Goal: Task Accomplishment & Management: Manage account settings

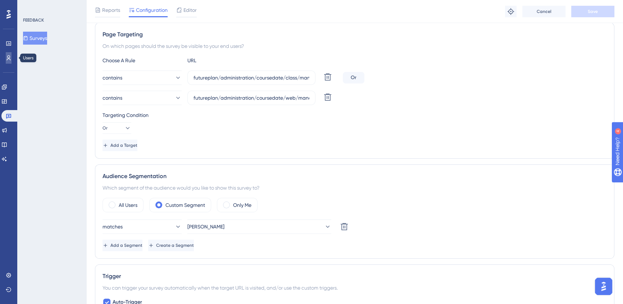
click at [8, 56] on icon at bounding box center [9, 58] width 6 height 6
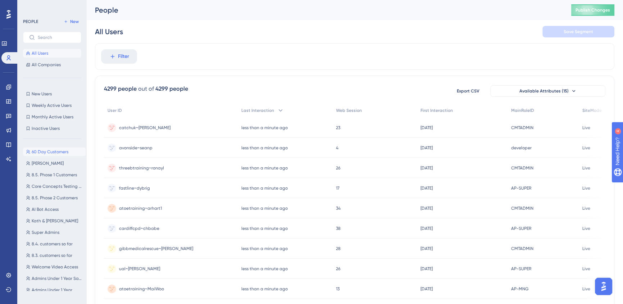
click at [43, 152] on span "60 Day Customers" at bounding box center [50, 152] width 37 height 6
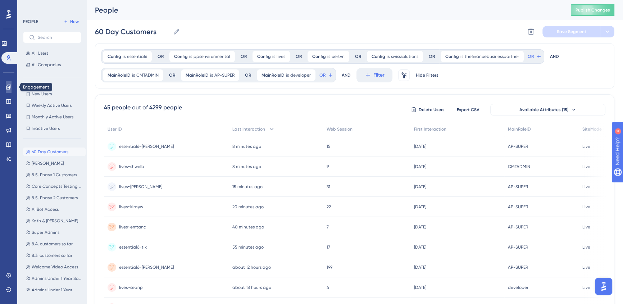
click at [7, 85] on icon at bounding box center [8, 86] width 5 height 5
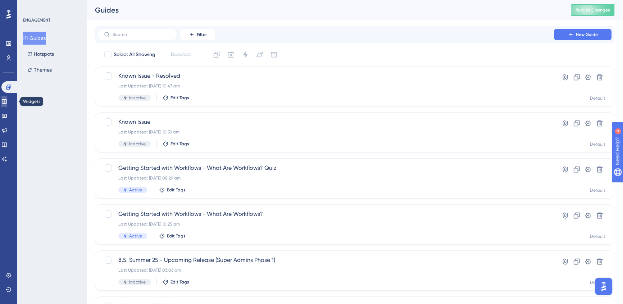
click at [6, 99] on icon at bounding box center [4, 101] width 5 height 4
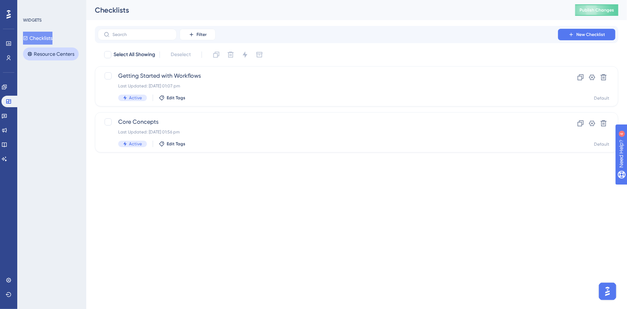
click at [50, 59] on button "Resource Centers" at bounding box center [51, 53] width 56 height 13
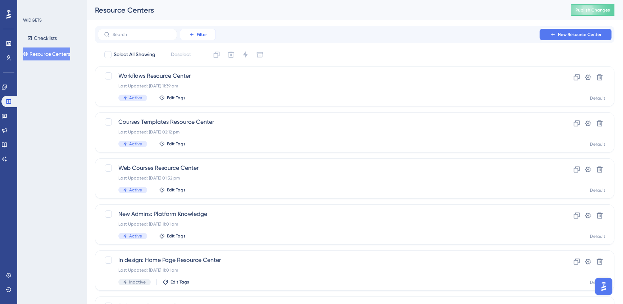
click at [202, 35] on span "Filter" at bounding box center [202, 35] width 10 height 6
click at [207, 100] on div "Status Status" at bounding box center [204, 98] width 29 height 14
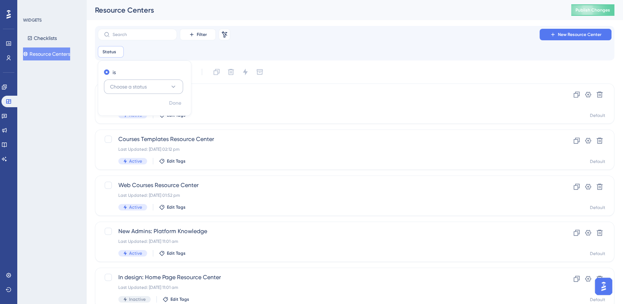
click at [126, 84] on span "Choose a status" at bounding box center [128, 86] width 37 height 9
click at [137, 108] on div "Active Active" at bounding box center [143, 108] width 58 height 14
click at [343, 53] on div "Status is Active Active Remove is Active Done" at bounding box center [354, 52] width 513 height 12
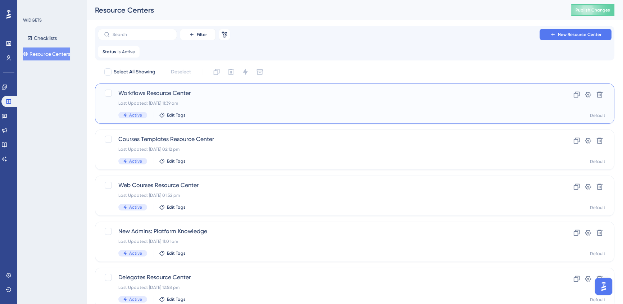
click at [258, 116] on div "Active Edit Tags" at bounding box center [325, 115] width 415 height 6
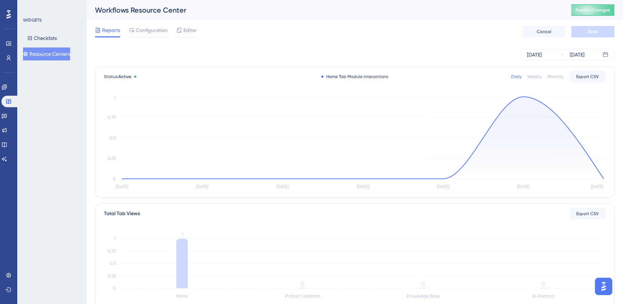
click at [44, 56] on button "Resource Centers" at bounding box center [46, 53] width 47 height 13
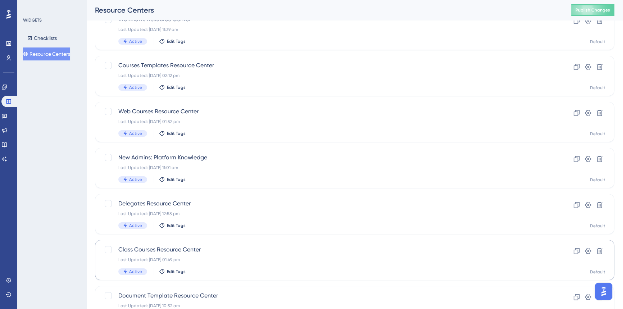
scroll to position [114, 0]
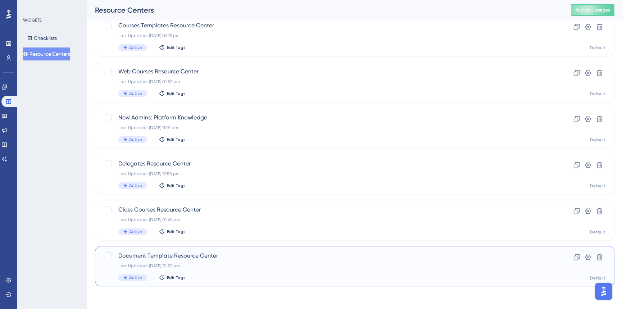
click at [230, 266] on div "Last Updated: 14 Feb 2024 10:52 am" at bounding box center [325, 266] width 415 height 6
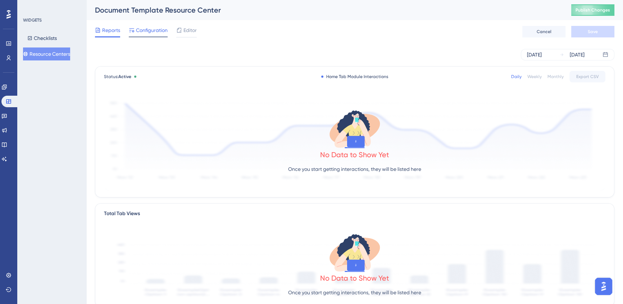
click at [156, 33] on span "Configuration" at bounding box center [152, 30] width 32 height 9
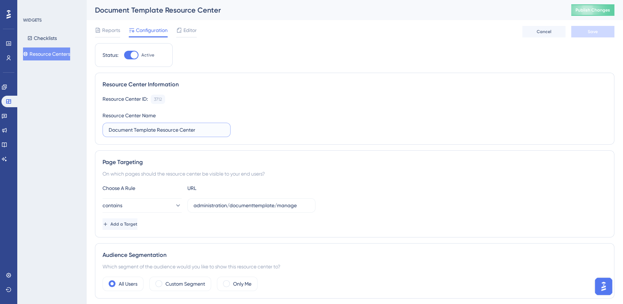
click at [208, 129] on input "Document Template Resource Center" at bounding box center [167, 130] width 116 height 8
type input "Document Template Resource Center OLD"
click at [584, 32] on button "Save" at bounding box center [592, 32] width 43 height 12
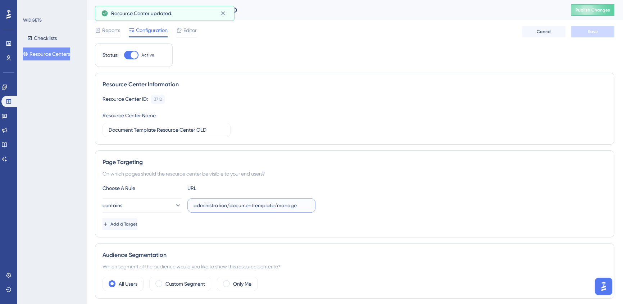
click at [235, 203] on input "administration/documenttemplate/manage" at bounding box center [251, 205] width 116 height 8
click at [56, 54] on button "Resource Centers" at bounding box center [46, 53] width 47 height 13
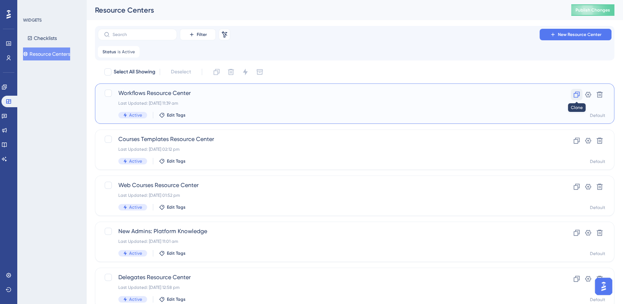
click at [573, 93] on icon at bounding box center [576, 94] width 7 height 7
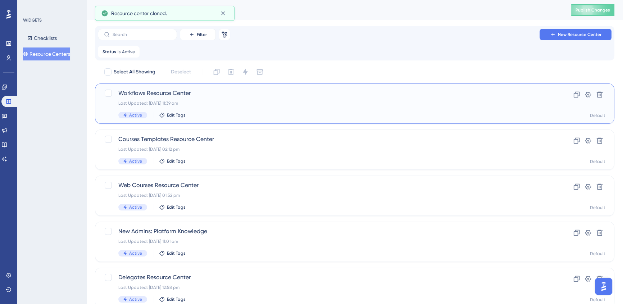
click at [51, 62] on div "WIDGETS Checklists Resource Centers" at bounding box center [51, 152] width 69 height 304
click at [51, 54] on button "Resource Centers" at bounding box center [46, 53] width 47 height 13
click at [127, 50] on span "Active" at bounding box center [128, 52] width 13 height 6
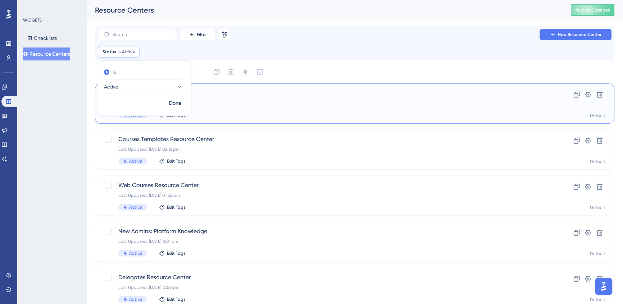
click at [136, 52] on div "Status is Active Active Remove" at bounding box center [119, 52] width 42 height 12
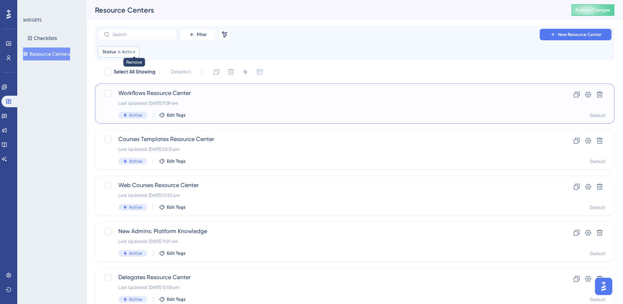
click at [133, 52] on icon at bounding box center [134, 52] width 4 height 4
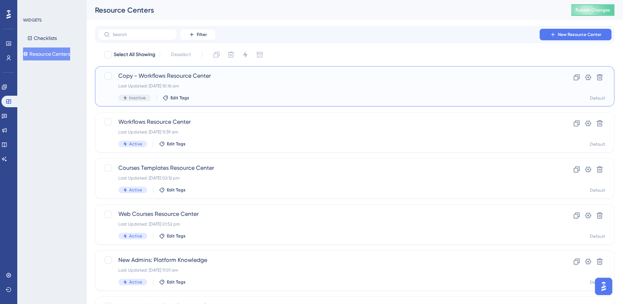
click at [242, 85] on div "Last Updated: 13 Aug 2025 10:16 am" at bounding box center [325, 86] width 415 height 6
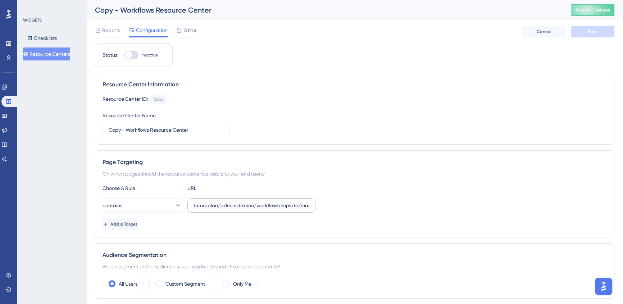
click at [226, 198] on label "futureplan/administration/workflowtemplate/manage.aspx" at bounding box center [251, 205] width 128 height 14
click at [226, 201] on input "futureplan/administration/workflowtemplate/manage.aspx" at bounding box center [251, 205] width 116 height 8
click at [226, 198] on label "futureplan/administration/workflowtemplate/manage.aspx" at bounding box center [251, 205] width 128 height 14
click at [226, 201] on input "futureplan/administration/workflowtemplate/manage.aspx" at bounding box center [251, 205] width 116 height 8
click at [226, 198] on label "futureplan/administration/workflowtemplate/manage.aspx" at bounding box center [251, 205] width 128 height 14
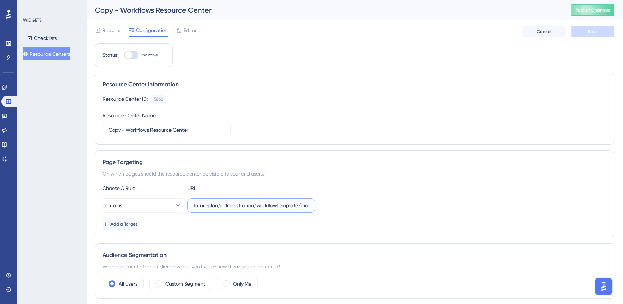
click at [226, 201] on input "futureplan/administration/workflowtemplate/manage.aspx" at bounding box center [251, 205] width 116 height 8
click at [226, 206] on input "futureplan/administration/workflowtemplate/manage.aspx" at bounding box center [251, 205] width 116 height 8
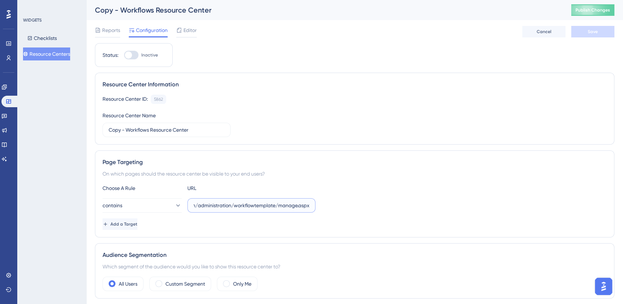
click at [226, 206] on input "futureplan/administration/workflowtemplate/manage.aspx" at bounding box center [251, 205] width 116 height 8
paste input "administration/documenttemplate/manage"
type input "administration/documenttemplate/manage"
click at [141, 10] on div "Copy - Workflows Resource Center" at bounding box center [324, 10] width 458 height 10
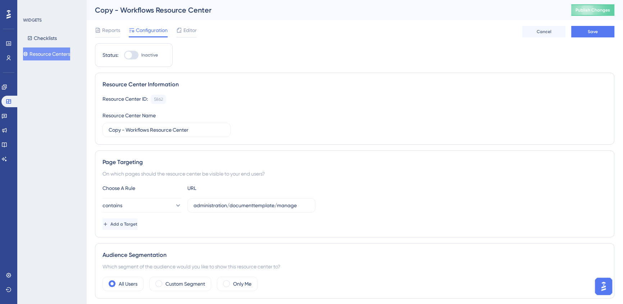
click at [145, 11] on div "Copy - Workflows Resource Center" at bounding box center [324, 10] width 458 height 10
drag, startPoint x: 148, startPoint y: 128, endPoint x: 59, endPoint y: 116, distance: 90.3
click at [86, 116] on div "Performance Users Engagement Widgets Feedback Product Updates Knowledge Base AI…" at bounding box center [354, 223] width 536 height 446
type input "Document Templates Resource Centre"
click at [327, 121] on div "Resource Center ID: 5862 Copy Resource Center Name Document Templates Resource …" at bounding box center [354, 116] width 504 height 42
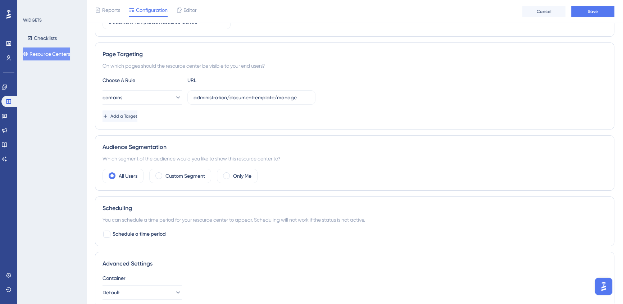
scroll to position [91, 0]
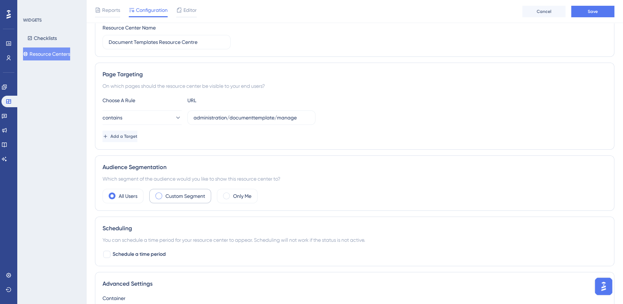
click at [167, 195] on label "Custom Segment" at bounding box center [185, 196] width 40 height 9
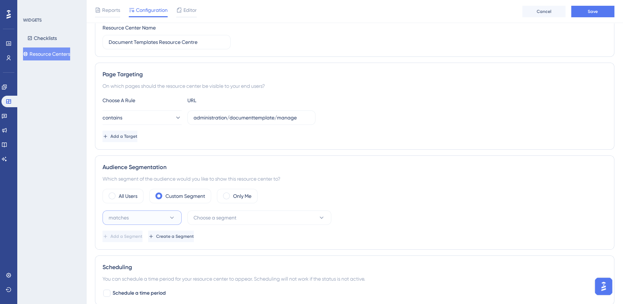
click at [143, 217] on button "matches" at bounding box center [141, 217] width 79 height 14
drag, startPoint x: 138, startPoint y: 232, endPoint x: 137, endPoint y: 237, distance: 4.8
click at [138, 234] on div "matches matches" at bounding box center [142, 239] width 58 height 14
click at [137, 237] on span "Add a Segment" at bounding box center [126, 236] width 32 height 6
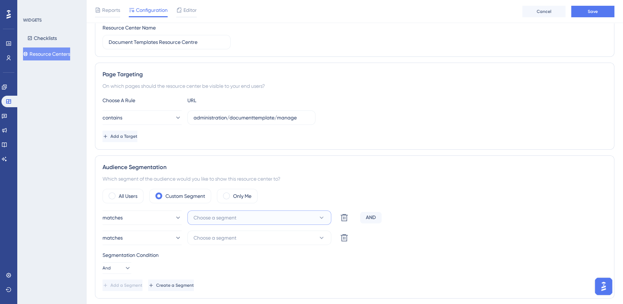
click at [227, 212] on button "Choose a segment" at bounding box center [259, 217] width 144 height 14
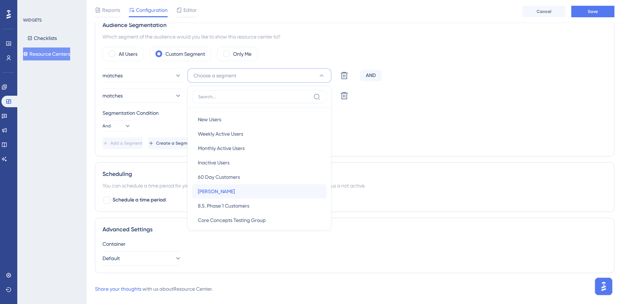
click at [230, 194] on div "Jenna Testing Jenna Testing" at bounding box center [259, 191] width 123 height 14
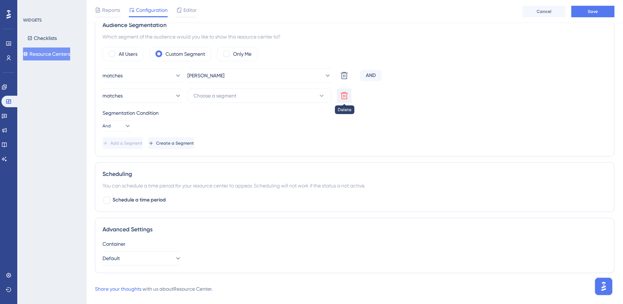
click at [341, 80] on icon at bounding box center [344, 75] width 9 height 9
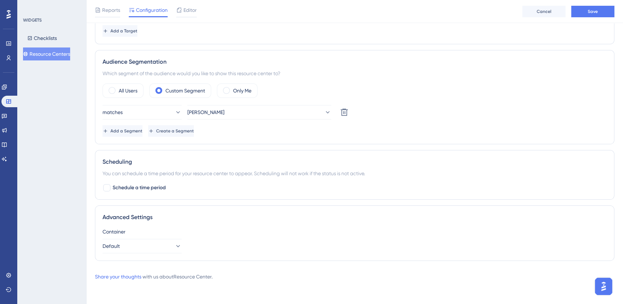
scroll to position [195, 0]
click at [479, 190] on div "Schedule a time period" at bounding box center [354, 188] width 504 height 9
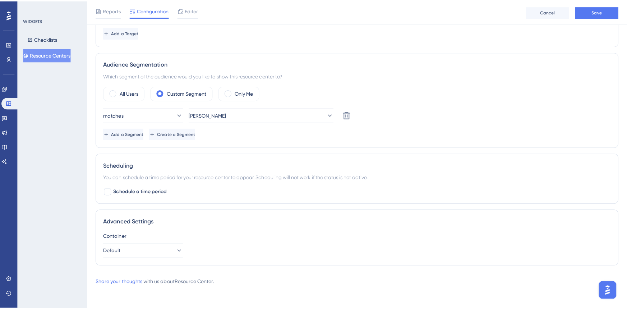
scroll to position [0, 0]
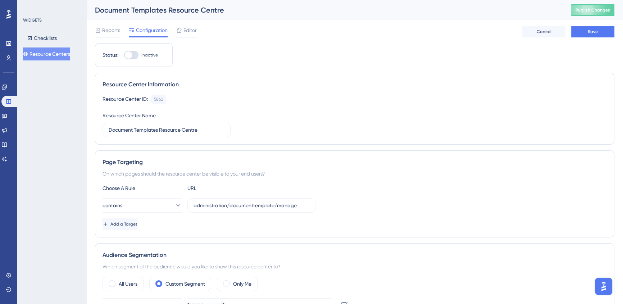
click at [132, 56] on div at bounding box center [131, 55] width 14 height 9
click at [124, 55] on input "Inactive" at bounding box center [124, 55] width 0 height 0
click at [132, 57] on div at bounding box center [133, 54] width 7 height 7
click at [124, 55] on input "Active" at bounding box center [124, 55] width 0 height 0
checkbox input "false"
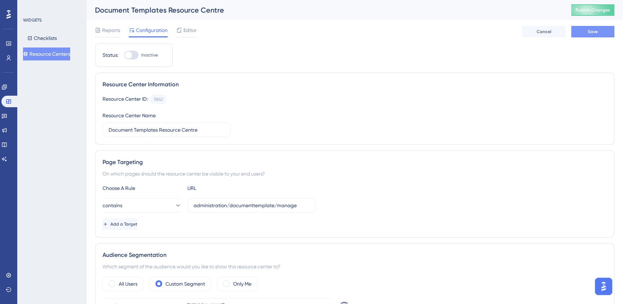
click at [598, 31] on button "Save" at bounding box center [592, 32] width 43 height 12
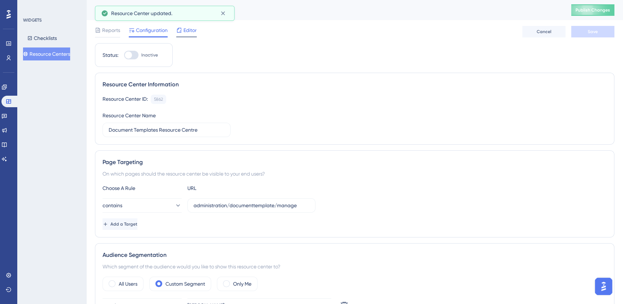
click at [186, 32] on span "Editor" at bounding box center [189, 30] width 13 height 9
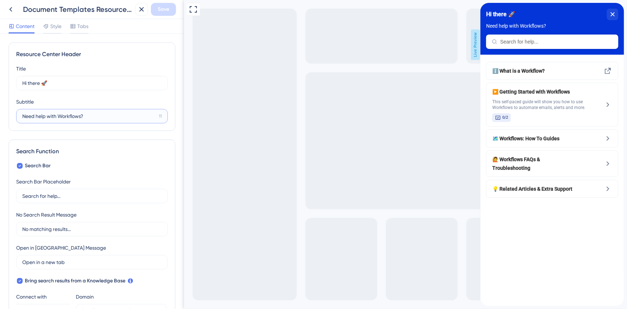
click at [75, 117] on input "Need help with Workflows?" at bounding box center [89, 116] width 134 height 8
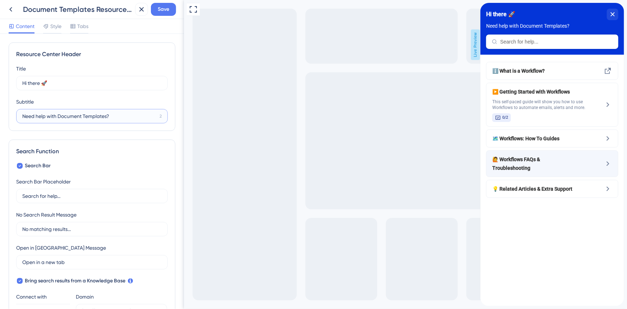
type input "Need help with Document Templates?"
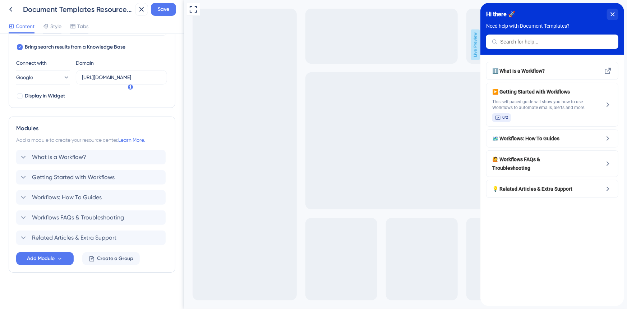
scroll to position [234, 0]
click at [61, 158] on span "What is a Workflow?" at bounding box center [59, 156] width 54 height 9
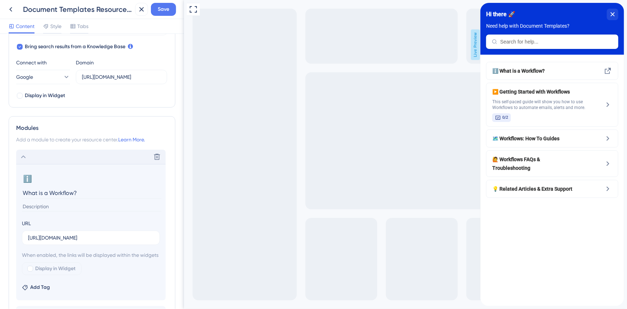
click at [57, 190] on input "What is a Workflow?" at bounding box center [91, 192] width 139 height 11
type input "What is a Document Template?"
click at [77, 239] on input "https://accessplanit.atlassian.net/wiki/spaces/HG/pages/83132472/Workflows+Over…" at bounding box center [91, 238] width 126 height 8
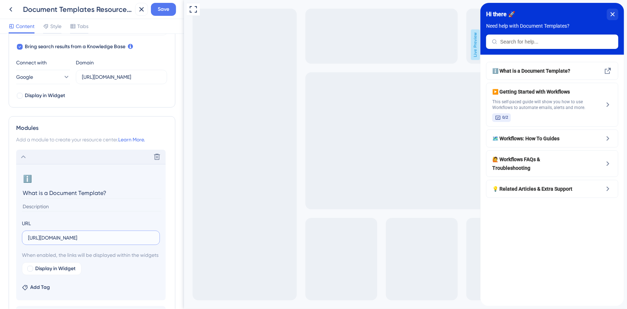
click at [77, 239] on input "https://accessplanit.atlassian.net/wiki/spaces/HG/pages/83132472/Workflows+Over…" at bounding box center [91, 238] width 126 height 8
paste input "61341897/Document+Template"
type input "https://accessplanit.atlassian.net/wiki/spaces/HG/pages/61341897/Document+Templ…"
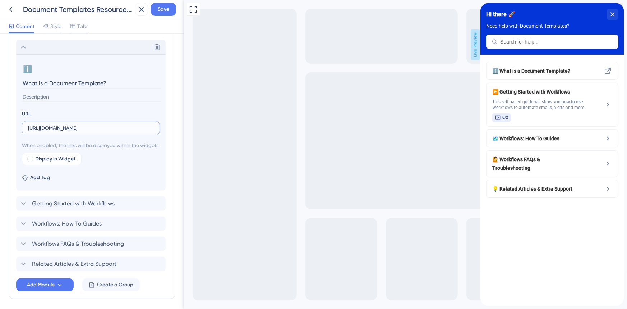
scroll to position [332, 0]
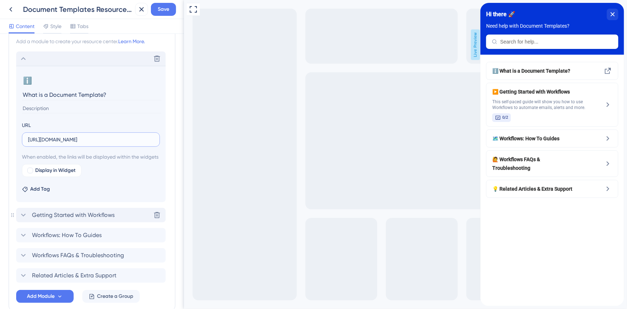
click at [27, 219] on icon at bounding box center [23, 215] width 9 height 9
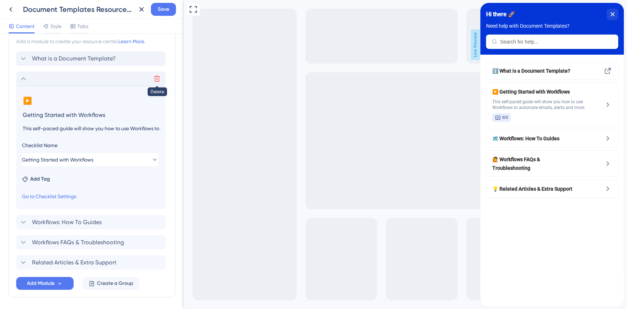
click at [157, 77] on icon at bounding box center [156, 78] width 7 height 7
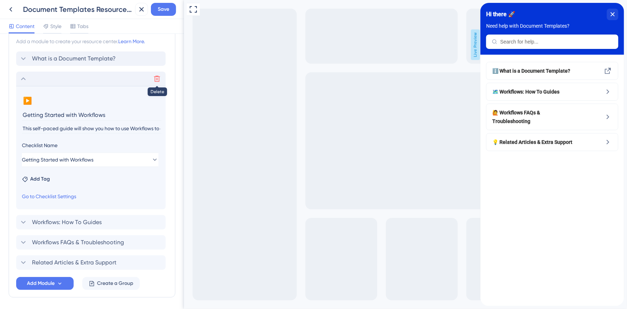
scroll to position [214, 0]
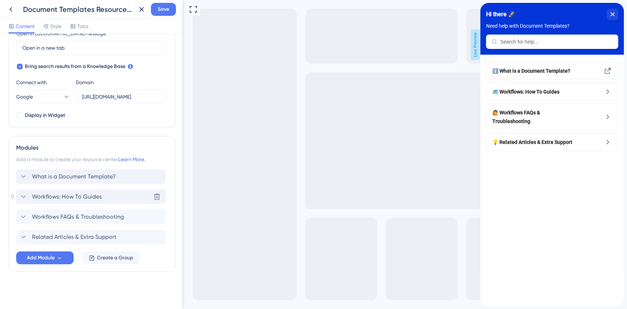
click at [38, 195] on span "Workflows: How To Guides" at bounding box center [67, 196] width 70 height 9
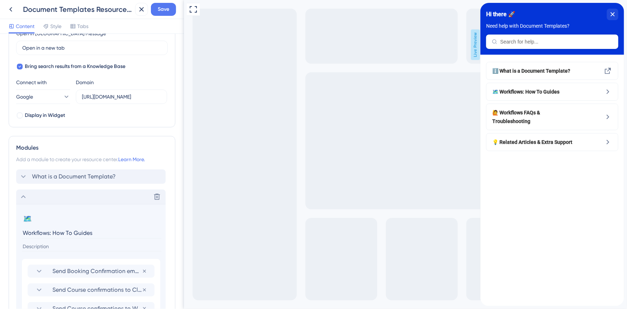
scroll to position [332, 0]
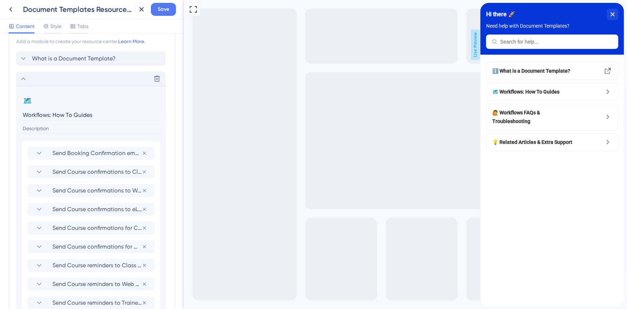
click at [31, 112] on input "Workflows: How To Guides" at bounding box center [91, 114] width 139 height 11
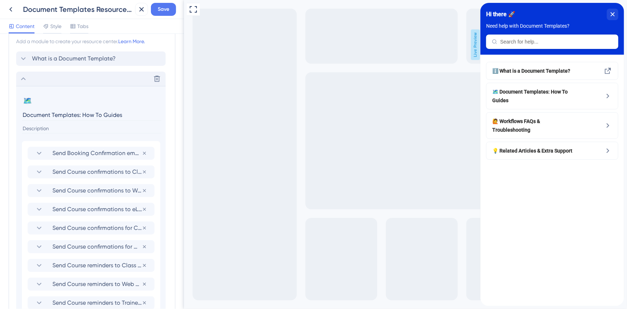
type input "Document Templates: How To Guides"
click at [22, 78] on icon at bounding box center [23, 78] width 9 height 9
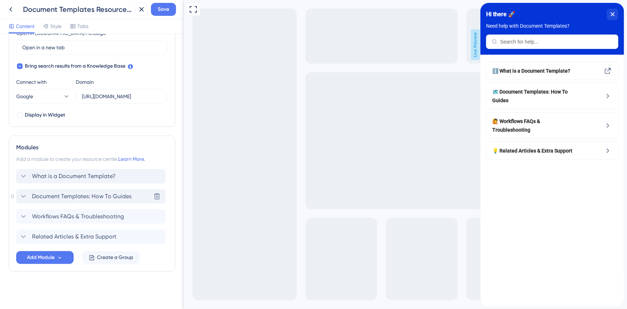
scroll to position [214, 0]
click at [51, 258] on span "Add Module" at bounding box center [41, 257] width 28 height 9
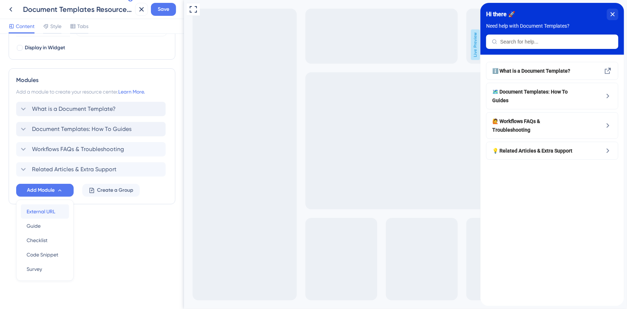
click at [51, 214] on span "External URL" at bounding box center [41, 211] width 29 height 9
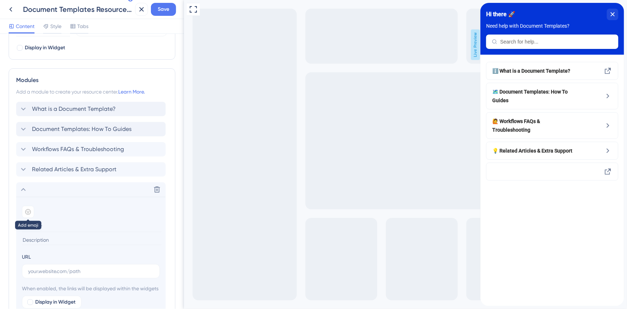
click at [26, 212] on icon at bounding box center [28, 212] width 6 height 6
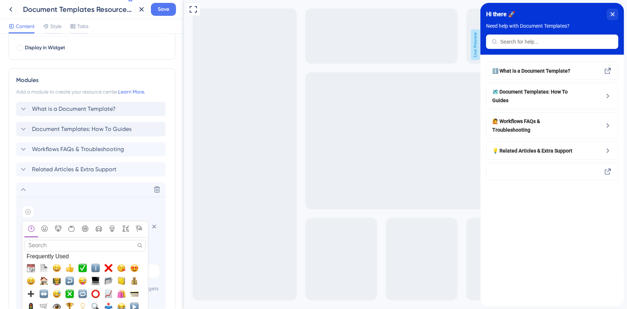
click at [54, 248] on input "Search" at bounding box center [84, 245] width 121 height 11
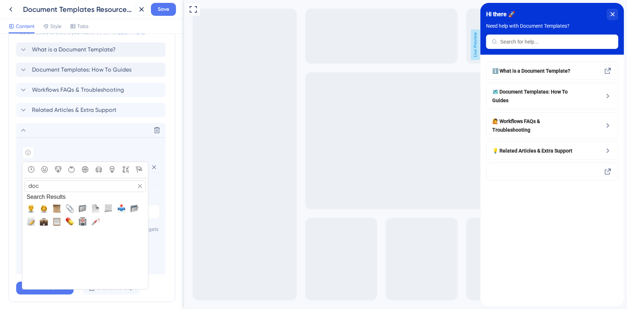
scroll to position [347, 0]
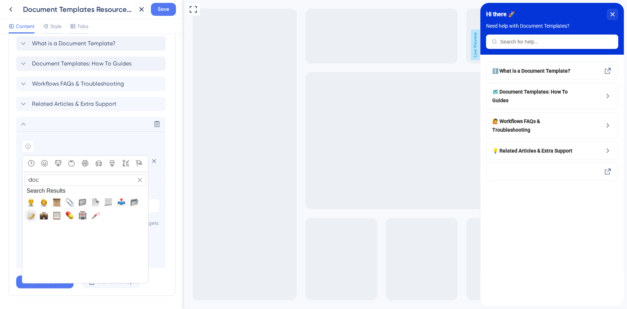
type input "doc"
click at [33, 212] on span "📝, memo, pencil" at bounding box center [31, 215] width 9 height 9
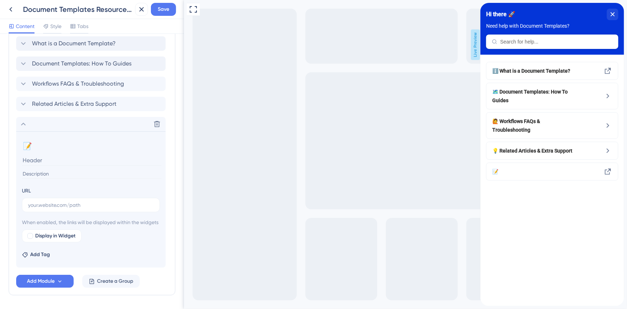
click at [54, 160] on input at bounding box center [91, 160] width 139 height 11
type input "Document Template Merge Field Glossary"
click at [52, 209] on label at bounding box center [91, 205] width 138 height 14
click at [52, 209] on input "text" at bounding box center [91, 205] width 126 height 8
paste input "https://accessplanit.atlassian.net/wiki/spaces/HG/pages/385286154/Document+Temp…"
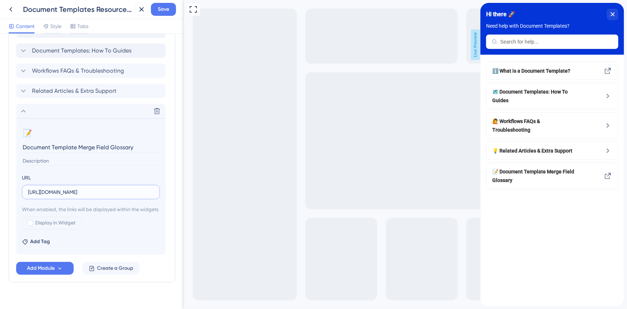
scroll to position [379, 0]
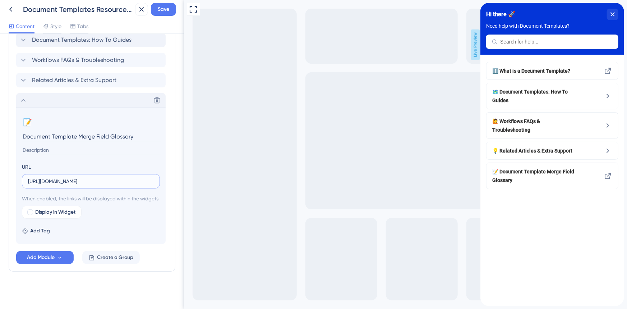
type input "https://accessplanit.atlassian.net/wiki/spaces/HG/pages/385286154/Document+Temp…"
click at [20, 96] on icon at bounding box center [23, 100] width 9 height 9
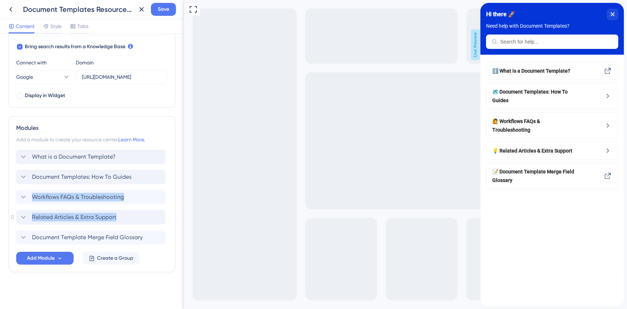
drag, startPoint x: 13, startPoint y: 239, endPoint x: 19, endPoint y: 210, distance: 29.4
click at [18, 205] on div "Modules Add a module to create your resource center. Learn More. What is a Docu…" at bounding box center [92, 194] width 167 height 156
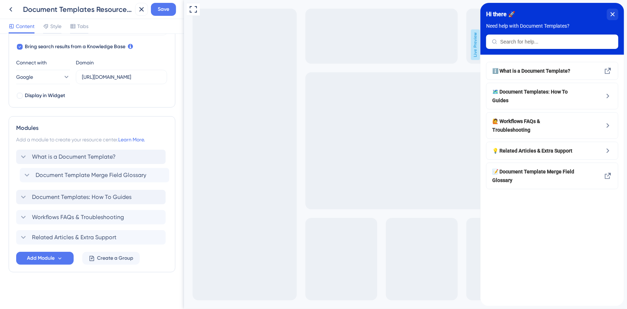
drag, startPoint x: 22, startPoint y: 237, endPoint x: 27, endPoint y: 172, distance: 64.9
click at [27, 172] on div "What is a Document Template? Document Templates: How To Guides Workflows FAQs &…" at bounding box center [92, 197] width 152 height 95
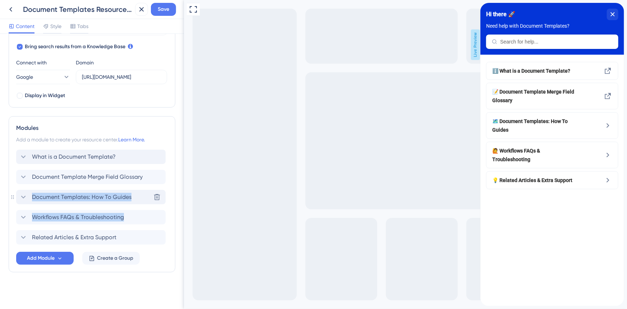
click at [26, 198] on icon at bounding box center [23, 197] width 9 height 9
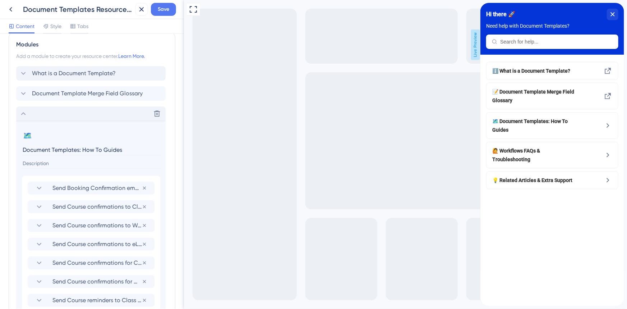
scroll to position [332, 0]
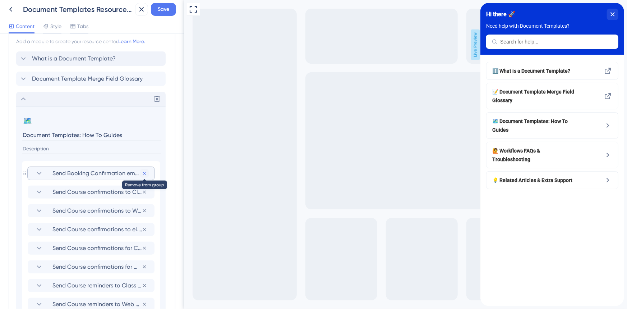
click at [143, 172] on icon at bounding box center [144, 173] width 3 height 3
click at [144, 171] on icon at bounding box center [145, 173] width 6 height 6
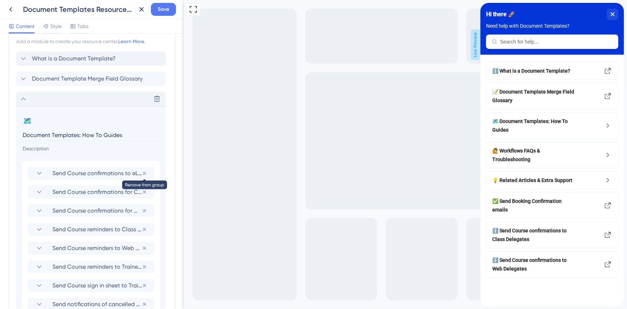
click at [144, 171] on icon at bounding box center [145, 173] width 6 height 6
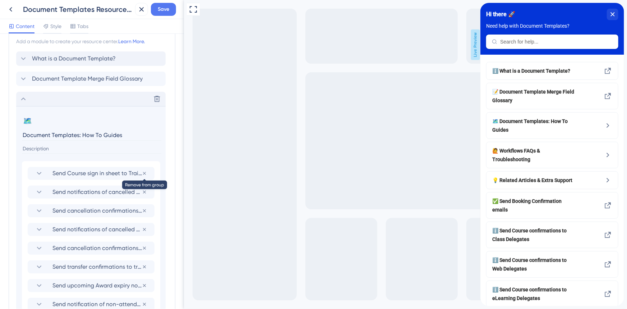
click at [144, 171] on icon at bounding box center [145, 173] width 6 height 6
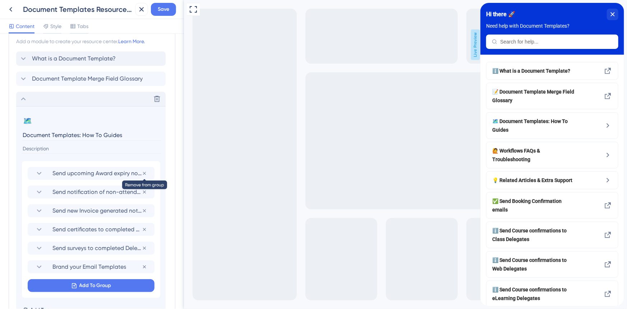
click at [144, 171] on icon at bounding box center [145, 173] width 6 height 6
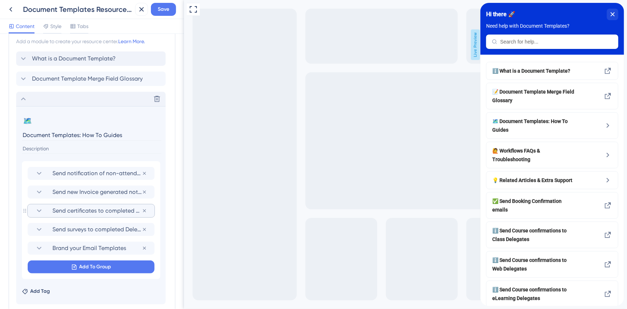
click at [85, 214] on span "Send certificates to completed Delegates" at bounding box center [96, 210] width 89 height 9
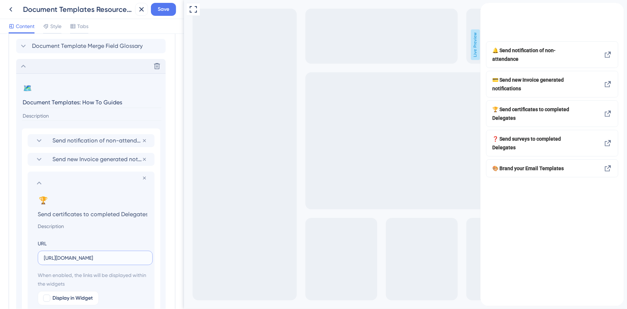
scroll to position [0, 170]
drag, startPoint x: 271, startPoint y: 258, endPoint x: 214, endPoint y: 257, distance: 57.2
click at [39, 182] on icon at bounding box center [39, 183] width 5 height 3
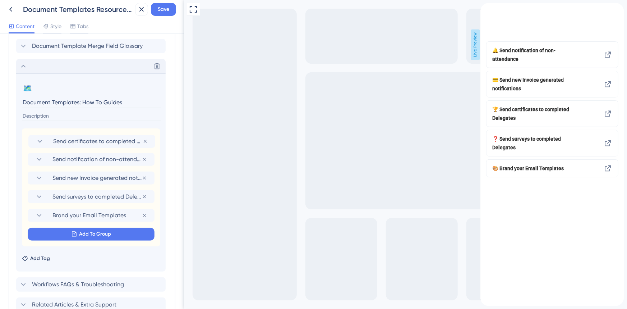
drag, startPoint x: 65, startPoint y: 179, endPoint x: 66, endPoint y: 141, distance: 38.5
click at [66, 141] on div "Send notification of non-attendance Remove from group Send new Invoice generate…" at bounding box center [91, 187] width 138 height 118
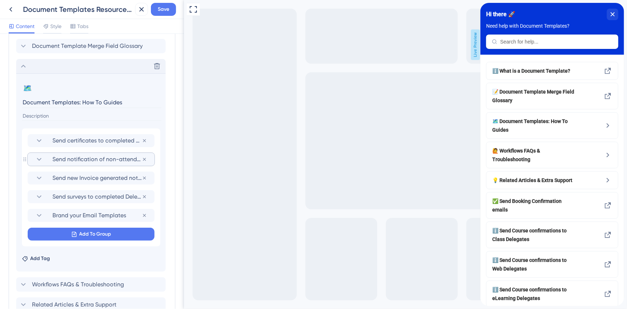
click at [68, 157] on span "Send notification of non-attendance" at bounding box center [96, 159] width 89 height 9
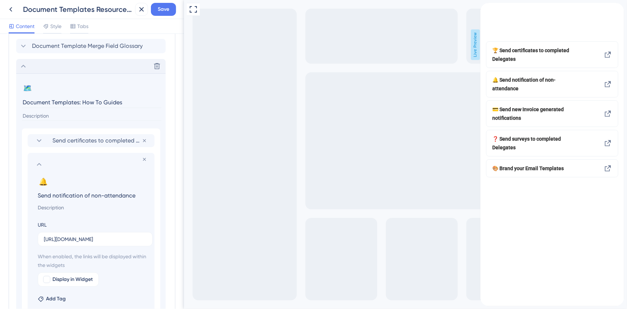
click at [67, 197] on input "Send notification of non-attendance" at bounding box center [92, 195] width 121 height 10
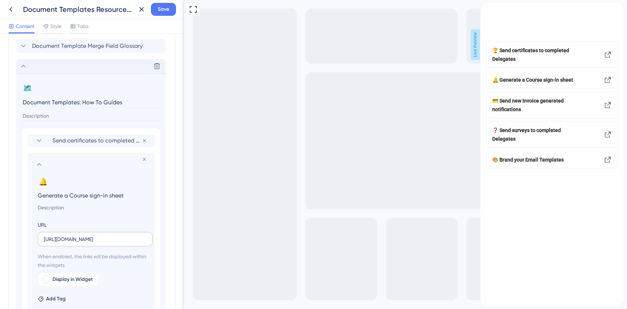
type input "Generate a Course sign-in sheet"
click at [105, 238] on input "https://accessplanit.atlassian.net/wiki/spaces/HG/pages/3168764749/Send+an+auto…" at bounding box center [95, 239] width 103 height 8
paste input "063546369/Generate+a+Course+sign-in+sheet"
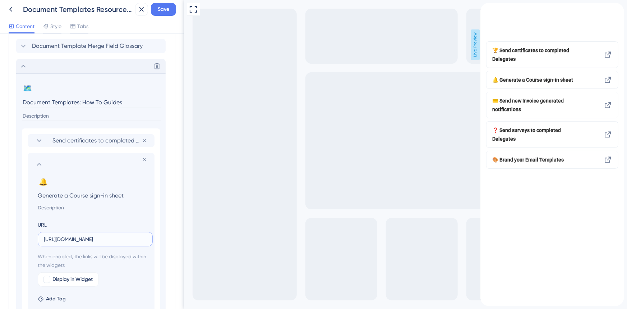
scroll to position [0, 147]
type input "https://accessplanit.atlassian.net/wiki/spaces/HG/pages/3063546369/Generate+a+C…"
click at [37, 165] on icon at bounding box center [39, 164] width 9 height 9
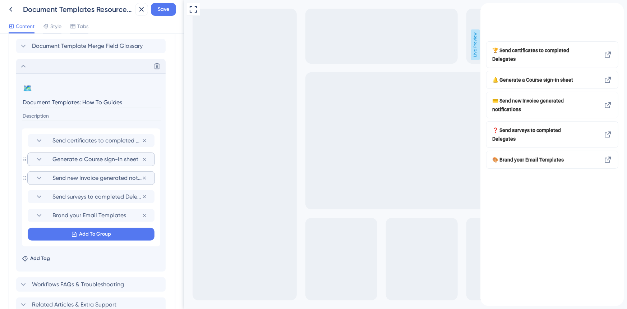
click at [38, 178] on icon at bounding box center [39, 177] width 5 height 3
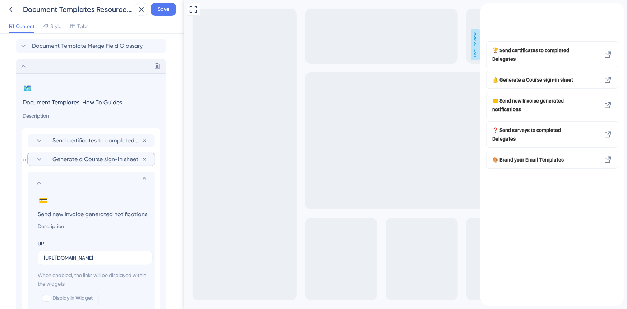
click at [77, 209] on input "Send new Invoice generated notifications" at bounding box center [92, 214] width 121 height 10
click at [77, 213] on input "Send new Invoice generated notifications" at bounding box center [92, 214] width 121 height 10
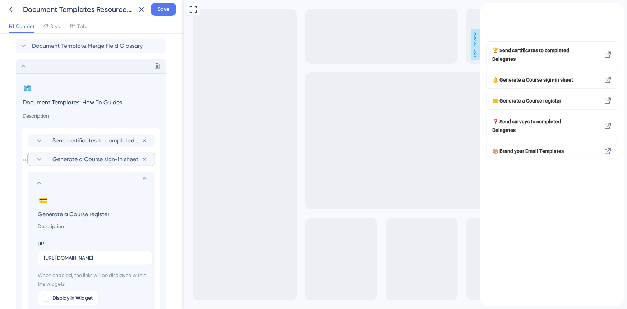
type input "Generate a Course register"
click at [66, 259] on input "https://accessplanit.atlassian.net/wiki/spaces/HG/pages/3229679617/Send+an+auto…" at bounding box center [95, 258] width 103 height 8
paste input "096674486/Generate+a+Course+Register"
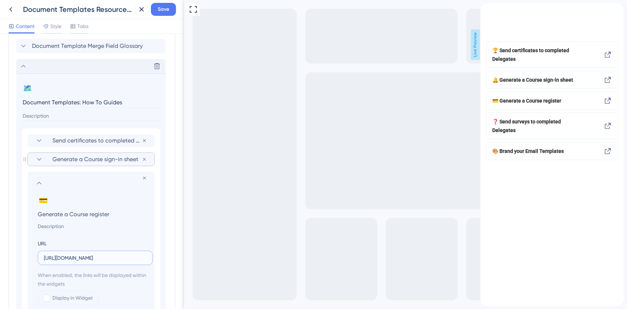
scroll to position [0, 134]
type input "https://accessplanit.atlassian.net/wiki/spaces/HG/pages/3096674486/Generate+a+C…"
click at [38, 179] on icon at bounding box center [39, 183] width 9 height 9
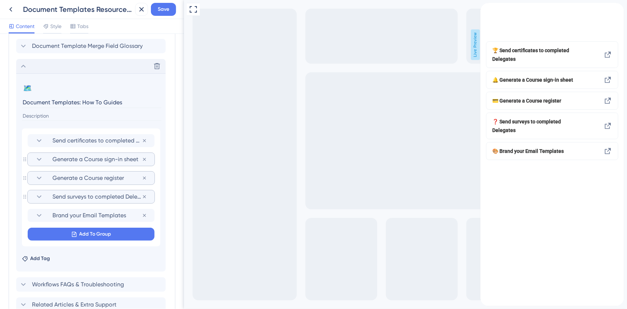
click at [60, 196] on span "Send surveys to completed Delegates" at bounding box center [96, 196] width 89 height 9
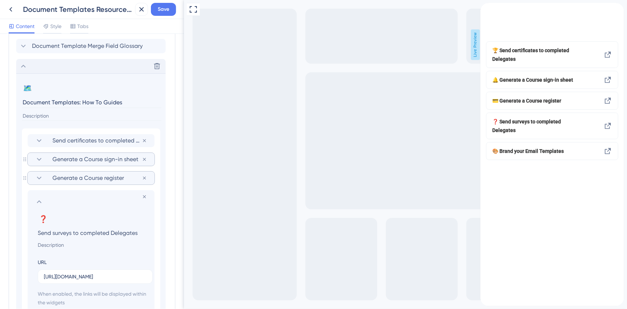
click at [68, 233] on input "Send surveys to completed Delegates" at bounding box center [92, 233] width 121 height 10
type input "Generate a certificate for a Delegate"
click at [95, 279] on input "https://accessplanit.atlassian.net/wiki/spaces/HG/pages/2741076020/Create+and+s…" at bounding box center [95, 276] width 103 height 8
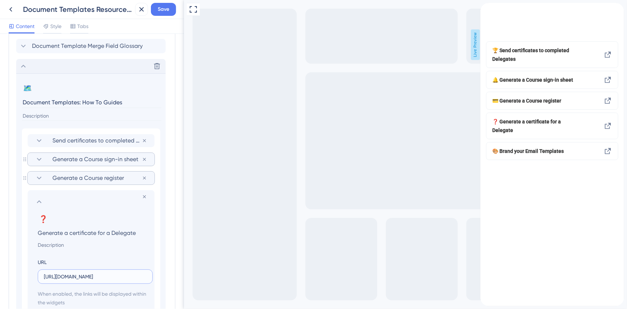
click at [95, 279] on input "https://accessplanit.atlassian.net/wiki/spaces/HG/pages/2741076020/Create+and+s…" at bounding box center [95, 276] width 103 height 8
paste input "919235957/Generate+a+certificate+for+a+Delegate"
type input "https://accessplanit.atlassian.net/wiki/spaces/HG/pages/2919235957/Generate+a+c…"
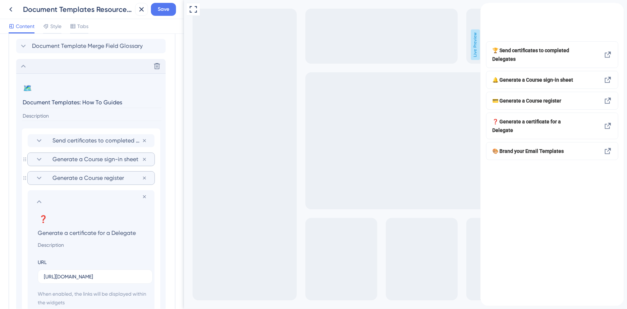
scroll to position [0, 0]
click at [39, 203] on icon at bounding box center [39, 201] width 9 height 9
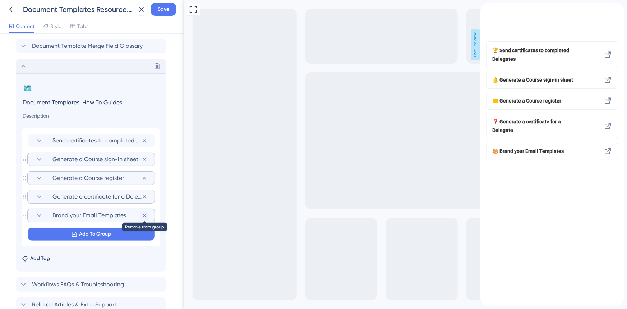
click at [144, 142] on icon at bounding box center [144, 140] width 3 height 3
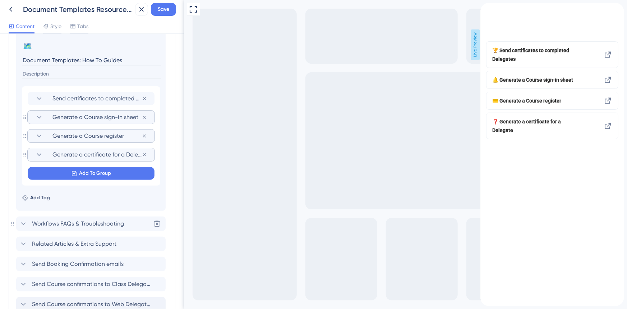
scroll to position [496, 0]
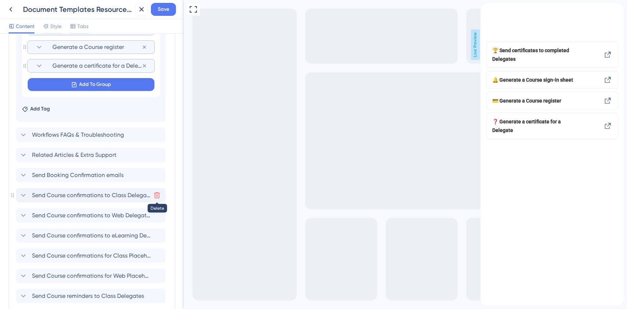
click at [154, 195] on icon at bounding box center [156, 195] width 7 height 7
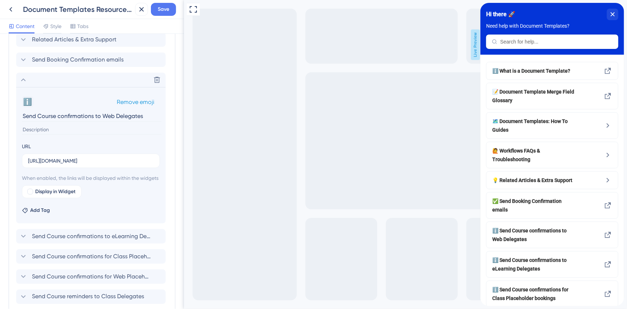
scroll to position [430, 0]
click at [21, 80] on icon at bounding box center [23, 81] width 9 height 9
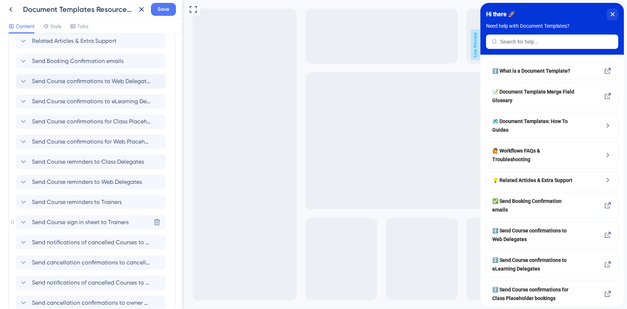
scroll to position [556, 0]
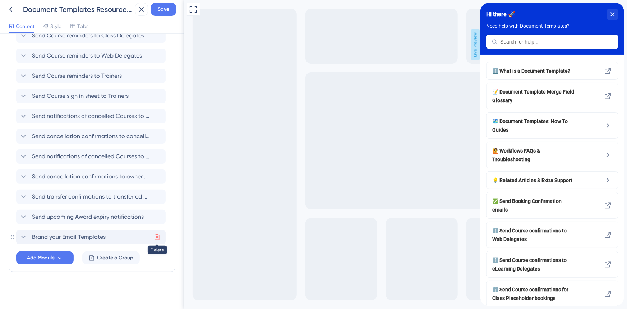
click at [158, 237] on icon at bounding box center [156, 236] width 7 height 7
click at [158, 237] on icon at bounding box center [156, 237] width 7 height 7
click at [158, 237] on icon at bounding box center [156, 236] width 7 height 7
click at [158, 237] on icon at bounding box center [156, 237] width 7 height 7
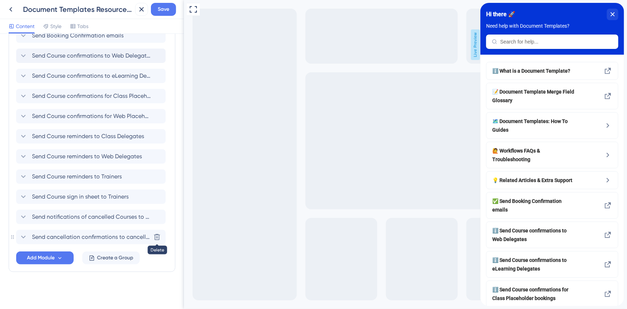
click at [158, 237] on icon at bounding box center [156, 236] width 7 height 7
click at [158, 237] on icon at bounding box center [156, 237] width 7 height 7
click at [158, 237] on icon at bounding box center [156, 236] width 7 height 7
click at [158, 237] on icon at bounding box center [156, 237] width 7 height 7
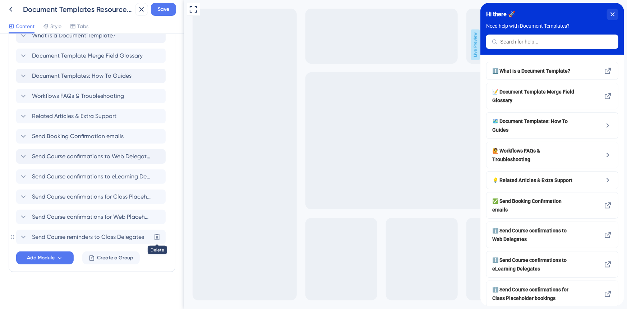
click at [158, 237] on icon at bounding box center [156, 236] width 7 height 7
click at [158, 237] on icon at bounding box center [156, 237] width 7 height 7
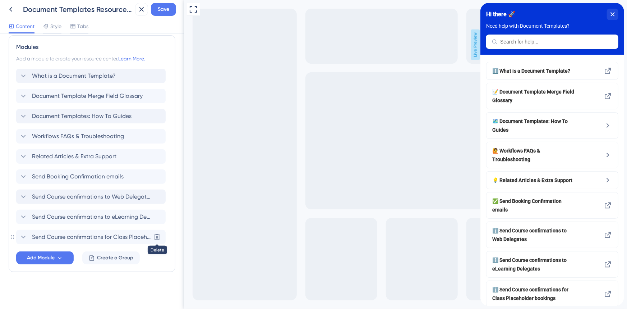
click at [158, 237] on icon at bounding box center [156, 236] width 7 height 7
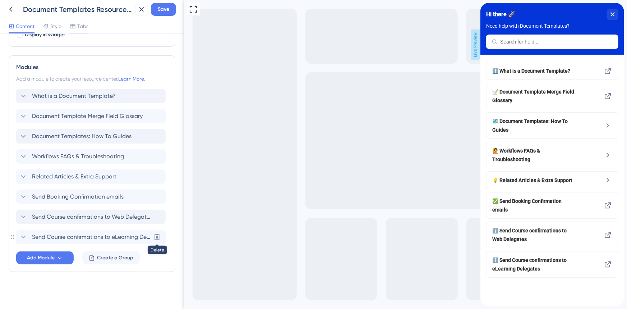
click at [158, 237] on icon at bounding box center [156, 236] width 7 height 7
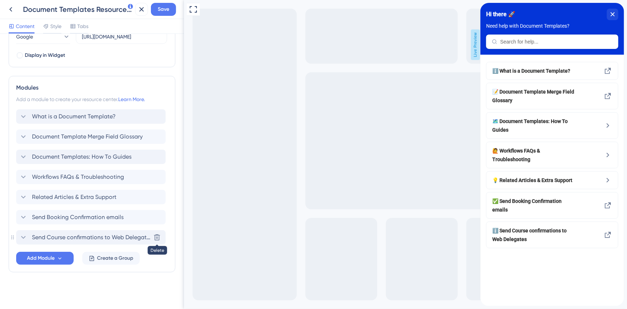
click at [158, 237] on icon at bounding box center [156, 237] width 7 height 7
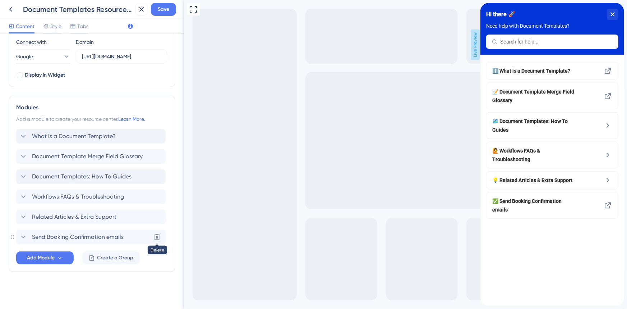
click at [158, 237] on icon at bounding box center [156, 236] width 7 height 7
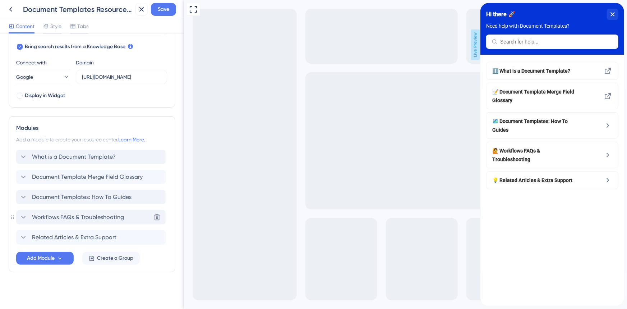
click at [93, 216] on span "Workflows FAQs & Troubleshooting" at bounding box center [78, 217] width 92 height 9
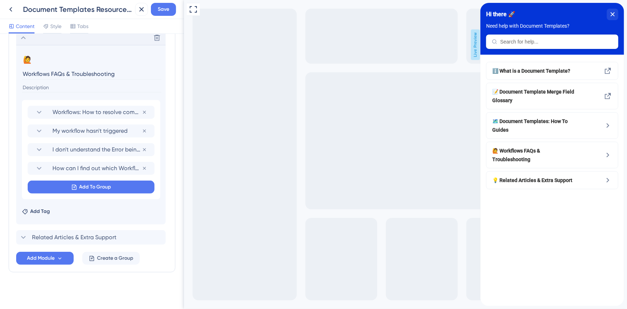
click at [37, 73] on input "Workflows FAQs & Troubleshooting" at bounding box center [91, 73] width 139 height 11
type input "Document Template FAQs & Troubleshooting"
click at [37, 111] on icon at bounding box center [39, 112] width 9 height 9
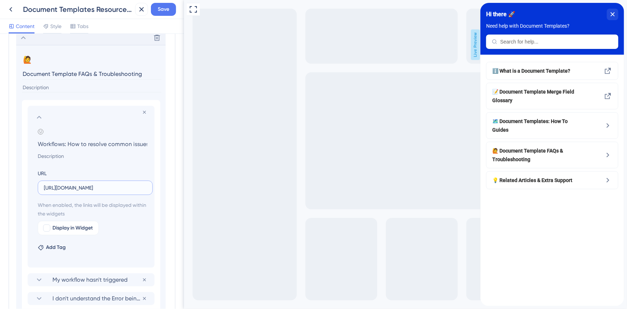
click at [80, 185] on input "https://accessplanit.atlassian.net/wiki/spaces/HG/pages/163741758/Workflows+How…" at bounding box center [95, 188] width 103 height 8
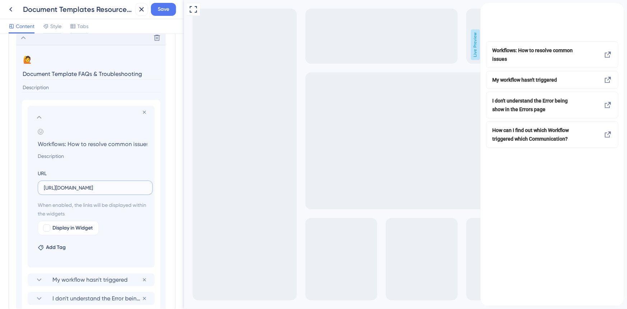
click at [80, 185] on input "https://accessplanit.atlassian.net/wiki/spaces/HG/pages/163741758/Workflows+How…" at bounding box center [95, 188] width 103 height 8
paste input "61341897/Document+Templates+Overview#How-do-I-know-which-merge-fields-I-can-use…"
type input "[URL][DOMAIN_NAME]"
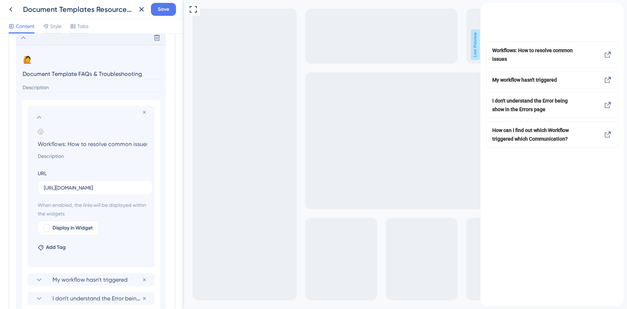
scroll to position [0, 0]
click at [91, 144] on input "Workflows: How to resolve common issues" at bounding box center [92, 144] width 121 height 10
paste input "How do I know which merge fields I can use?"
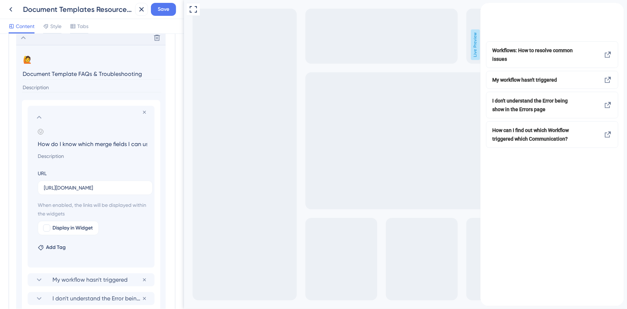
scroll to position [0, 7]
type input "How do I know which merge fields I can use?"
click at [50, 226] on div at bounding box center [46, 227] width 7 height 7
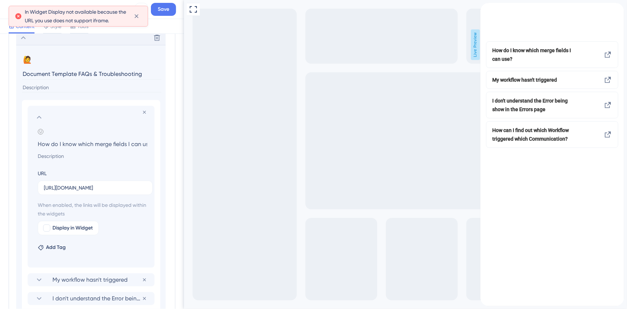
click at [39, 118] on icon at bounding box center [39, 117] width 9 height 9
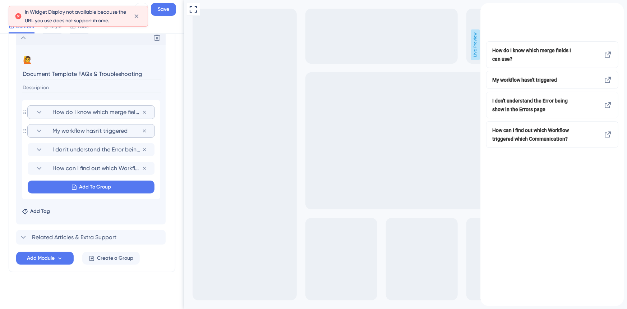
click at [65, 134] on section "My workflow hasn't triggered" at bounding box center [91, 130] width 113 height 13
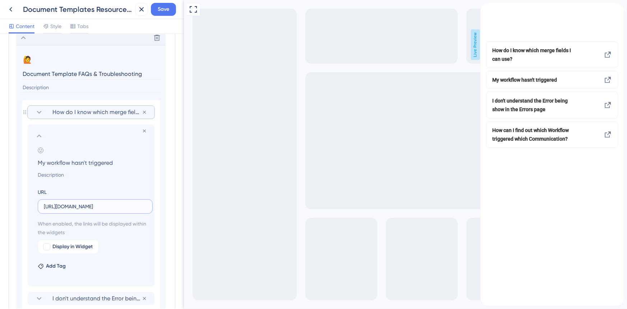
click at [84, 208] on input "https://accessplanit.atlassian.net/wiki/spaces/HG/pages/83132472/Workflows+Over…" at bounding box center [95, 206] width 103 height 8
paste input "61341897/Document+Templates+Overview#Why-is-'Course-Label'-not-pulling-through-…"
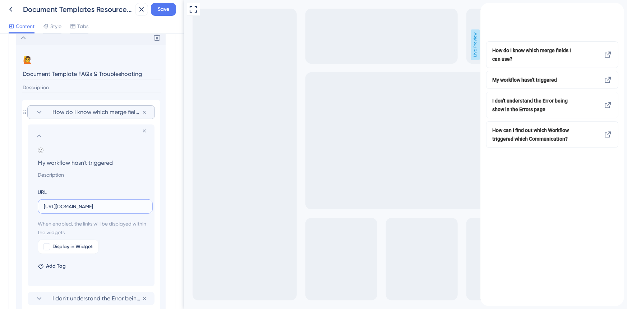
type input "[URL][DOMAIN_NAME]"
click at [65, 161] on input "My workflow hasn't triggered" at bounding box center [92, 162] width 121 height 10
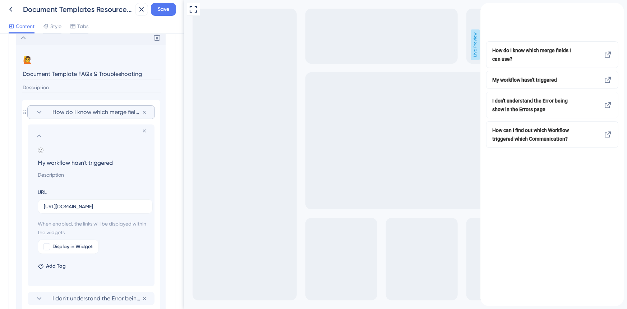
paste input "Why is 'Course Label' not pulling through on a certificate after being generate…"
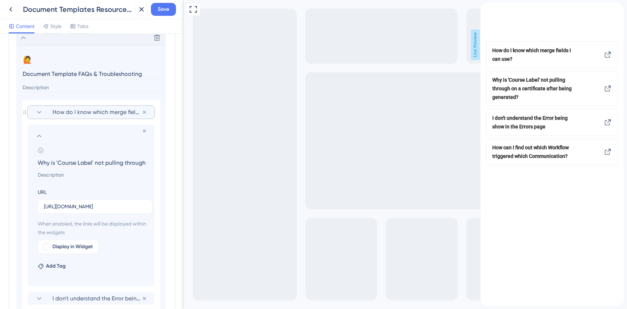
scroll to position [0, 101]
type input "Why is 'Course Label' not pulling through on a certificate after being generate…"
click at [39, 134] on icon at bounding box center [39, 135] width 5 height 3
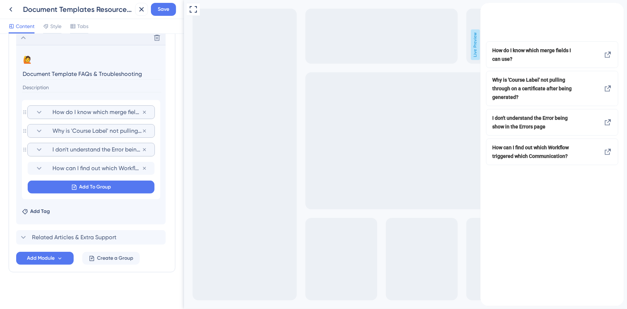
click at [101, 146] on span "I don't understand the Error being show in the Errors page" at bounding box center [96, 149] width 89 height 9
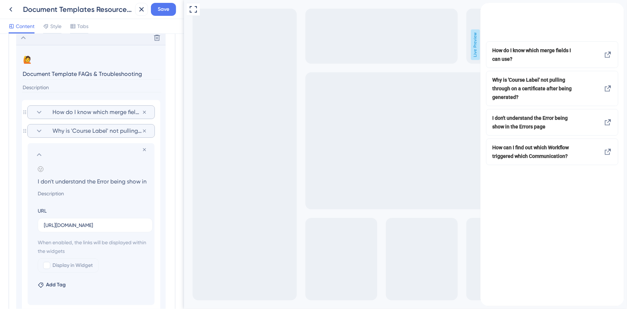
scroll to position [0, 41]
click at [116, 174] on section "Add emoji I don't understand the Error being show in the Errors page" at bounding box center [93, 182] width 110 height 32
click at [116, 179] on input "I don't understand the Error being show in the Errors page" at bounding box center [92, 181] width 121 height 10
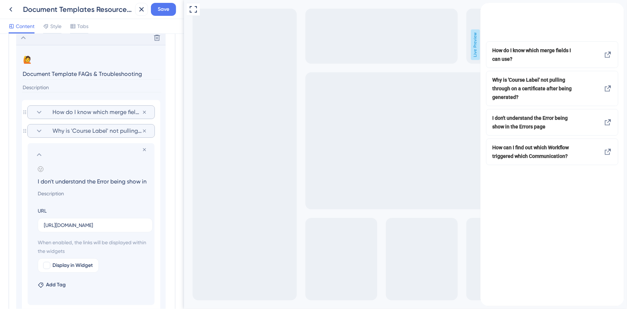
click at [116, 179] on input "I don't understand the Error being show in the Errors page" at bounding box center [92, 181] width 121 height 10
paste input "What files are supported?"
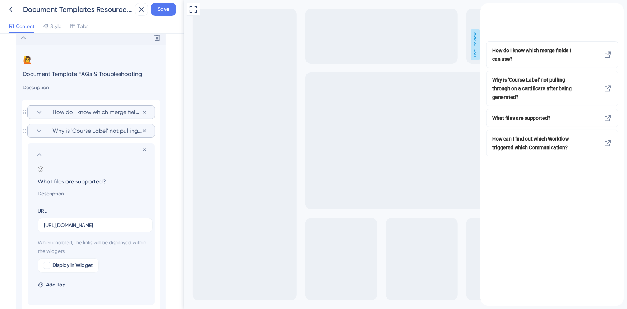
type input "What files are supported?"
click at [115, 221] on input "https://accessplanit.atlassian.net/wiki/spaces/HG/pages/83132472/Workflows+Over…" at bounding box center [95, 225] width 103 height 8
paste input "61341897/Document+Templates+Overview#What-files-are-supported%3F"
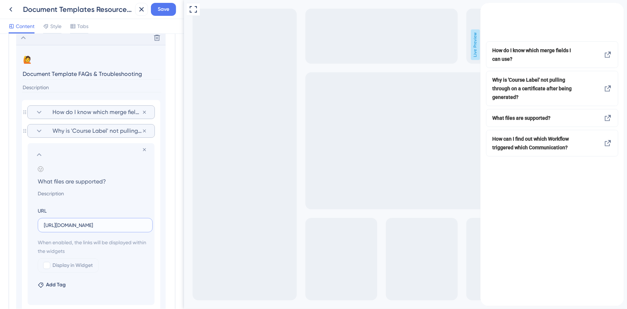
scroll to position [0, 206]
type input "[URL][DOMAIN_NAME]"
click at [40, 153] on icon at bounding box center [39, 154] width 9 height 9
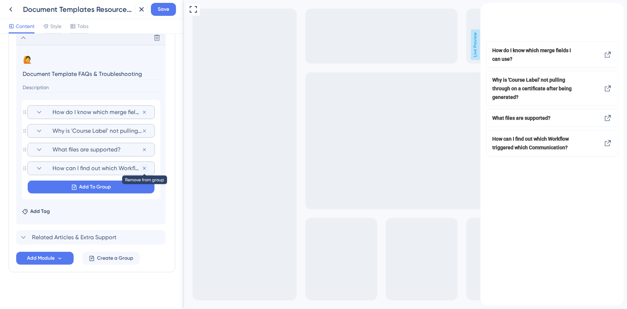
click at [147, 115] on icon at bounding box center [145, 112] width 6 height 6
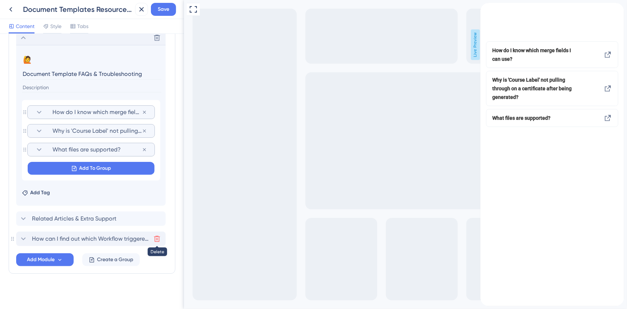
click at [156, 239] on icon at bounding box center [156, 238] width 7 height 7
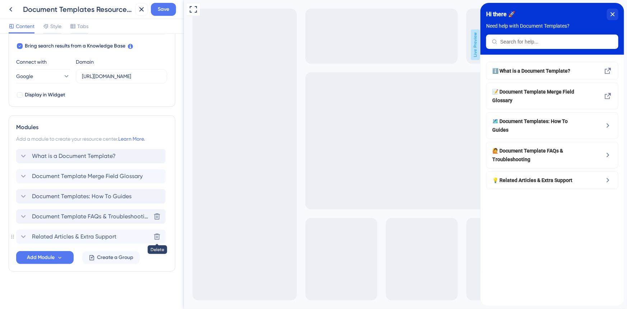
scroll to position [234, 0]
click at [24, 235] on icon at bounding box center [23, 237] width 9 height 9
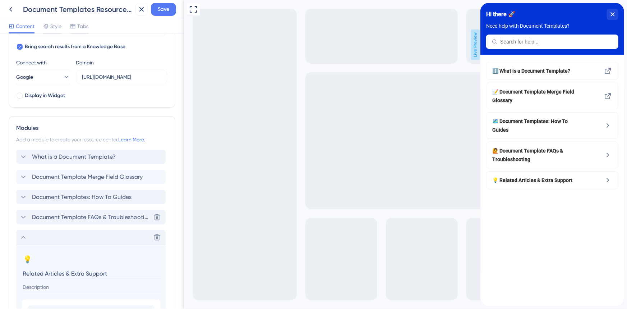
scroll to position [413, 0]
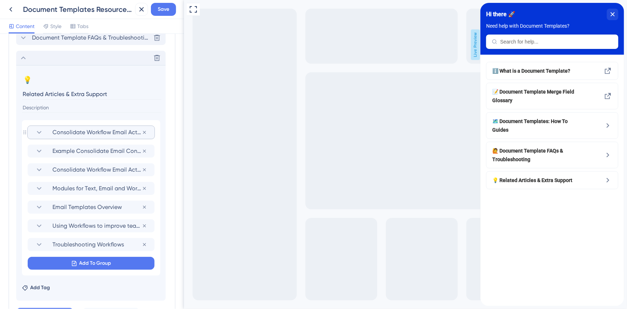
click at [110, 128] on span "Consolidate Workflow Email Actions - Delegates" at bounding box center [96, 132] width 89 height 9
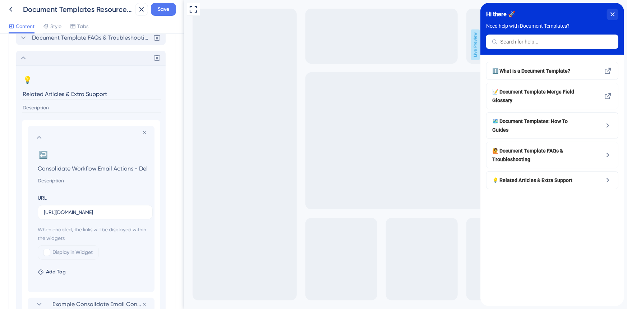
scroll to position [0, 18]
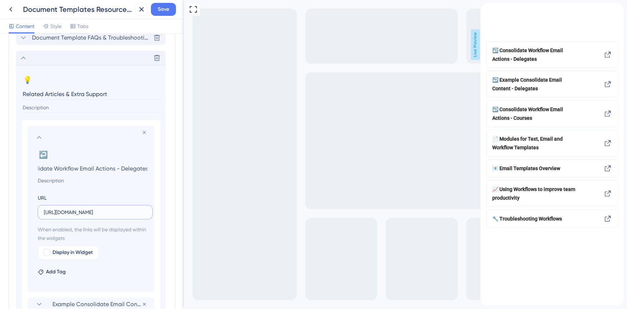
click at [85, 213] on input "https://accessplanit.atlassian.net/wiki/spaces/HG/pages/3001417732/Consolidate+…" at bounding box center [95, 212] width 103 height 8
paste input "www.accessplanit.com/en-gb/webinars/certificates-and-sign-in-sheet"
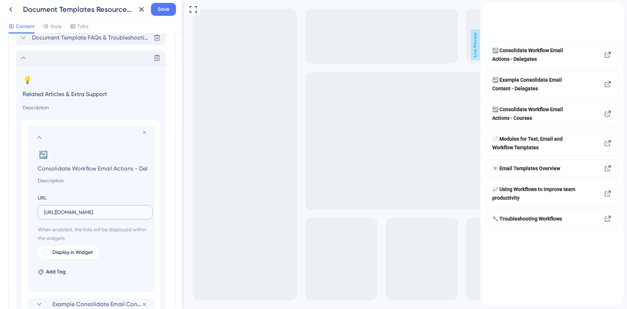
scroll to position [0, 85]
type input "[URL][DOMAIN_NAME]"
click at [103, 167] on input "Consolidate Workflow Email Actions - Delegates" at bounding box center [92, 168] width 121 height 10
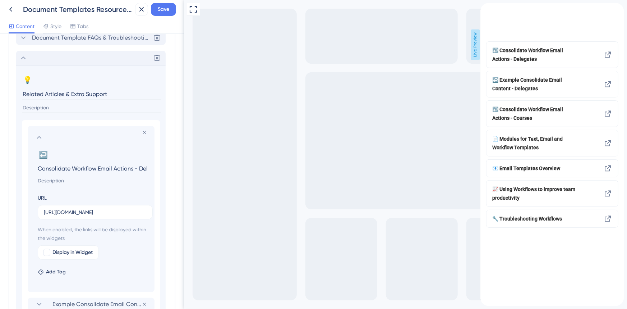
click at [103, 167] on input "Consolidate Workflow Email Actions - Delegates" at bounding box center [92, 168] width 121 height 10
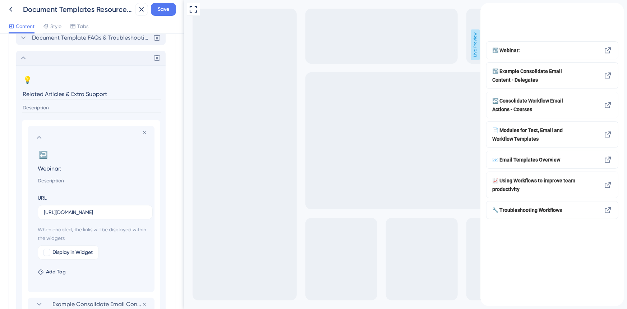
paste input "Creating impressive certificates and sign in sheets"
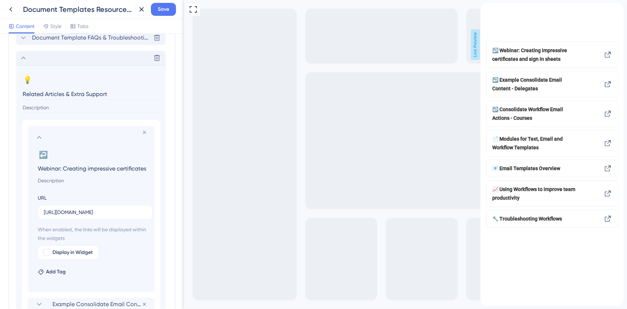
scroll to position [0, 47]
type input "Webinar: Creating impressive certificates and sign in sheets"
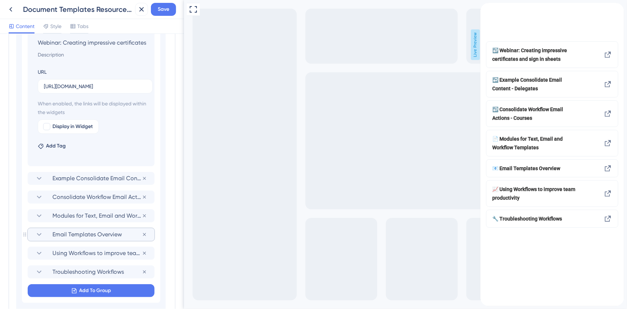
scroll to position [544, 0]
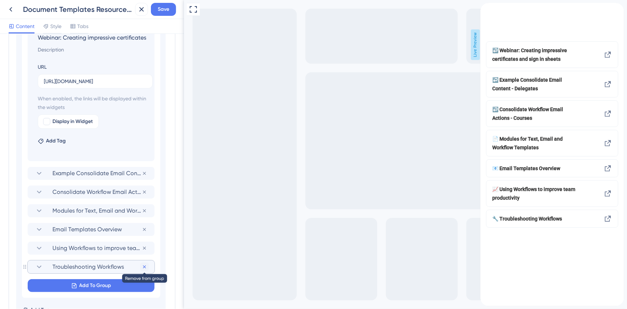
click at [144, 175] on icon at bounding box center [144, 173] width 3 height 3
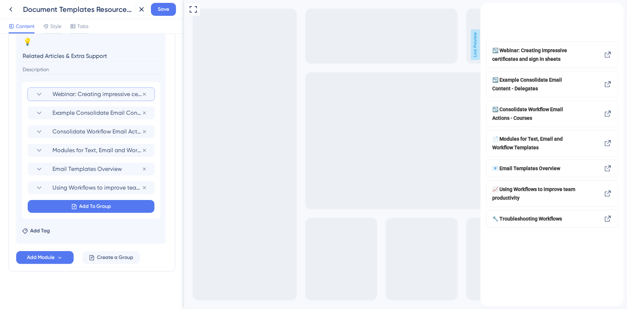
scroll to position [451, 0]
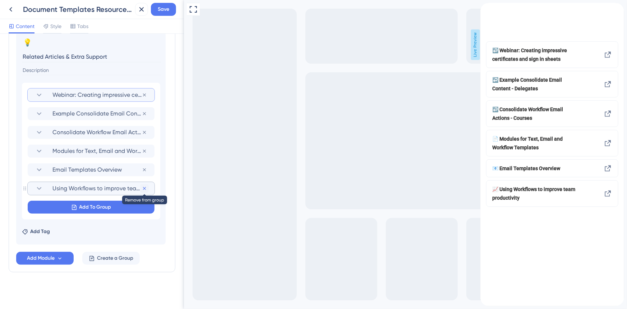
click at [146, 98] on icon at bounding box center [145, 95] width 6 height 6
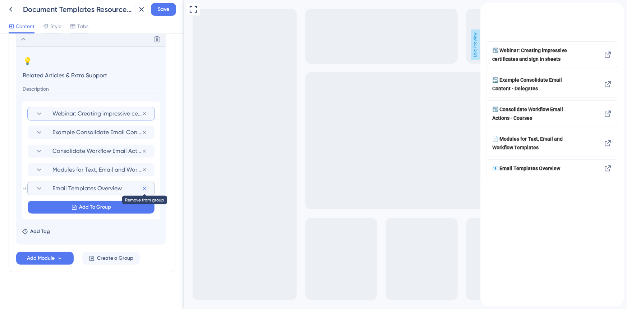
click at [146, 116] on icon at bounding box center [145, 114] width 6 height 6
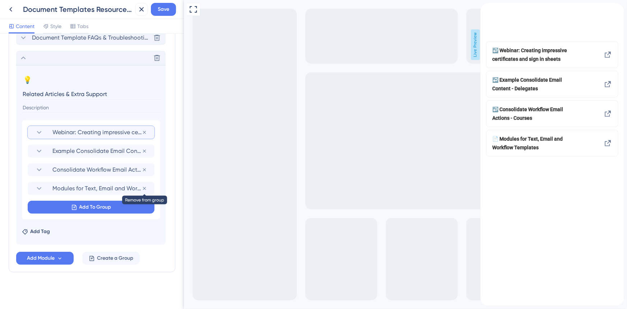
click at [146, 135] on icon at bounding box center [145, 132] width 6 height 6
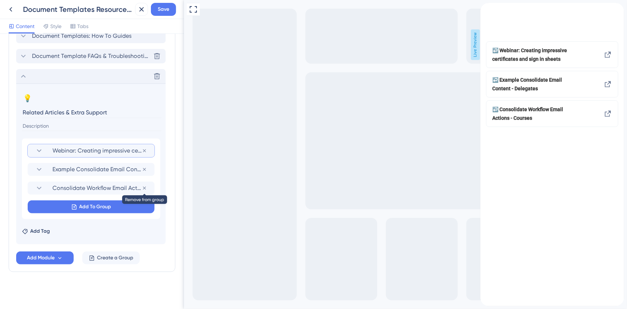
click at [146, 153] on icon at bounding box center [145, 151] width 6 height 6
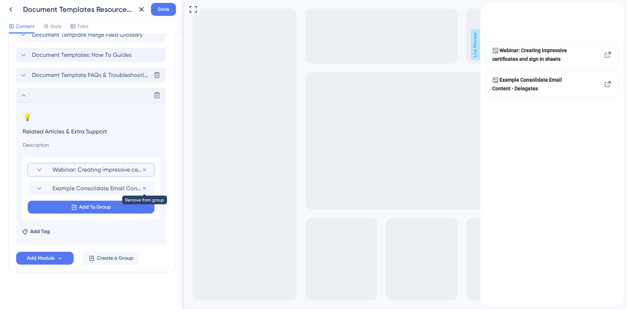
click at [146, 173] on icon at bounding box center [145, 170] width 6 height 6
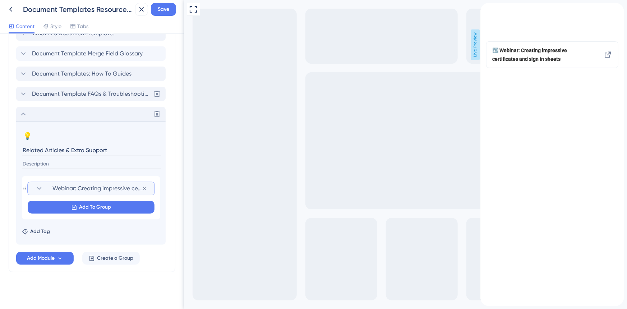
click at [59, 189] on span "Webinar: Creating impressive certificates and sign in sheets" at bounding box center [96, 188] width 89 height 9
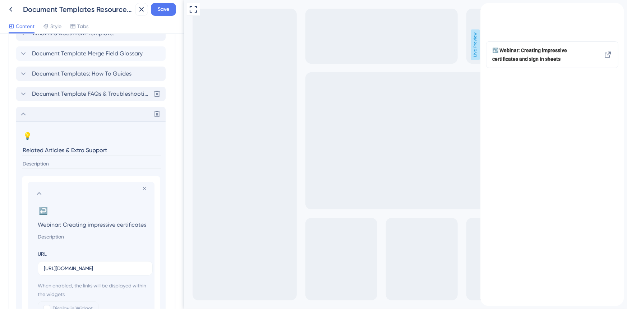
scroll to position [0, 47]
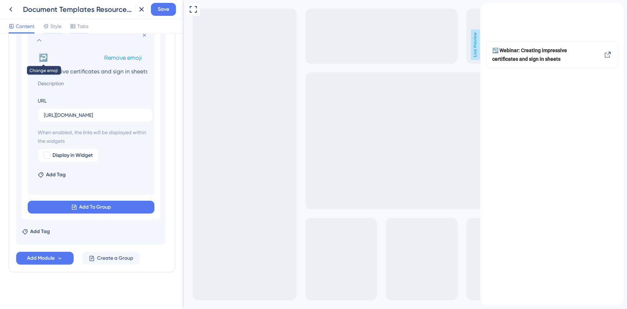
click at [45, 59] on button "↩️" at bounding box center [44, 58] width 12 height 12
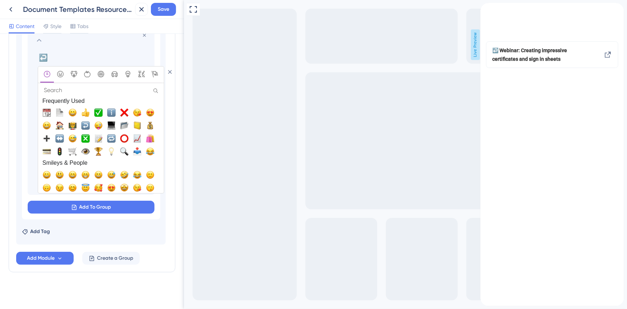
click at [66, 91] on input "Search" at bounding box center [100, 90] width 121 height 10
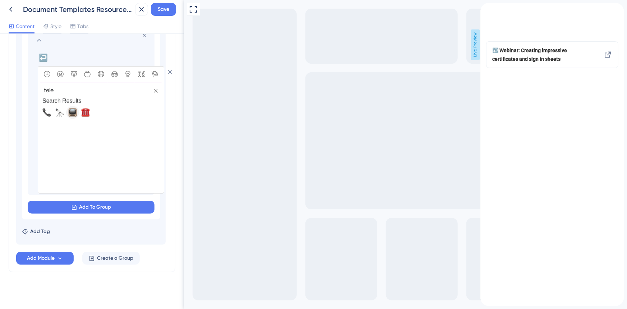
type input "tele"
click at [71, 115] on span "📺, tv" at bounding box center [72, 112] width 9 height 9
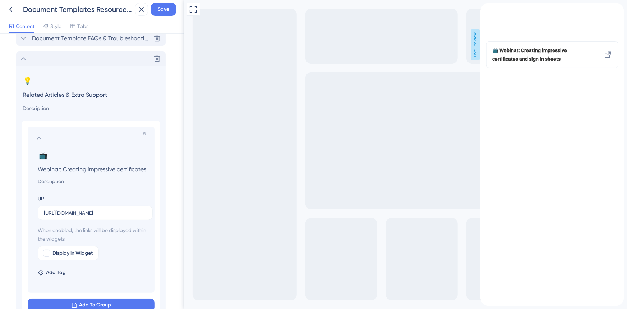
click at [39, 138] on icon at bounding box center [39, 138] width 9 height 9
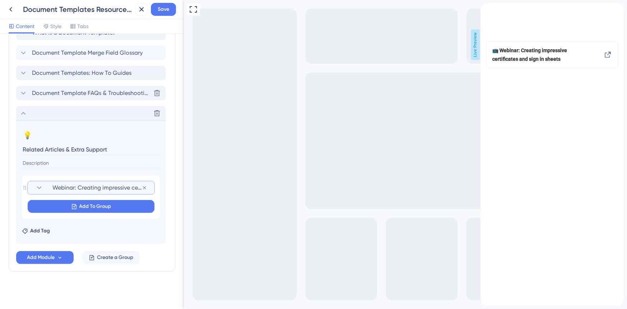
scroll to position [357, 0]
click at [22, 113] on icon at bounding box center [23, 114] width 9 height 9
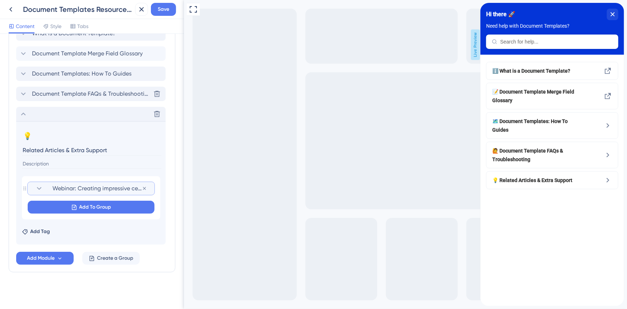
scroll to position [234, 0]
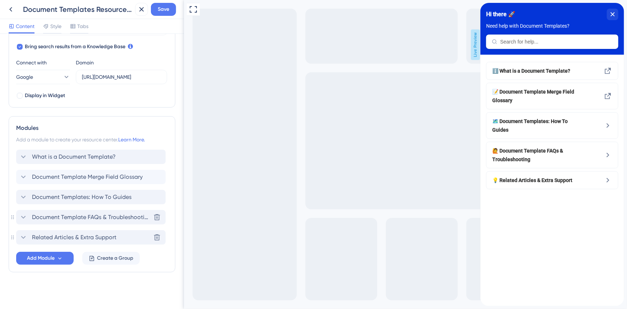
click at [22, 216] on icon at bounding box center [23, 217] width 9 height 9
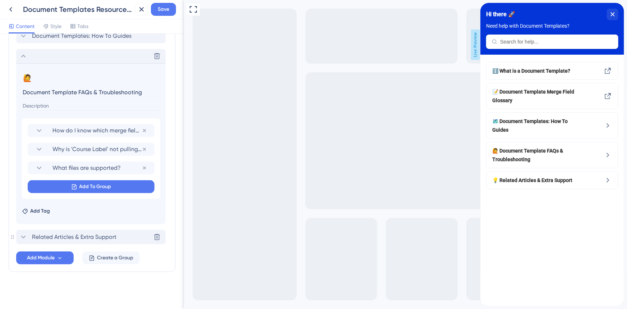
click at [22, 60] on icon at bounding box center [23, 56] width 9 height 9
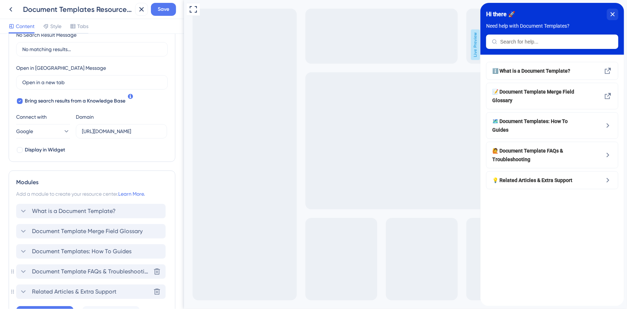
scroll to position [169, 0]
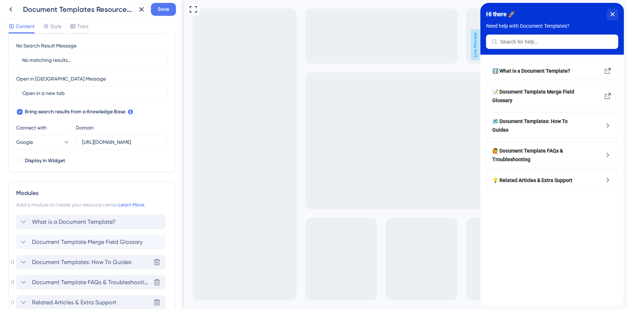
drag, startPoint x: 23, startPoint y: 262, endPoint x: 31, endPoint y: 258, distance: 9.3
click at [23, 262] on icon at bounding box center [23, 262] width 5 height 3
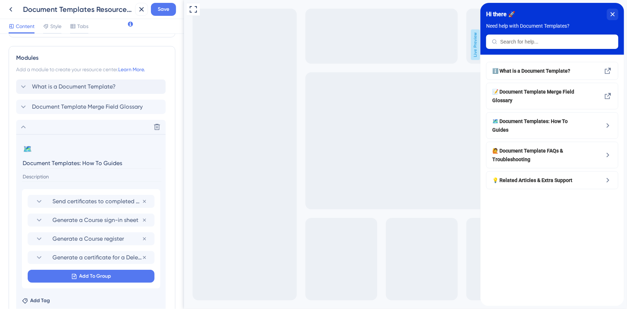
scroll to position [332, 0]
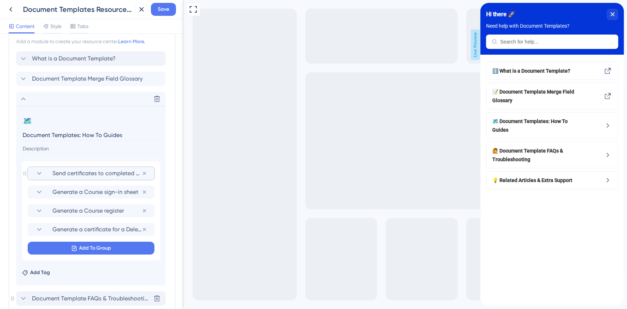
click at [58, 176] on span "Send certificates to completed Delegates" at bounding box center [96, 173] width 89 height 9
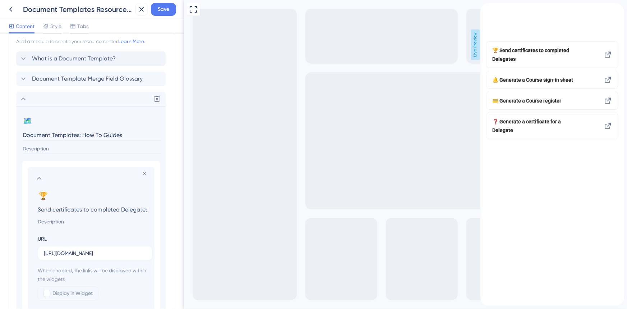
scroll to position [0, 0]
click at [38, 175] on icon at bounding box center [39, 178] width 9 height 9
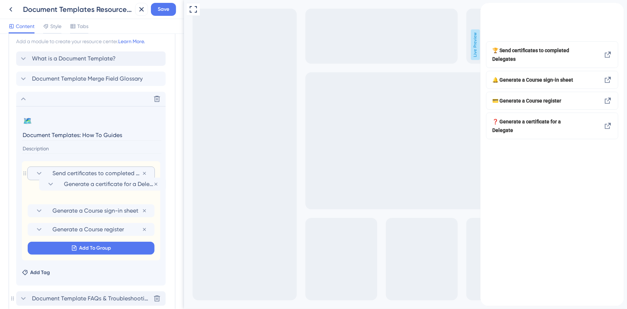
drag, startPoint x: 28, startPoint y: 230, endPoint x: 38, endPoint y: 184, distance: 47.6
click at [38, 183] on div "Send certificates to completed Delegates Remove from group Generate a Course si…" at bounding box center [91, 210] width 138 height 99
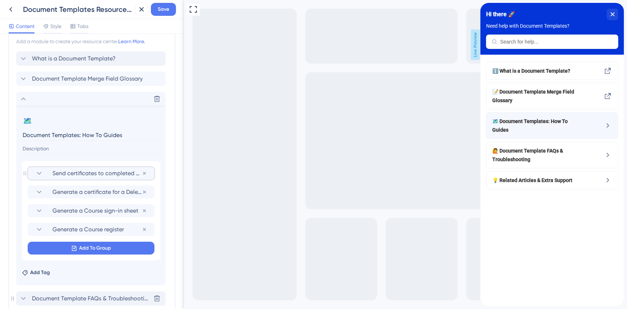
click at [555, 124] on span "🗺️ Document Templates: How To Guides" at bounding box center [534, 125] width 84 height 17
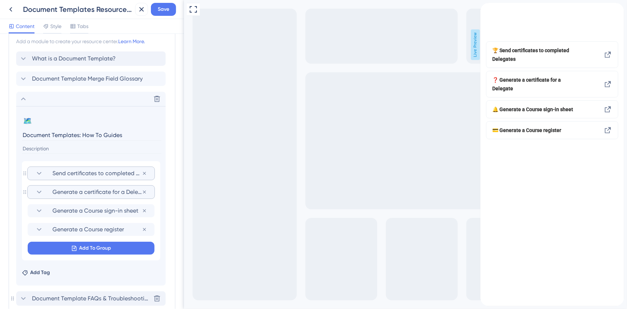
click at [51, 191] on section "Generate a certificate for a Delegate" at bounding box center [91, 191] width 113 height 13
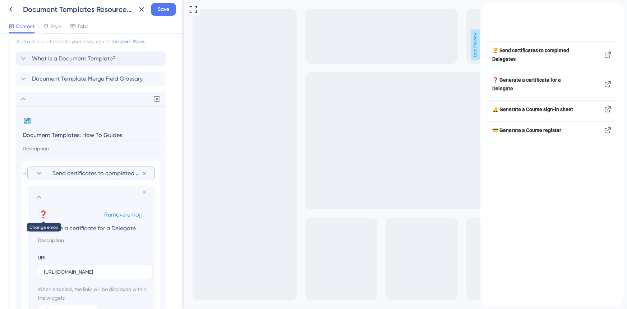
click at [43, 213] on button "❓" at bounding box center [44, 214] width 12 height 12
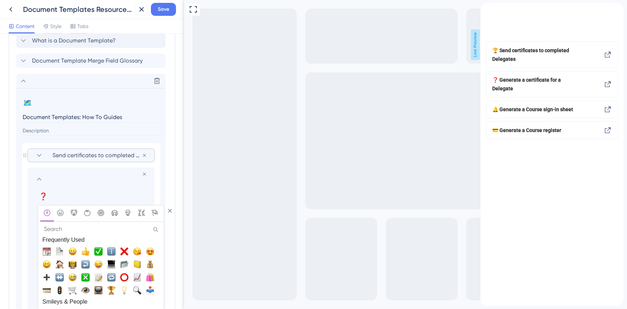
scroll to position [365, 0]
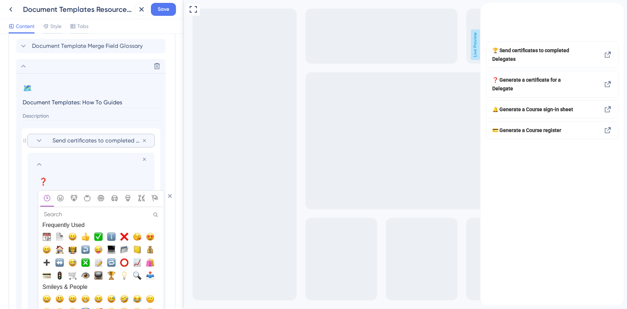
click at [82, 216] on input "Search" at bounding box center [100, 214] width 121 height 10
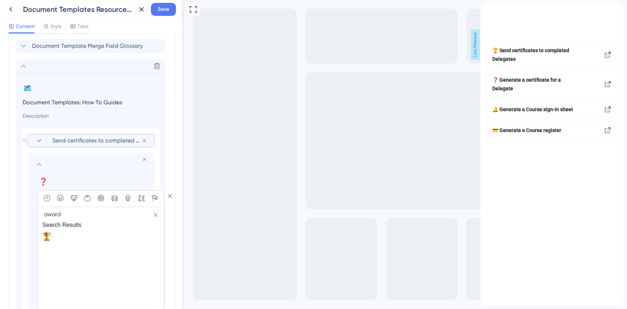
type input "award"
click at [47, 236] on span "🏆, trophy" at bounding box center [46, 236] width 9 height 9
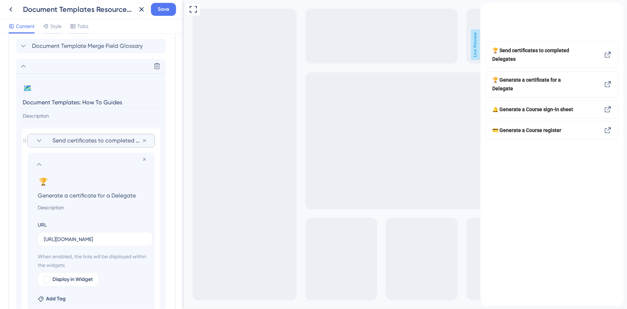
click at [38, 166] on icon at bounding box center [39, 164] width 9 height 9
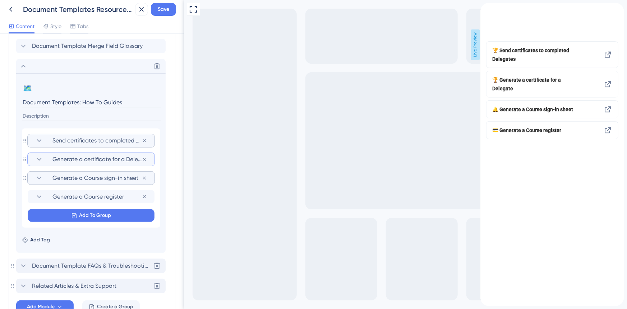
click at [38, 179] on icon at bounding box center [39, 178] width 9 height 9
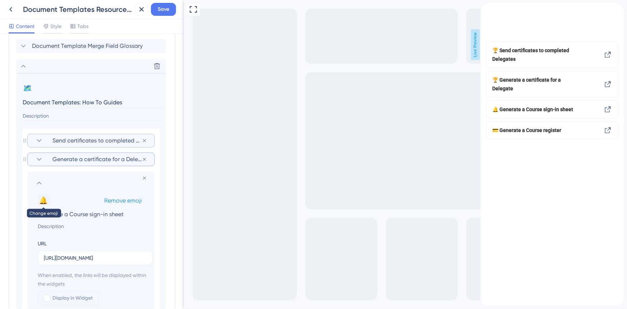
click at [44, 197] on button "🔔" at bounding box center [44, 200] width 12 height 12
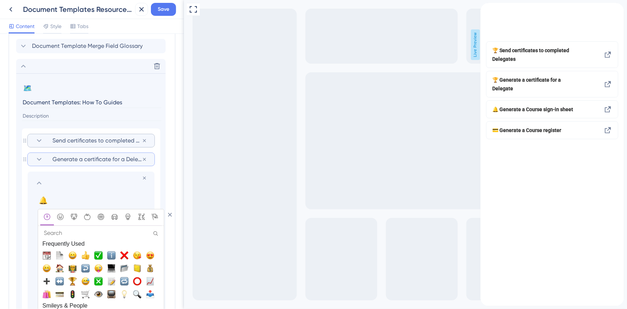
click at [62, 235] on input "Search" at bounding box center [100, 233] width 121 height 10
click at [59, 257] on span "📄, page_facing_up" at bounding box center [59, 255] width 9 height 9
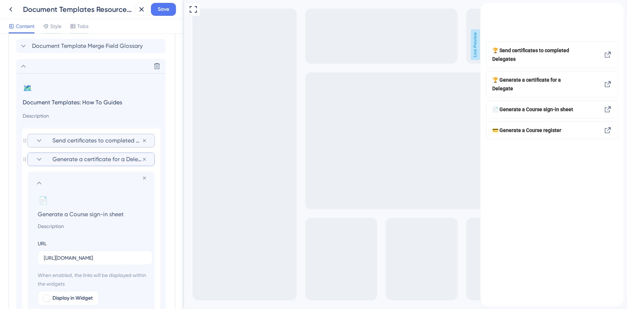
click at [42, 185] on icon at bounding box center [39, 183] width 9 height 9
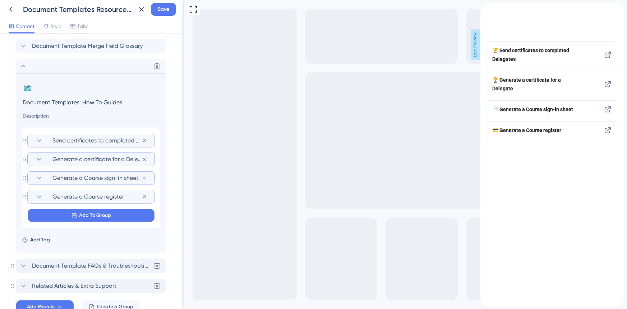
click at [40, 193] on icon at bounding box center [39, 196] width 9 height 9
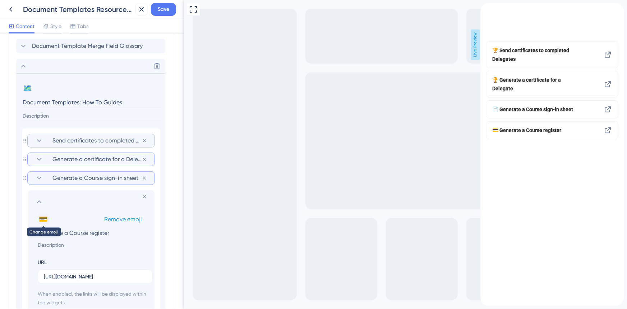
click at [46, 219] on button "💳" at bounding box center [44, 219] width 12 height 12
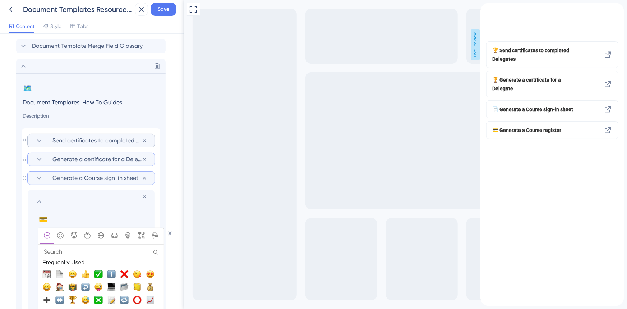
click at [69, 252] on input "Search" at bounding box center [100, 252] width 121 height 10
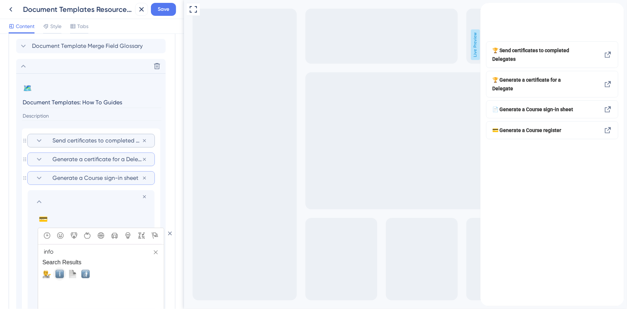
type input "info"
click at [60, 274] on span "ℹ️, information_source" at bounding box center [59, 274] width 9 height 9
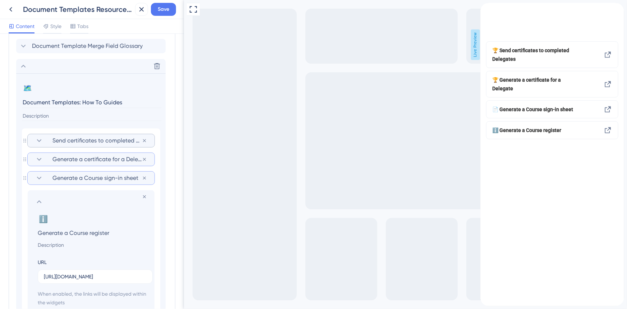
scroll to position [430, 0]
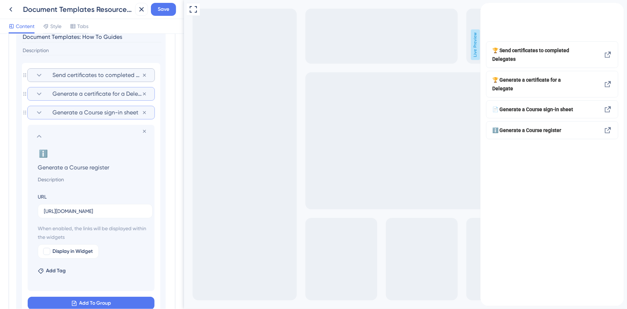
click at [41, 139] on icon at bounding box center [39, 136] width 9 height 9
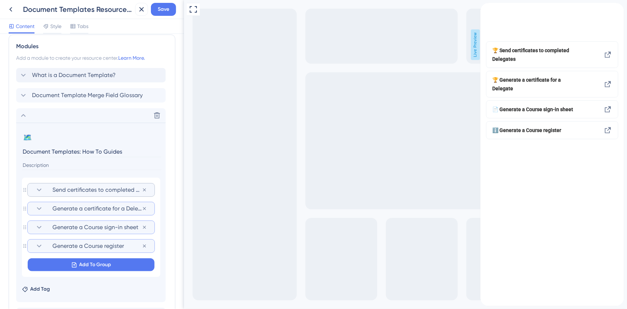
click at [21, 115] on icon at bounding box center [23, 115] width 9 height 9
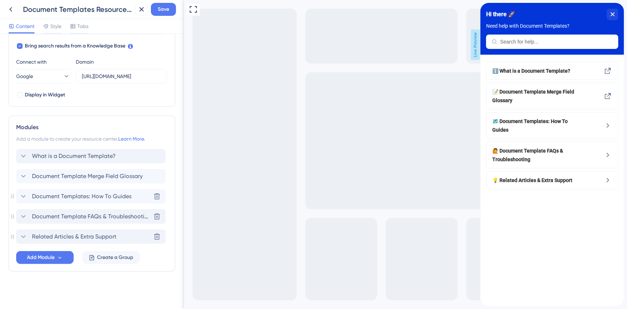
scroll to position [234, 0]
click at [24, 173] on icon at bounding box center [23, 177] width 9 height 9
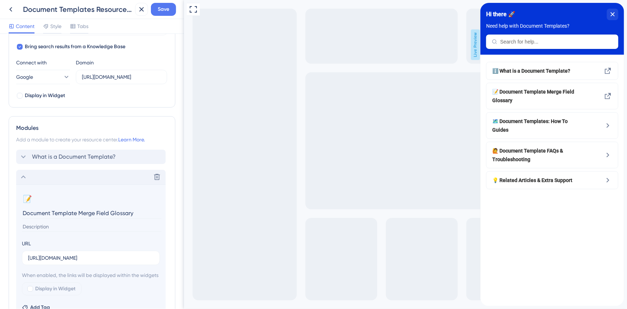
scroll to position [316, 0]
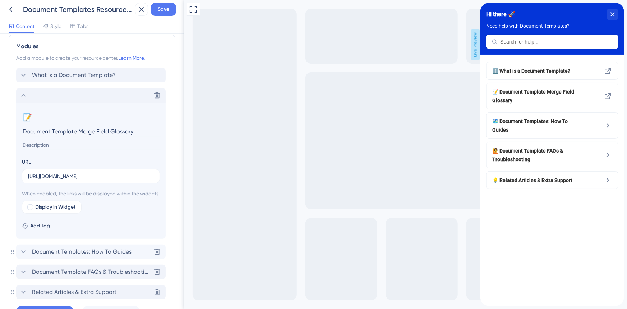
click at [24, 95] on icon at bounding box center [23, 95] width 5 height 3
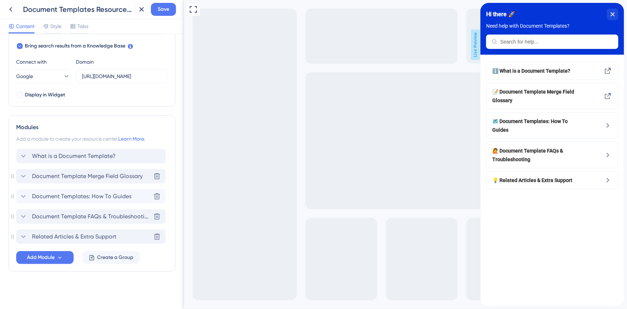
scroll to position [234, 0]
click at [20, 154] on icon at bounding box center [23, 156] width 9 height 9
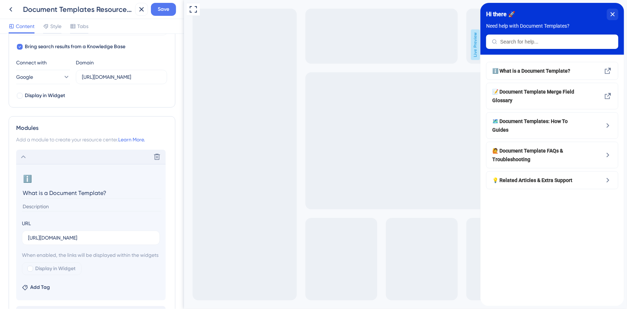
scroll to position [316, 0]
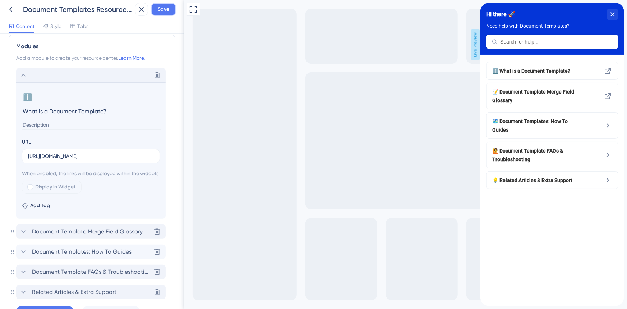
click at [160, 13] on span "Save" at bounding box center [164, 9] width 12 height 9
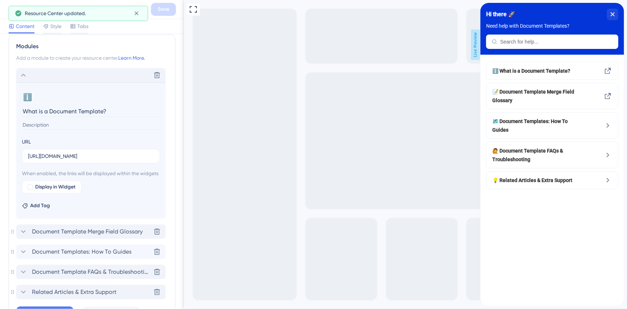
click at [557, 237] on div "ℹ️ What is a Document Template? 📝 Document Template Merge Field Glossary 🗺️ Doc…" at bounding box center [552, 180] width 144 height 251
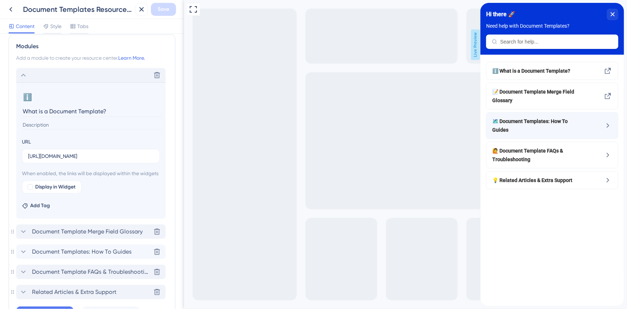
click at [541, 122] on span "🗺️ Document Templates: How To Guides" at bounding box center [534, 125] width 84 height 17
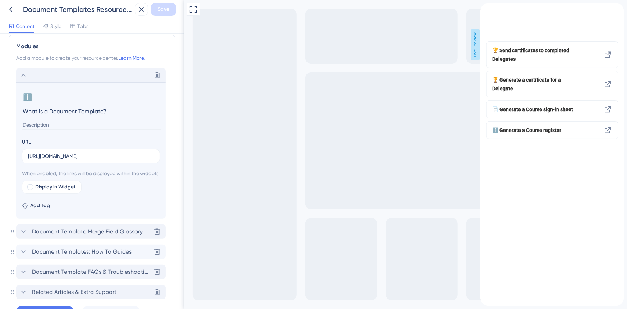
click at [486, 9] on icon "back to header" at bounding box center [483, 6] width 5 height 6
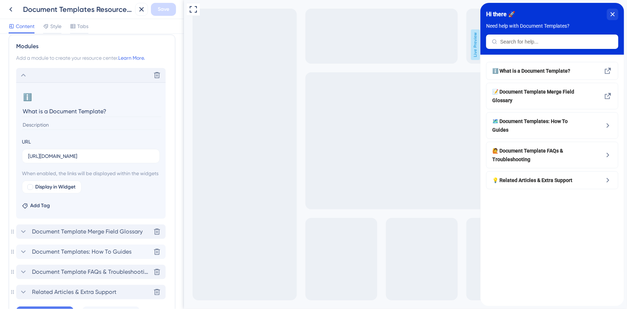
click at [24, 76] on icon at bounding box center [23, 75] width 9 height 9
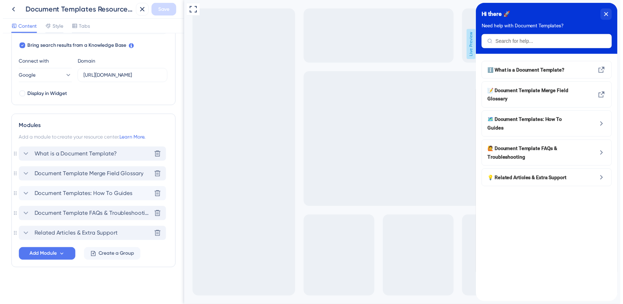
scroll to position [234, 0]
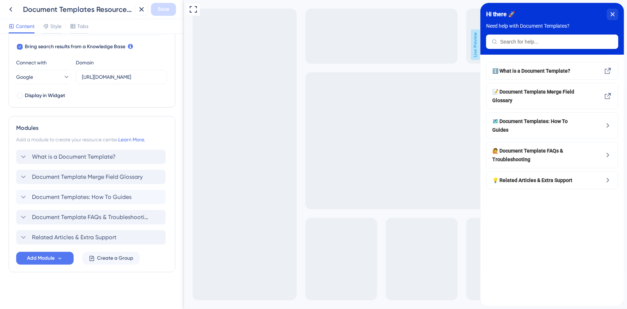
click at [566, 251] on div "ℹ️ What is a Document Template? 📝 Document Template Merge Field Glossary 🗺️ Doc…" at bounding box center [552, 180] width 144 height 251
click at [559, 215] on div "ℹ️ What is a Document Template? 📝 Document Template Merge Field Glossary 🗺️ Doc…" at bounding box center [552, 180] width 144 height 251
click at [139, 283] on div "Resource Center Header Title Hi there 🚀 17 Hi there 🚀 Subtitle Need help with D…" at bounding box center [92, 54] width 167 height 492
click at [14, 13] on icon at bounding box center [10, 9] width 9 height 9
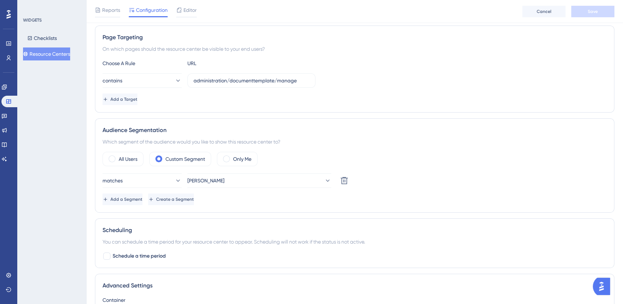
scroll to position [130, 0]
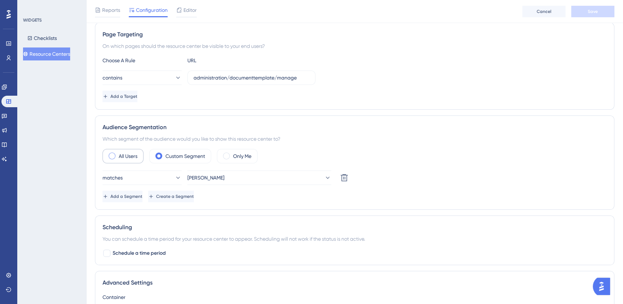
click at [132, 155] on label "All Users" at bounding box center [128, 156] width 19 height 9
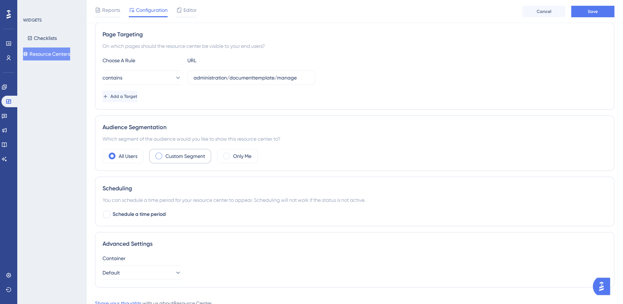
click at [189, 154] on label "Custom Segment" at bounding box center [185, 156] width 40 height 9
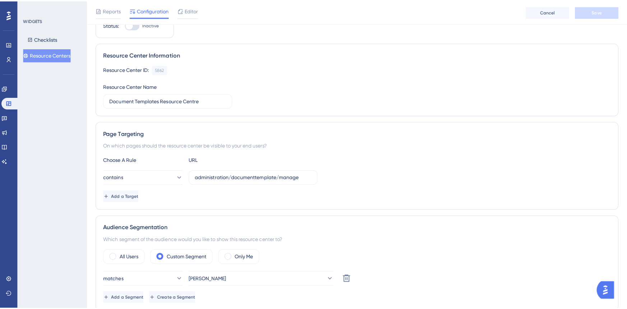
scroll to position [0, 0]
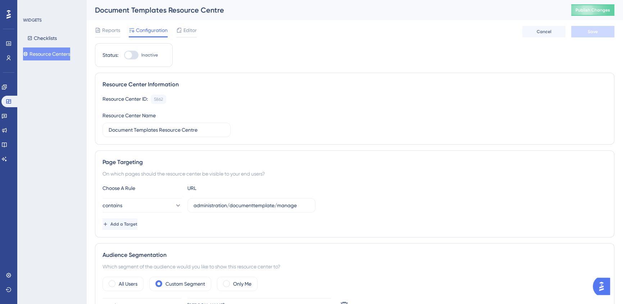
drag, startPoint x: 137, startPoint y: 52, endPoint x: 195, endPoint y: 62, distance: 59.0
click at [137, 52] on div at bounding box center [131, 55] width 14 height 9
click at [124, 55] on input "Inactive" at bounding box center [124, 55] width 0 height 0
checkbox input "true"
click at [581, 32] on button "Save" at bounding box center [592, 32] width 43 height 12
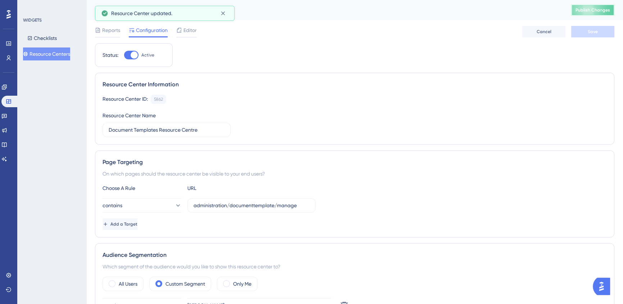
click at [589, 12] on span "Publish Changes" at bounding box center [592, 10] width 35 height 6
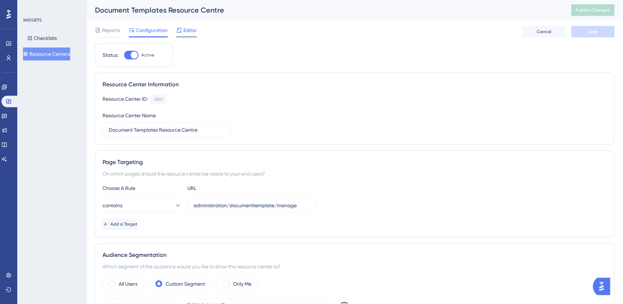
click at [188, 27] on span "Editor" at bounding box center [189, 30] width 13 height 9
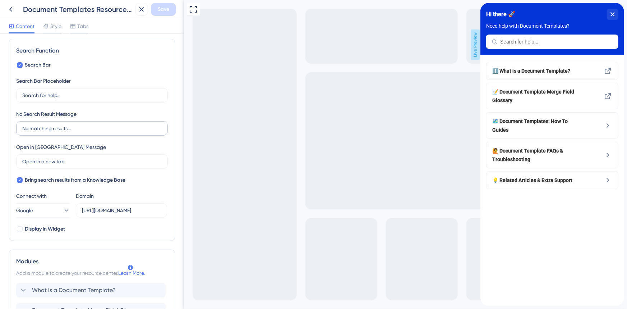
scroll to position [5, 0]
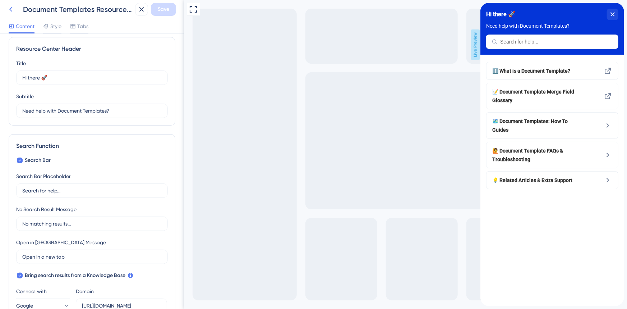
click at [10, 7] on icon at bounding box center [10, 9] width 9 height 9
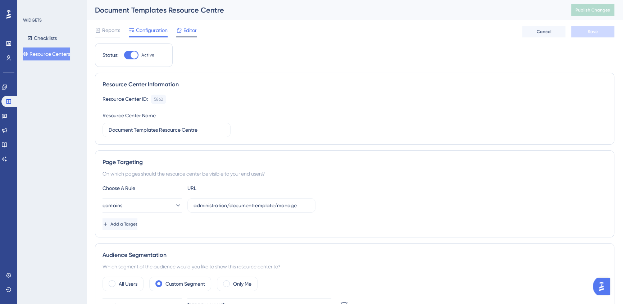
click at [185, 28] on span "Editor" at bounding box center [189, 30] width 13 height 9
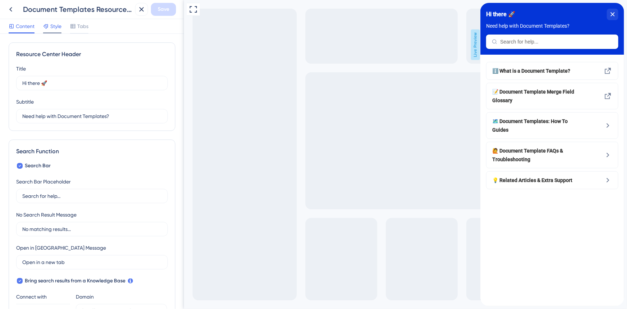
click at [54, 30] on span "Style" at bounding box center [55, 26] width 11 height 9
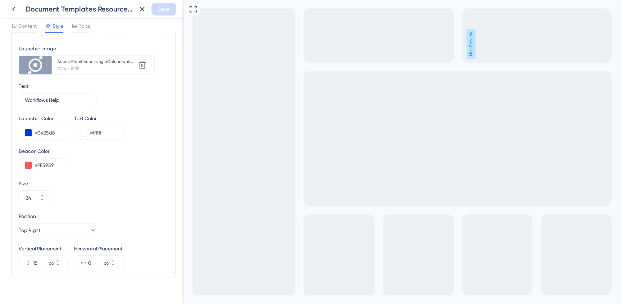
scroll to position [245, 0]
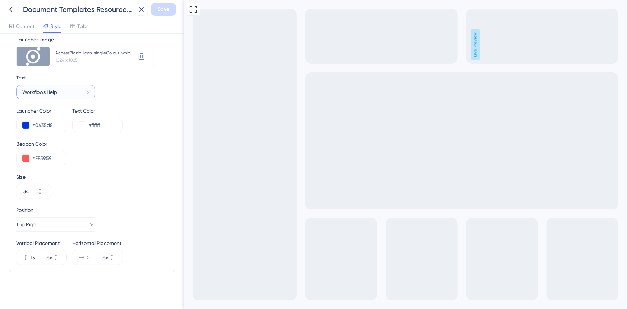
click at [33, 90] on input "Workflows Help" at bounding box center [52, 92] width 61 height 8
drag, startPoint x: 66, startPoint y: 92, endPoint x: 108, endPoint y: 95, distance: 41.8
click at [104, 92] on div "Text Document TemplatHelp 0" at bounding box center [92, 86] width 152 height 26
type input "Doc Templates Help"
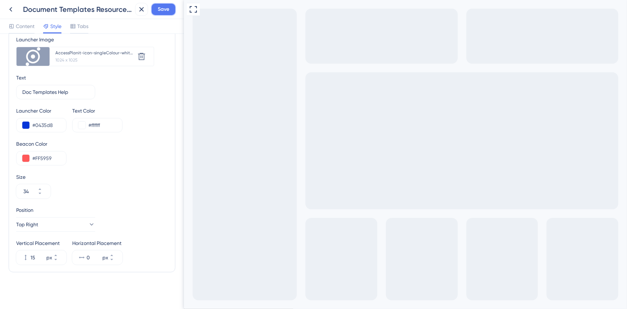
click at [165, 10] on span "Save" at bounding box center [164, 9] width 12 height 9
click at [7, 5] on icon at bounding box center [10, 9] width 9 height 9
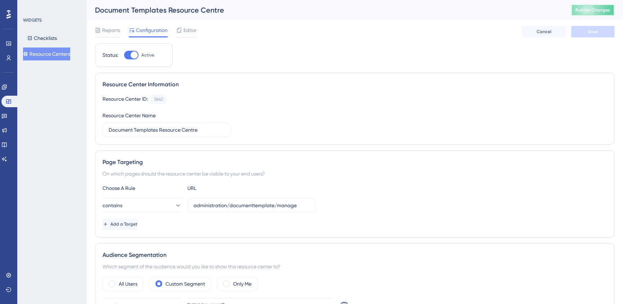
click at [582, 6] on button "Publish Changes" at bounding box center [592, 10] width 43 height 12
drag, startPoint x: 518, startPoint y: 47, endPoint x: 522, endPoint y: 51, distance: 5.1
click at [518, 47] on div "Status: Active Resource Center Information Resource Center ID: 5862 Copy Resour…" at bounding box center [354, 251] width 519 height 416
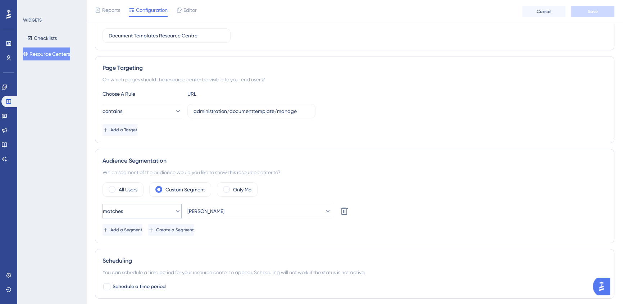
scroll to position [98, 0]
click at [123, 186] on label "All Users" at bounding box center [128, 188] width 19 height 9
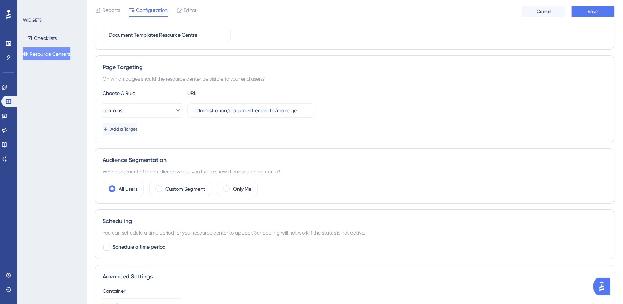
click at [584, 7] on button "Save" at bounding box center [592, 12] width 43 height 12
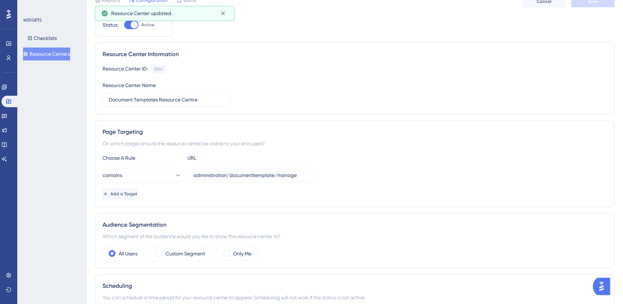
scroll to position [0, 0]
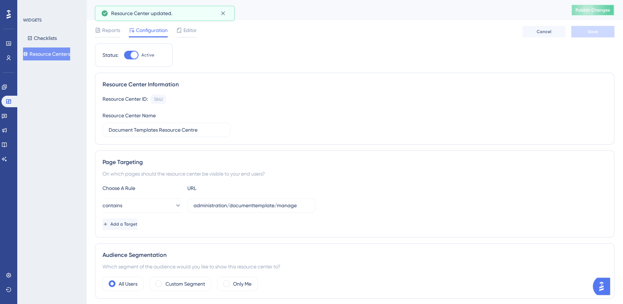
click at [585, 13] on span "Publish Changes" at bounding box center [592, 10] width 35 height 6
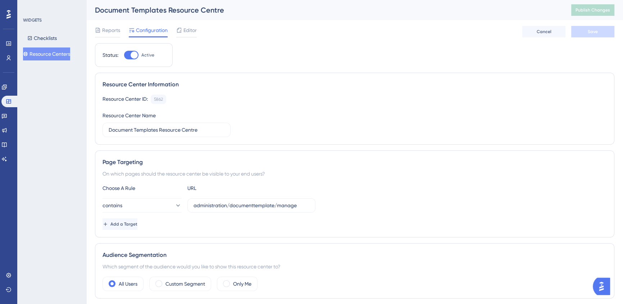
click at [41, 54] on button "Resource Centers" at bounding box center [46, 53] width 47 height 13
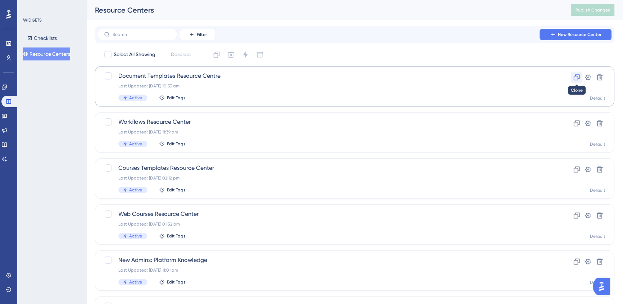
click at [575, 79] on icon at bounding box center [576, 77] width 7 height 7
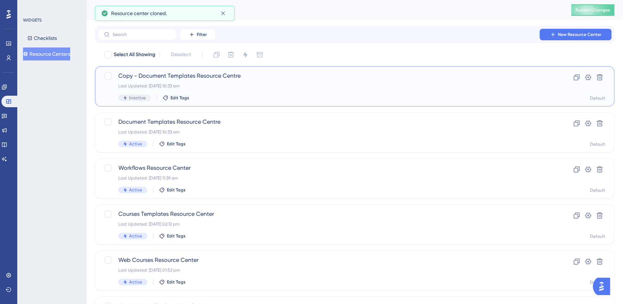
click at [232, 76] on span "Copy - Document Templates Resource Centre" at bounding box center [325, 76] width 415 height 9
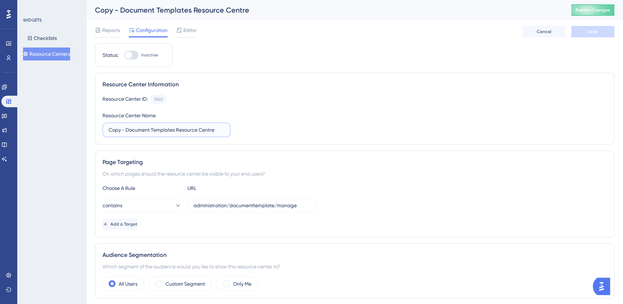
drag, startPoint x: 109, startPoint y: 130, endPoint x: 175, endPoint y: 130, distance: 65.4
click at [175, 130] on input "Copy - Document Templates Resource Centre" at bounding box center [167, 130] width 116 height 8
type input "Invoices Resource Centre"
click at [371, 135] on div "Resource Center ID: 5863 Copy Resource Center Name Invoices Resource Centre" at bounding box center [354, 116] width 504 height 42
click at [256, 205] on input "administration/documenttemplate/manage" at bounding box center [251, 205] width 116 height 8
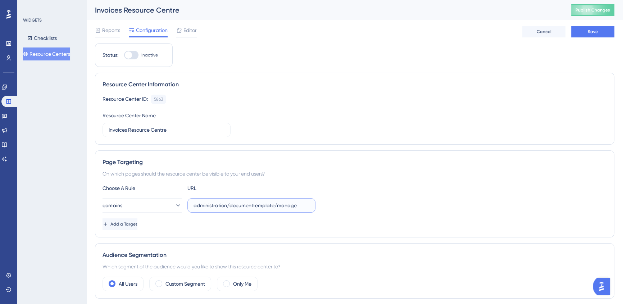
click at [256, 205] on input "administration/documenttemplate/manage" at bounding box center [251, 205] width 116 height 8
paste input "invoice/manage.aspx"
type input "administration/invoice/manage.aspx"
click at [416, 203] on div "contains administration/invoice/manage.aspx" at bounding box center [354, 205] width 504 height 14
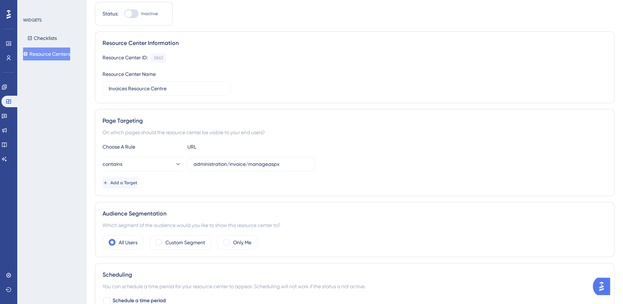
scroll to position [130, 0]
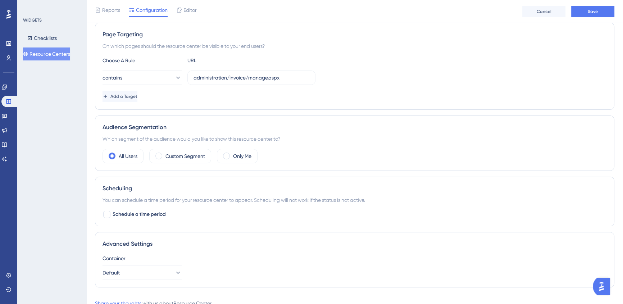
drag, startPoint x: 181, startPoint y: 159, endPoint x: 178, endPoint y: 162, distance: 5.1
click at [181, 159] on label "Custom Segment" at bounding box center [185, 156] width 40 height 9
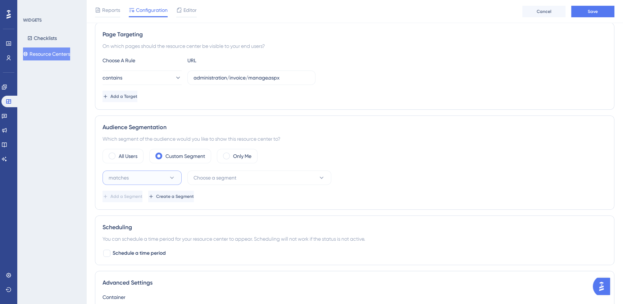
click at [146, 176] on button "matches" at bounding box center [141, 177] width 79 height 14
click at [141, 194] on div "matches matches" at bounding box center [142, 199] width 58 height 14
click at [226, 176] on span "Choose a segment" at bounding box center [214, 177] width 43 height 9
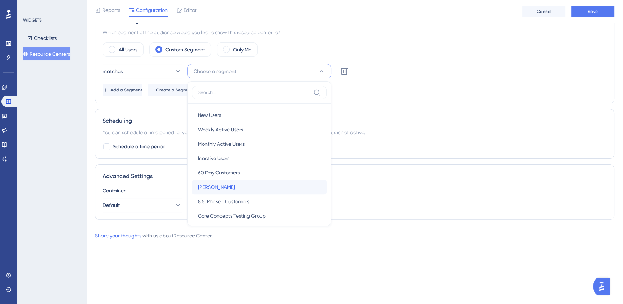
click at [227, 183] on span "[PERSON_NAME]" at bounding box center [216, 187] width 37 height 9
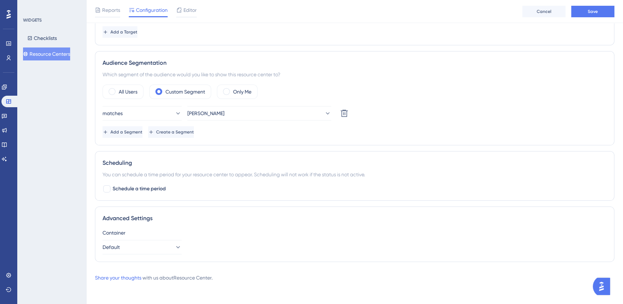
click at [518, 159] on div "Scheduling" at bounding box center [354, 163] width 504 height 9
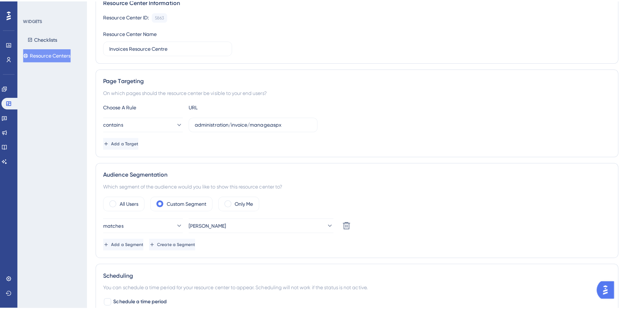
scroll to position [0, 0]
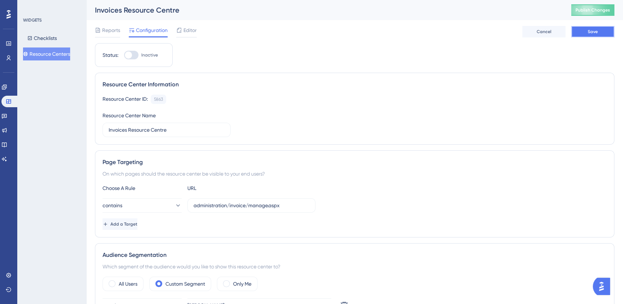
click at [596, 36] on button "Save" at bounding box center [592, 32] width 43 height 12
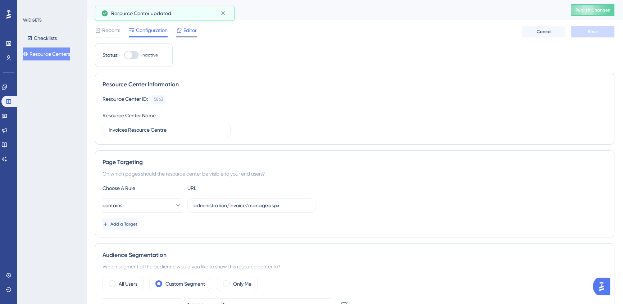
click at [192, 32] on span "Editor" at bounding box center [189, 30] width 13 height 9
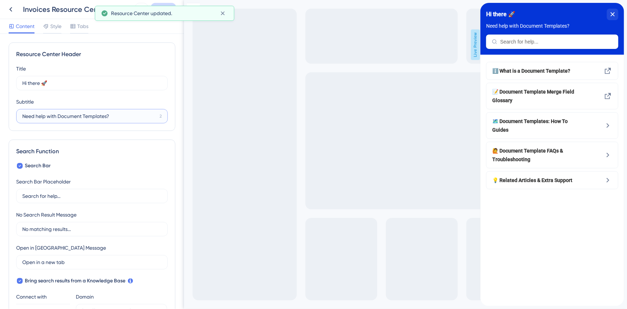
click at [74, 118] on input "Need help with Document Templates?" at bounding box center [89, 116] width 134 height 8
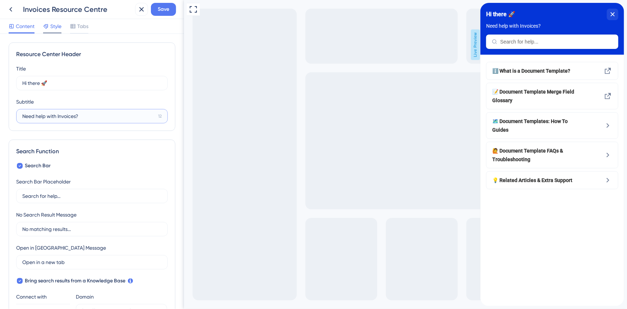
type input "Need help with Invoices?"
click at [52, 29] on span "Style" at bounding box center [55, 26] width 11 height 9
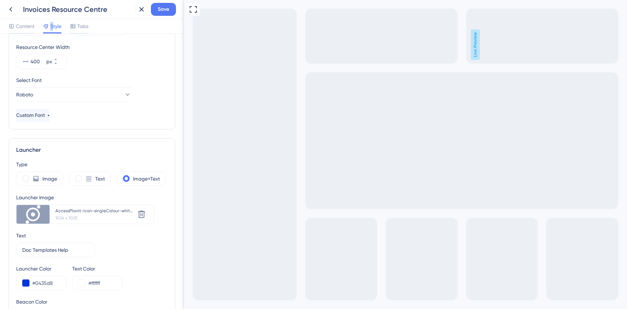
scroll to position [130, 0]
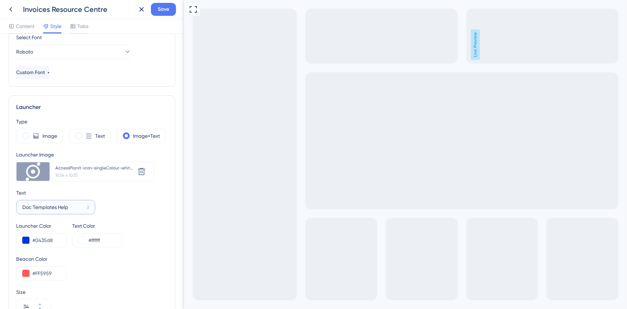
drag, startPoint x: 56, startPoint y: 205, endPoint x: 10, endPoint y: 201, distance: 46.1
click at [10, 201] on div "Launcher Type Image Text Image+Text Launcher Image Upload new image AccessPlani…" at bounding box center [92, 241] width 167 height 292
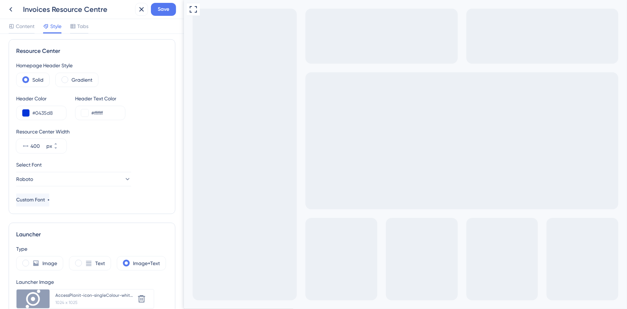
scroll to position [0, 0]
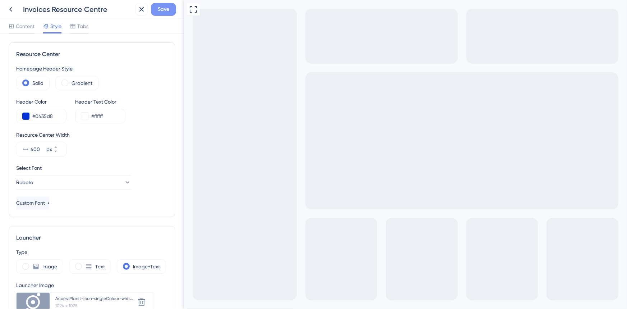
type input "Invoices Help"
click at [159, 13] on span "Save" at bounding box center [164, 9] width 12 height 9
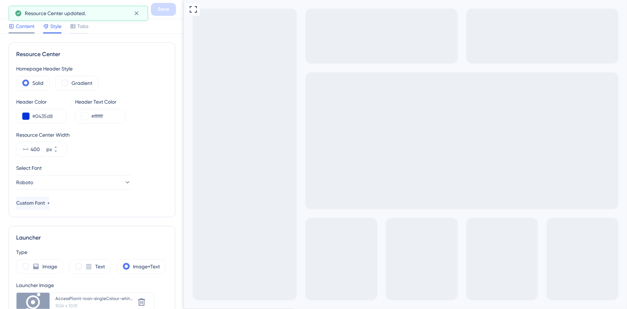
click at [23, 32] on div at bounding box center [22, 32] width 26 height 1
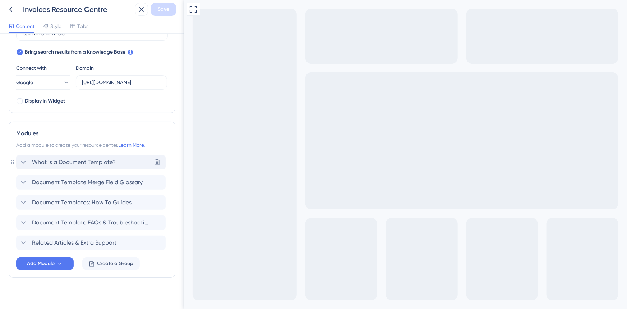
click at [66, 159] on span "What is a Document Template?" at bounding box center [74, 162] width 84 height 9
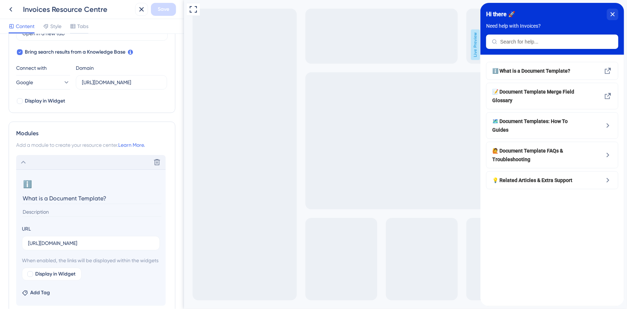
drag, startPoint x: 47, startPoint y: 197, endPoint x: 98, endPoint y: 198, distance: 51.4
click at [48, 197] on input "What is a Document Template?" at bounding box center [91, 198] width 139 height 11
type input "What is an Invoice?"
click at [110, 245] on input "https://accessplanit.atlassian.net/wiki/spaces/HG/pages/61341897/Document+Templ…" at bounding box center [91, 243] width 126 height 8
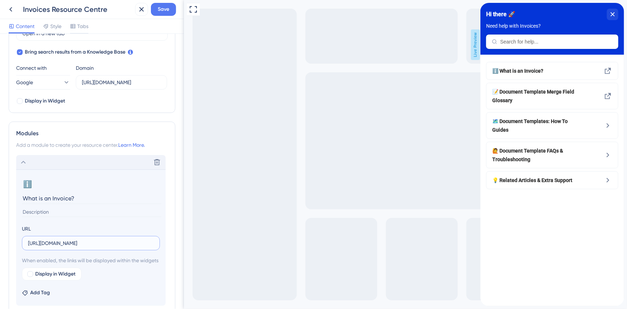
click at [110, 245] on input "https://accessplanit.atlassian.net/wiki/spaces/HG/pages/61341897/Document+Templ…" at bounding box center [91, 243] width 126 height 8
paste input "83362076/Invoic"
type input "[URL][DOMAIN_NAME]"
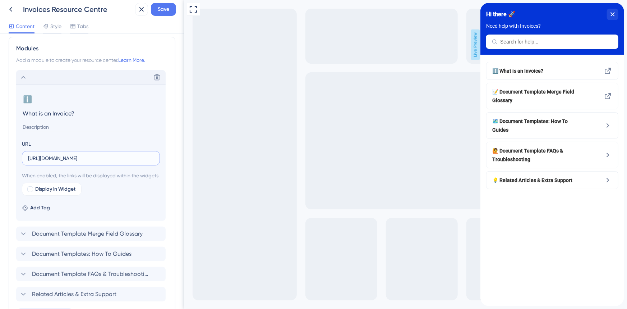
drag, startPoint x: 93, startPoint y: 159, endPoint x: 178, endPoint y: 159, distance: 84.8
click at [178, 159] on div "Resource Center Header Title Hi there 🚀 17 Hi there 🚀 Subtitle Need help with I…" at bounding box center [92, 171] width 184 height 275
click at [144, 158] on input "[URL][DOMAIN_NAME]" at bounding box center [91, 158] width 126 height 8
click at [26, 76] on icon at bounding box center [23, 77] width 9 height 9
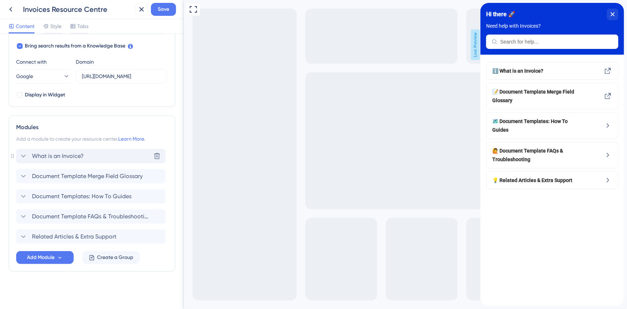
scroll to position [234, 0]
click at [155, 178] on icon at bounding box center [156, 176] width 7 height 7
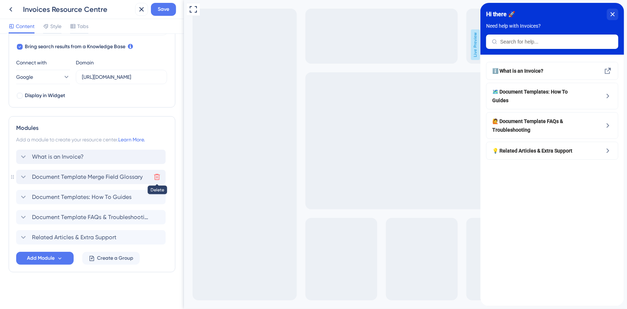
scroll to position [313, 0]
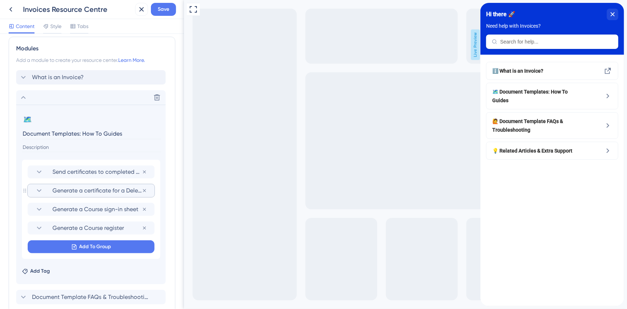
click at [36, 191] on icon at bounding box center [39, 190] width 9 height 9
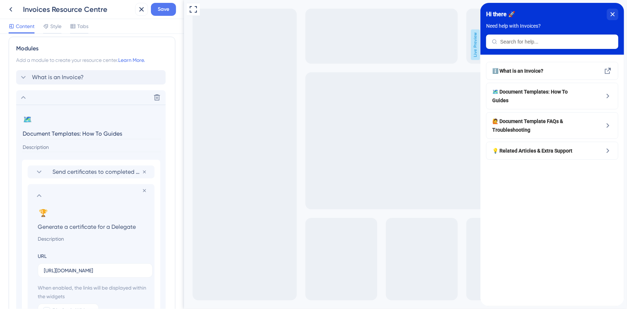
click at [37, 197] on icon at bounding box center [39, 195] width 9 height 9
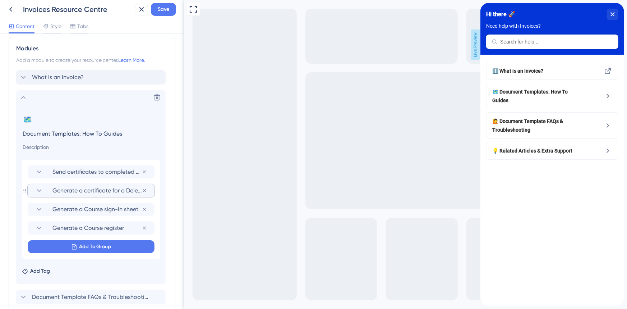
drag, startPoint x: 78, startPoint y: 132, endPoint x: 8, endPoint y: 133, distance: 69.7
click at [9, 133] on div "Modules Add a module to create your resource center. Learn More. What is an Inv…" at bounding box center [92, 194] width 167 height 315
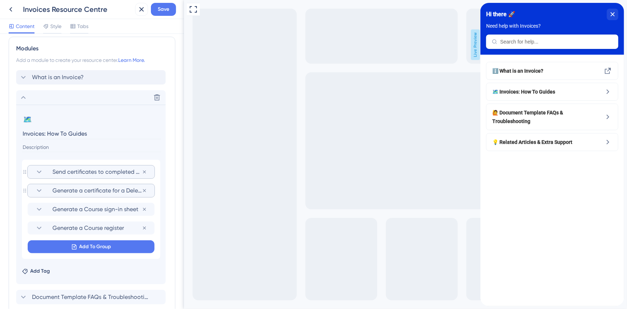
click at [81, 173] on span "Send certificates to completed Delegates" at bounding box center [96, 171] width 89 height 9
type input "Invoices: How To Guides"
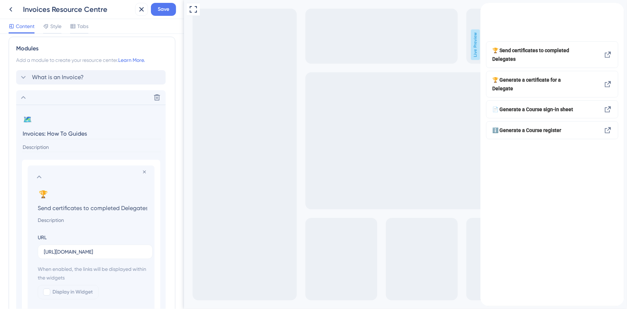
scroll to position [0, 0]
click at [75, 209] on input "Send certificates to completed Delegates" at bounding box center [92, 208] width 121 height 10
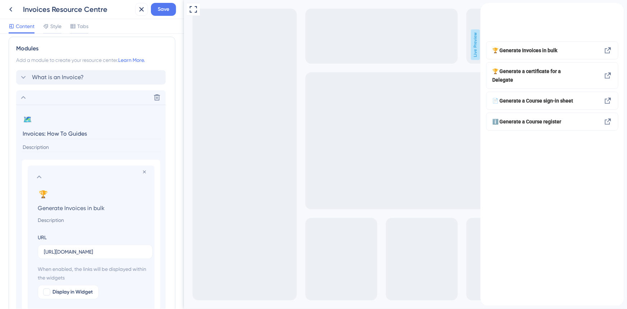
type input "Generate Invoices in bulk"
click at [72, 248] on input "https://accessplanit.atlassian.net/wiki/spaces/HG/pages/3023241217/Create+and+s…" at bounding box center [95, 252] width 103 height 8
paste input "2919434053/Generate+monthly+Invoices+for+all+my+customers"
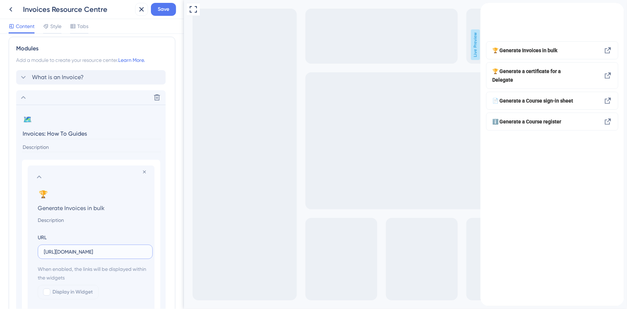
scroll to position [0, 182]
type input "https://accessplanit.atlassian.net/wiki/spaces/HG/pages/2919434053/Generate+mon…"
click at [66, 221] on input at bounding box center [92, 220] width 121 height 9
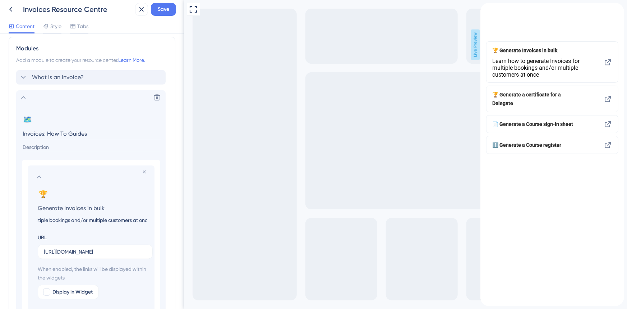
scroll to position [0, 94]
type input "Learn how to generate Invoices for multiple bookings and/or multiple customers …"
click at [70, 248] on input "https://accessplanit.atlassian.net/wiki/spaces/HG/pages/2919434053/Generate+mon…" at bounding box center [95, 252] width 103 height 8
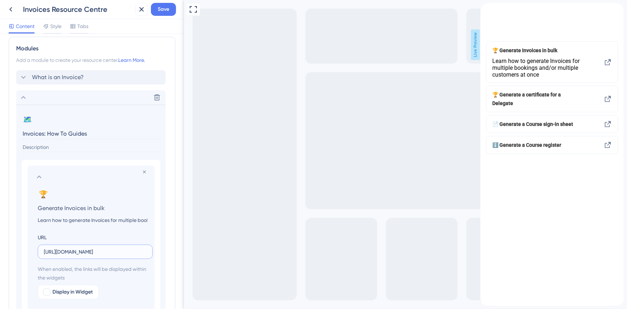
click at [70, 248] on input "https://accessplanit.atlassian.net/wiki/spaces/HG/pages/2919434053/Generate+mon…" at bounding box center [95, 252] width 103 height 8
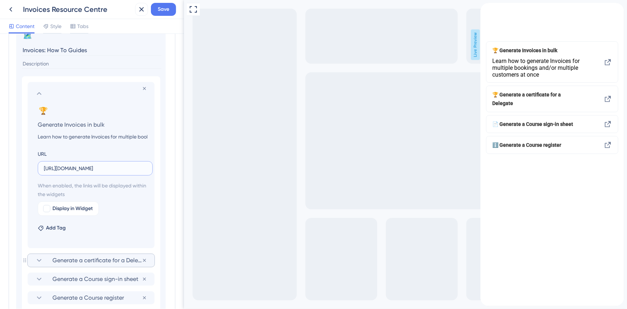
scroll to position [412, 0]
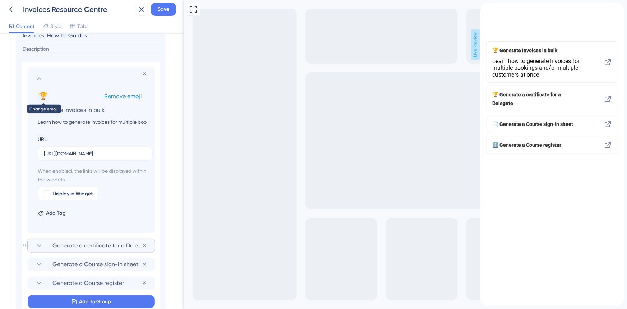
click at [45, 96] on button "🏆" at bounding box center [44, 96] width 12 height 12
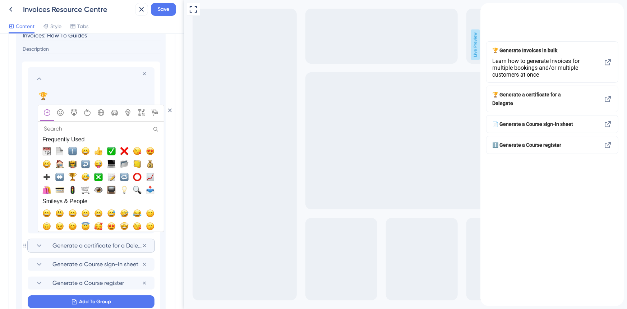
click at [79, 133] on input "Search" at bounding box center [100, 129] width 121 height 10
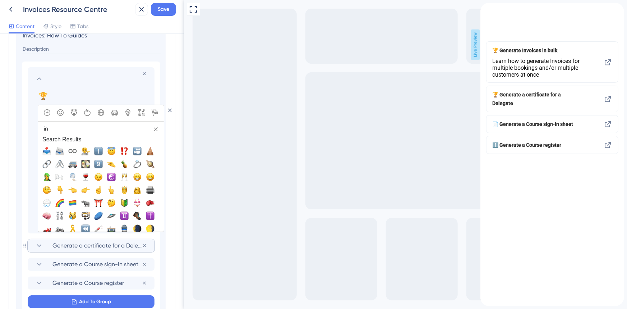
type input "i"
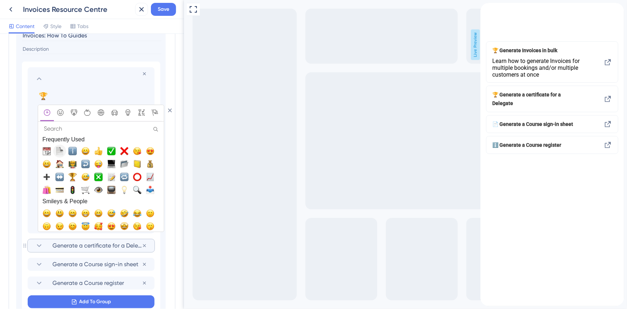
click at [61, 151] on span "📄, page_facing_up" at bounding box center [59, 151] width 9 height 9
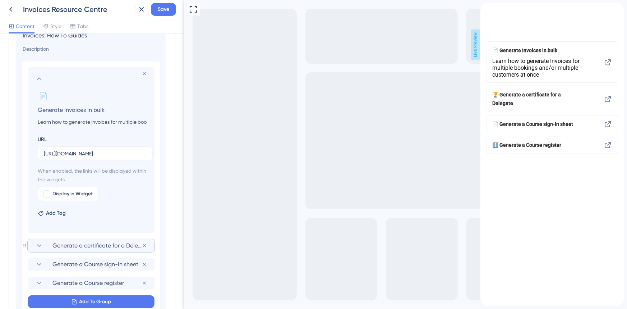
click at [38, 78] on icon at bounding box center [39, 78] width 5 height 3
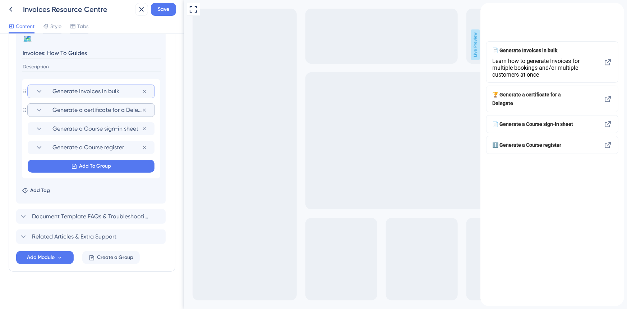
scroll to position [393, 0]
click at [41, 108] on icon at bounding box center [39, 110] width 9 height 9
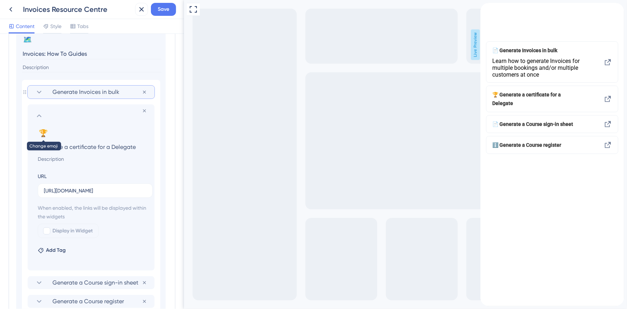
scroll to position [412, 0]
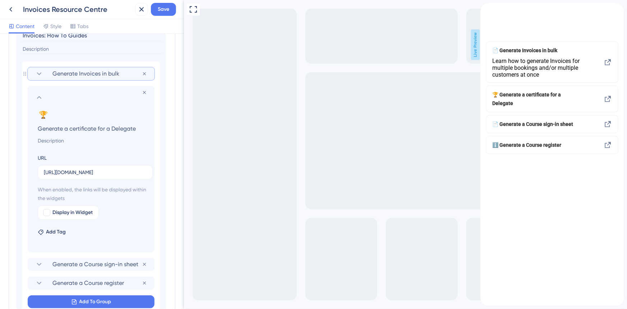
click at [95, 127] on input "Generate a certificate for a Delegate" at bounding box center [92, 128] width 121 height 10
type input "Generate an Invoice for a single Delegate"
click at [81, 172] on input "https://accessplanit.atlassian.net/wiki/spaces/HG/pages/2919235957/Generate+a+c…" at bounding box center [95, 172] width 103 height 8
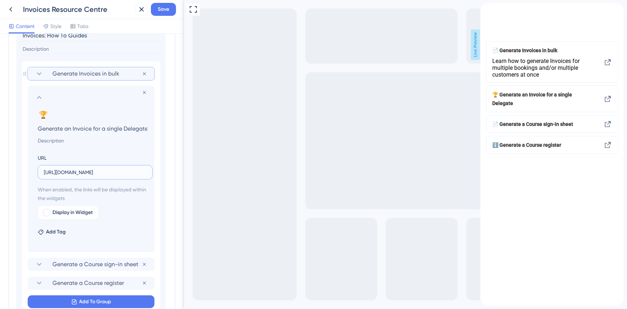
click at [81, 172] on input "https://accessplanit.atlassian.net/wiki/spaces/HG/pages/2919235957/Generate+a+c…" at bounding box center [95, 172] width 103 height 8
paste input "434239"
type input "https://accessplanit.atlassian.net/wiki/spaces/HG/pages/2919434239"
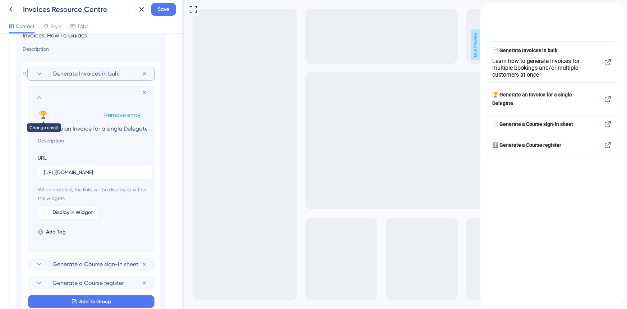
click at [40, 114] on button "🏆" at bounding box center [44, 115] width 12 height 12
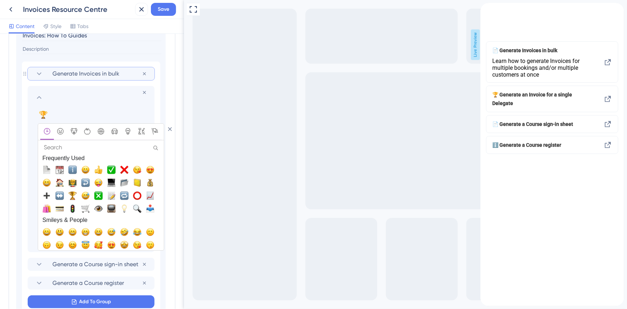
click at [78, 147] on input "Search" at bounding box center [100, 147] width 121 height 10
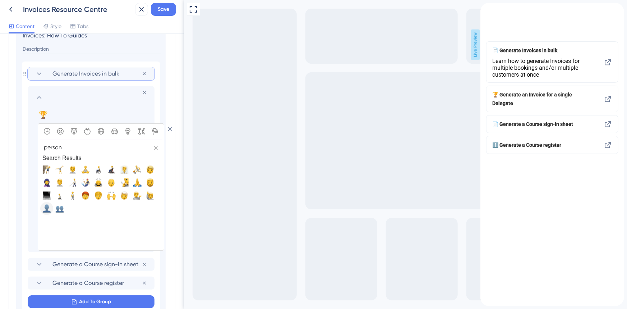
type input "person"
click at [52, 203] on button "👤, bust_in_silhouette" at bounding box center [46, 208] width 13 height 13
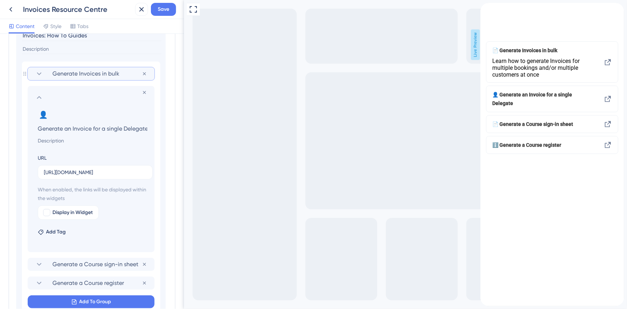
click at [39, 96] on icon at bounding box center [39, 97] width 5 height 3
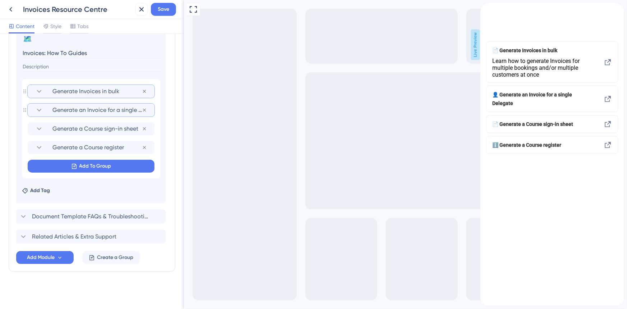
scroll to position [393, 0]
click at [40, 130] on icon at bounding box center [39, 129] width 9 height 9
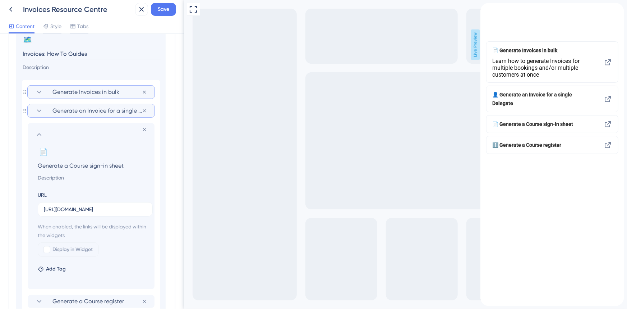
scroll to position [412, 0]
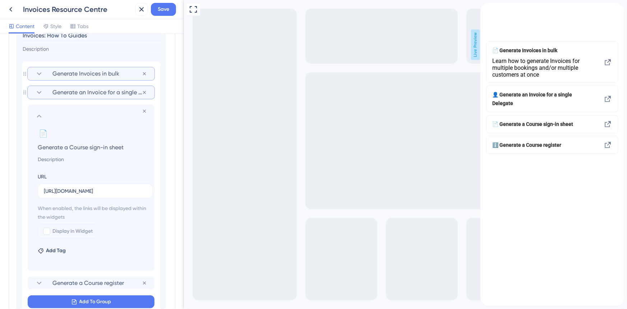
click at [62, 124] on section "Remove from group 📄 Change emoji Remove emoji Generate a Course sign-in sheet U…" at bounding box center [91, 188] width 127 height 166
click at [56, 146] on input "Generate a Course sign-in sheet" at bounding box center [92, 147] width 121 height 10
drag, startPoint x: 251, startPoint y: 147, endPoint x: 325, endPoint y: 189, distance: 85.6
type input "Generate an Invoice for a single Placeholder"
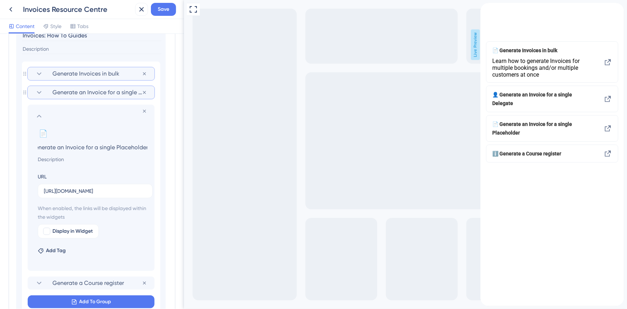
scroll to position [0, 0]
click at [61, 197] on label "https://accessplanit.atlassian.net/wiki/spaces/HG/pages/3063546369/Generate+a+C…" at bounding box center [95, 191] width 115 height 14
click at [61, 195] on input "https://accessplanit.atlassian.net/wiki/spaces/HG/pages/3063546369/Generate+a+C…" at bounding box center [95, 191] width 103 height 8
click at [63, 187] on input "https://accessplanit.atlassian.net/wiki/spaces/HG/pages/3063546369/Generate+a+C…" at bounding box center [95, 191] width 103 height 8
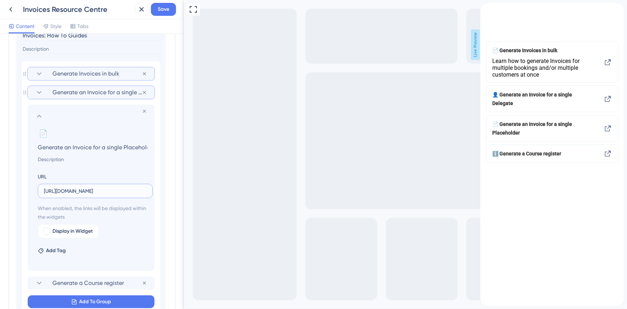
click at [63, 187] on input "https://accessplanit.atlassian.net/wiki/spaces/HG/pages/3063546369/Generate+a+C…" at bounding box center [95, 191] width 103 height 8
paste input "2919434425"
type input "https://accessplanit.atlassian.net/wiki/spaces/HG/pages/2919434425"
click at [42, 134] on button "📄" at bounding box center [44, 134] width 12 height 12
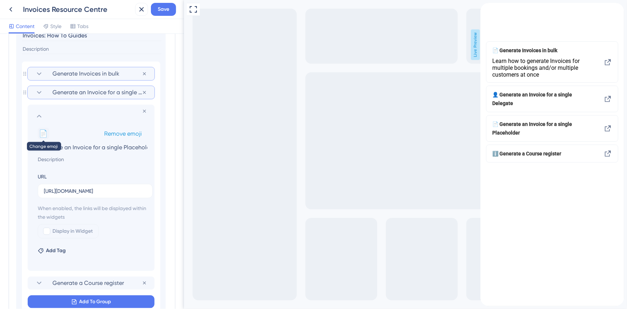
scroll to position [0, 0]
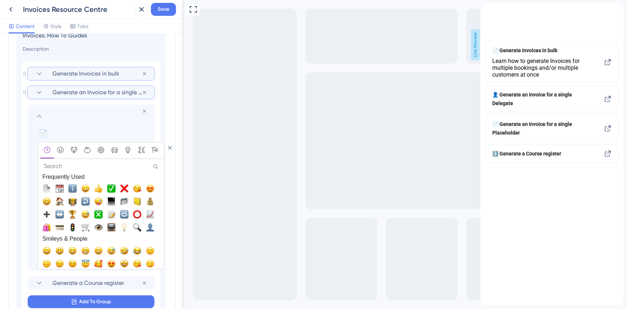
click at [56, 162] on input "Search" at bounding box center [100, 166] width 121 height 10
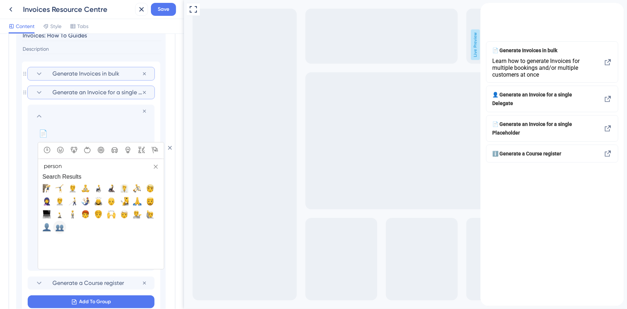
type input "person"
click at [58, 229] on span "👥, busts_in_silhouette" at bounding box center [59, 227] width 9 height 9
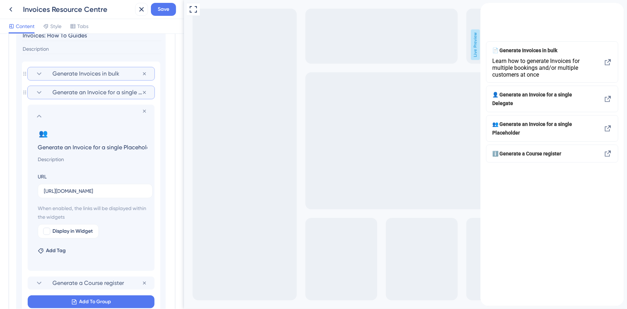
click at [113, 143] on input "Generate an Invoice for a single Placeholder" at bounding box center [92, 147] width 121 height 10
type input "Generate an Invoice for a Placeholder"
click at [38, 89] on icon at bounding box center [39, 92] width 9 height 9
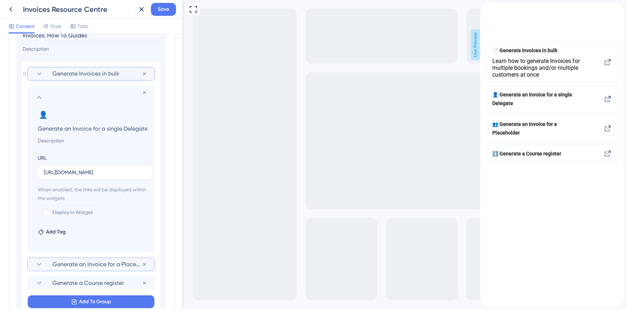
click at [111, 127] on input "Generate an Invoice for a single Delegate" at bounding box center [92, 128] width 121 height 10
type input "Generate an Invoice for a Delegate"
click at [39, 96] on icon at bounding box center [39, 97] width 9 height 9
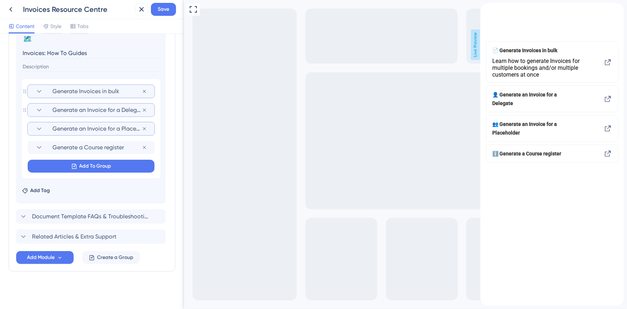
scroll to position [393, 0]
click at [41, 132] on icon at bounding box center [39, 129] width 9 height 9
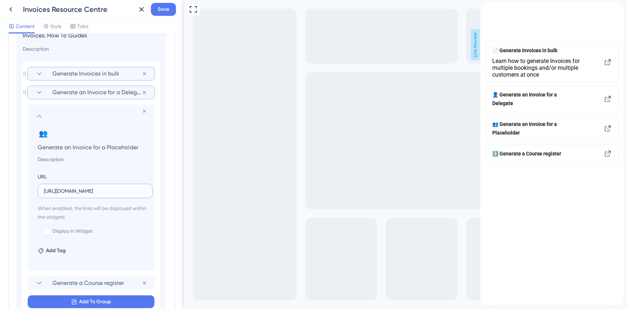
scroll to position [0, 62]
drag, startPoint x: 96, startPoint y: 192, endPoint x: 170, endPoint y: 199, distance: 75.1
click at [170, 199] on div "Resource Center Header Title Hi there 🚀 17 Hi there 🚀 Subtitle Need help with I…" at bounding box center [92, 171] width 184 height 275
click at [123, 191] on input "https://accessplanit.atlassian.net/wiki/spaces/HG/pages/2919434425" at bounding box center [95, 191] width 103 height 8
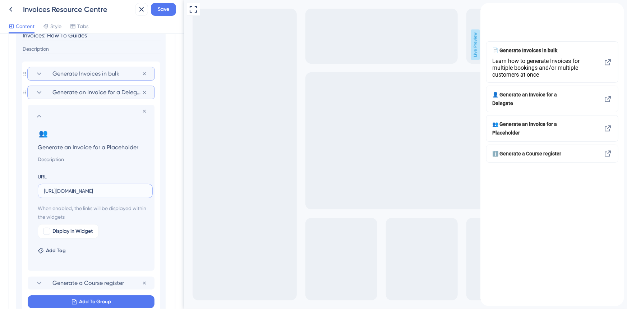
click at [123, 191] on input "https://accessplanit.atlassian.net/wiki/spaces/HG/pages/2919434425" at bounding box center [95, 191] width 103 height 8
click at [42, 118] on icon at bounding box center [39, 116] width 9 height 9
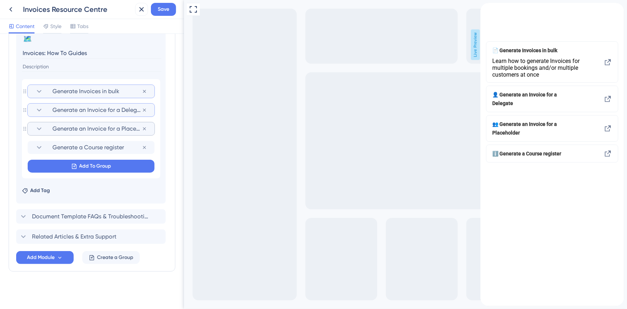
scroll to position [393, 0]
click at [36, 146] on icon at bounding box center [39, 148] width 9 height 9
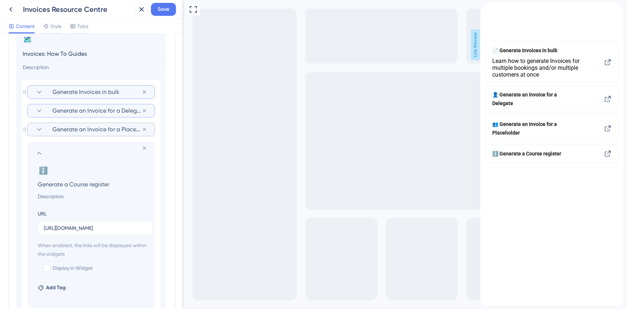
scroll to position [412, 0]
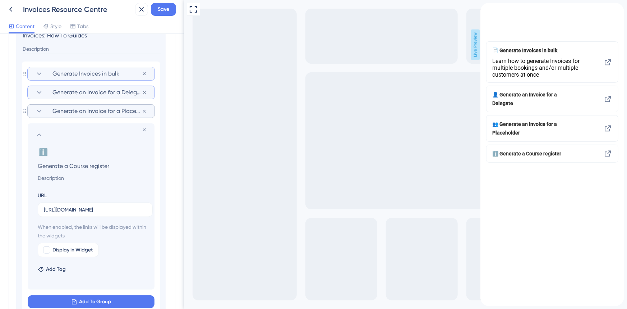
drag, startPoint x: 68, startPoint y: 164, endPoint x: 157, endPoint y: 167, distance: 88.8
click at [154, 170] on section "Remove from group ℹ️ Change emoji Remove emoji Generate a Course register URL h…" at bounding box center [91, 206] width 127 height 166
type input "Generate an Invoice for a Product Purchase"
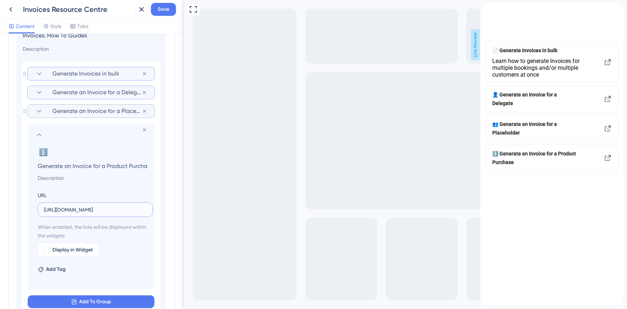
click at [130, 206] on input "https://accessplanit.atlassian.net/wiki/spaces/HG/pages/3096674486/Generate+a+C…" at bounding box center [95, 210] width 103 height 8
paste input "2919236887"
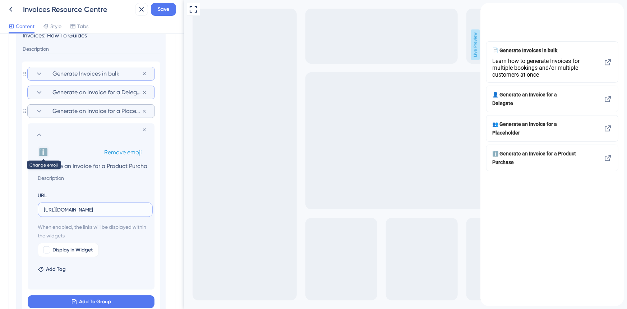
type input "https://accessplanit.atlassian.net/wiki/spaces/HG/pages/2919236887"
click at [43, 151] on button "ℹ️" at bounding box center [44, 152] width 12 height 12
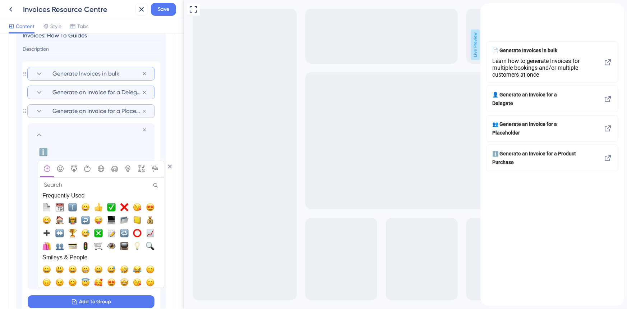
click at [64, 183] on input "Search" at bounding box center [100, 185] width 121 height 10
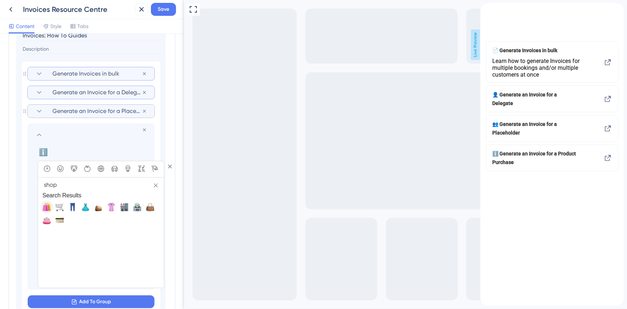
type input "shop"
click at [48, 204] on span "🛍️, shopping_bags" at bounding box center [46, 207] width 9 height 9
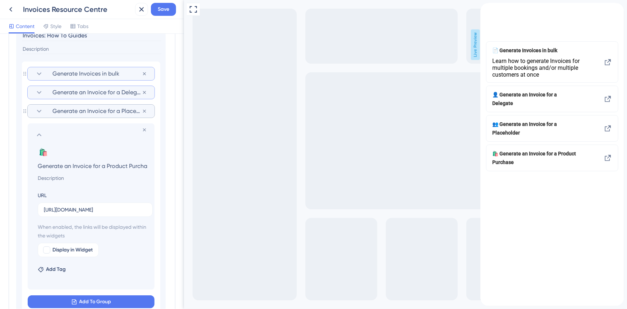
click at [37, 133] on icon at bounding box center [39, 134] width 9 height 9
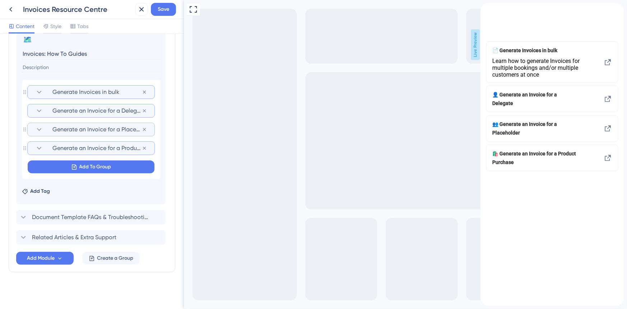
click at [43, 52] on input "Invoices: How To Guides" at bounding box center [91, 53] width 139 height 11
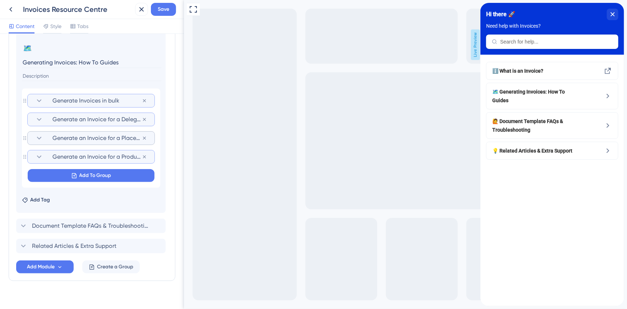
scroll to position [361, 0]
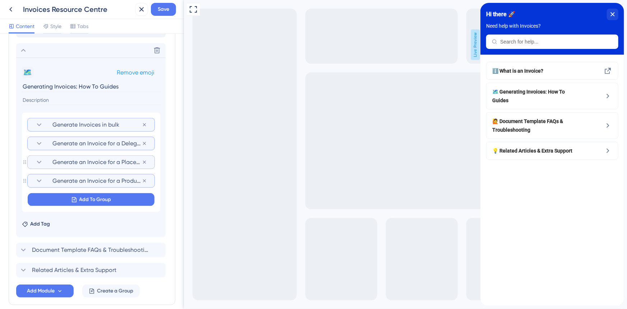
type input "Generating Invoices: How To Guides"
click at [29, 71] on button "🗺️" at bounding box center [28, 72] width 12 height 12
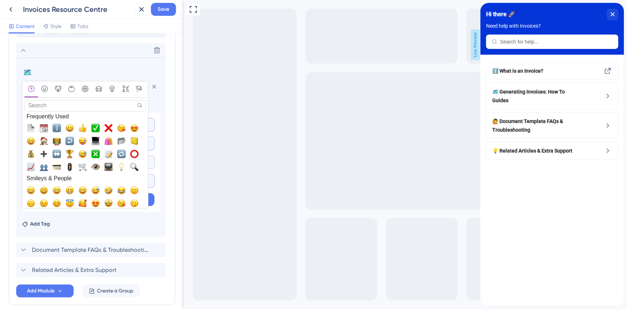
click at [37, 106] on input "Search" at bounding box center [84, 105] width 121 height 11
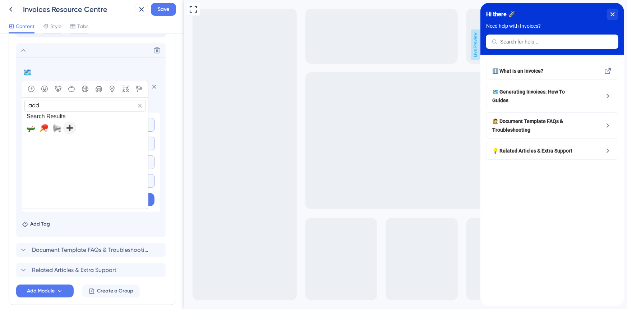
type input "add"
click at [72, 125] on span "➕, heavy_plus_sign" at bounding box center [69, 128] width 9 height 9
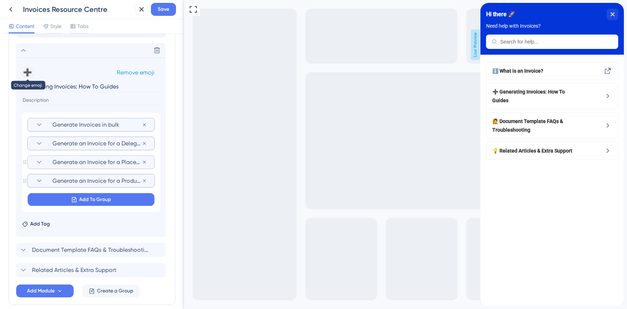
click at [28, 68] on button "➕" at bounding box center [28, 72] width 12 height 12
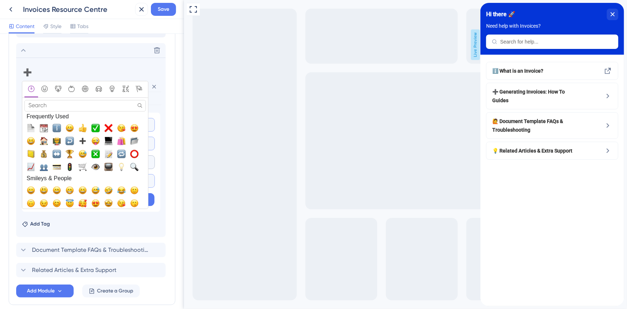
click at [50, 102] on input "Search" at bounding box center [84, 105] width 121 height 11
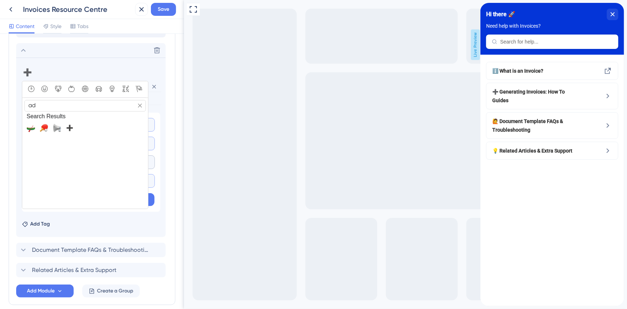
type input "a"
type input "plus"
click at [32, 125] on span "➕, heavy_plus_sign" at bounding box center [31, 128] width 9 height 9
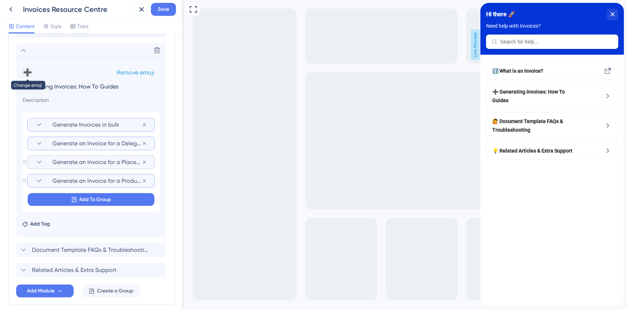
click at [29, 74] on button "➕" at bounding box center [28, 72] width 12 height 12
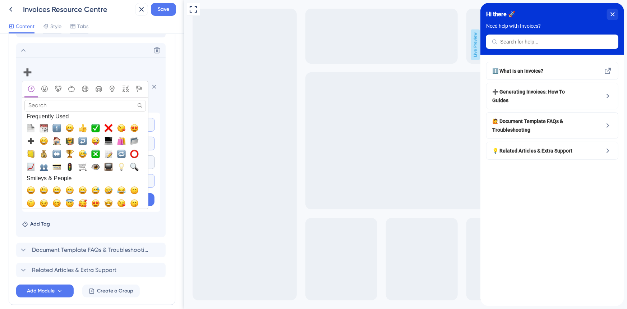
click at [54, 107] on input "Search" at bounding box center [84, 105] width 121 height 11
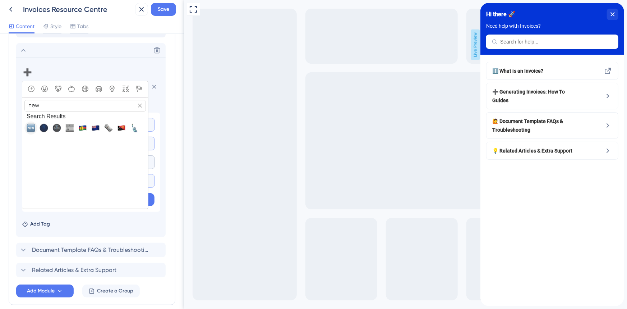
type input "new"
click at [27, 131] on span "🆕, new" at bounding box center [31, 128] width 9 height 9
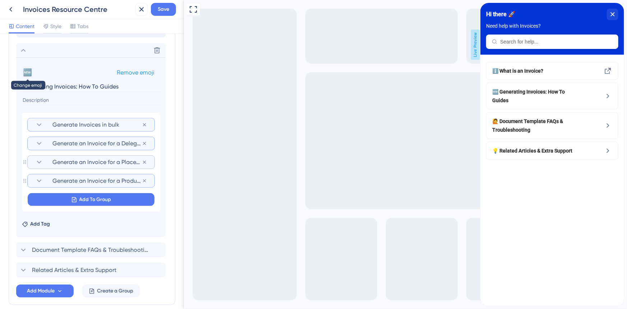
click at [32, 72] on button "🆕" at bounding box center [28, 72] width 12 height 12
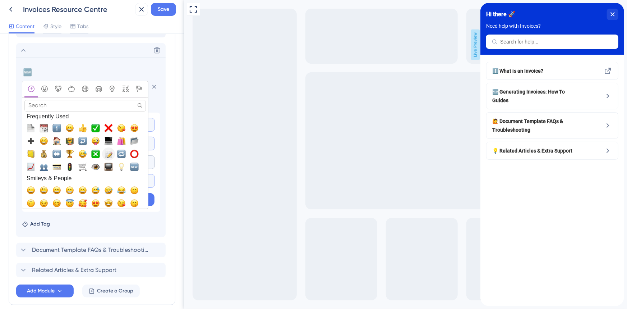
click at [108, 152] on span "📝, memo, pencil" at bounding box center [108, 154] width 9 height 9
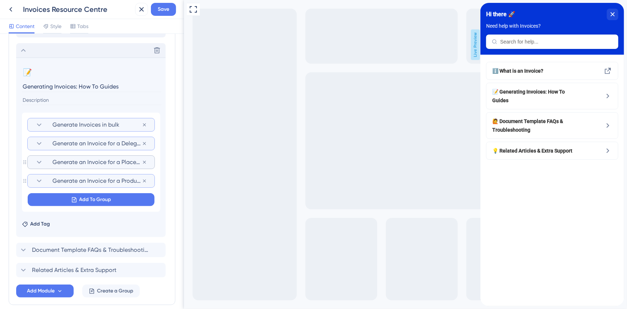
click at [23, 49] on icon at bounding box center [23, 50] width 5 height 3
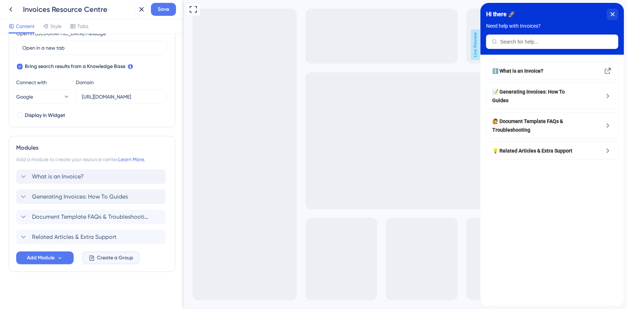
click at [96, 253] on button "Create a Group" at bounding box center [111, 257] width 58 height 13
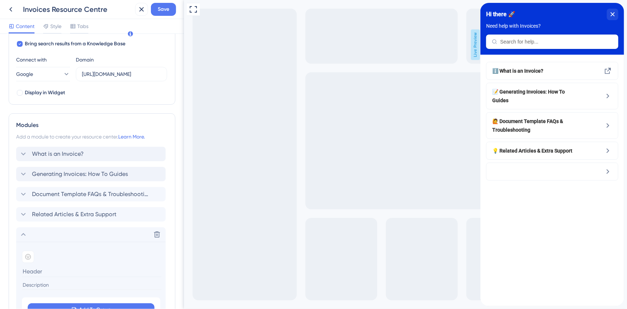
scroll to position [247, 0]
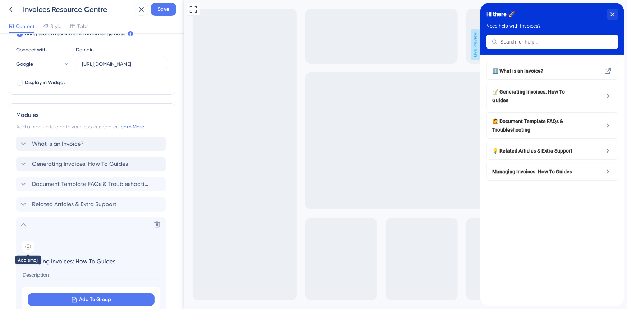
type input "Managing Invoices: How To Guides"
click at [26, 247] on icon at bounding box center [28, 247] width 6 height 6
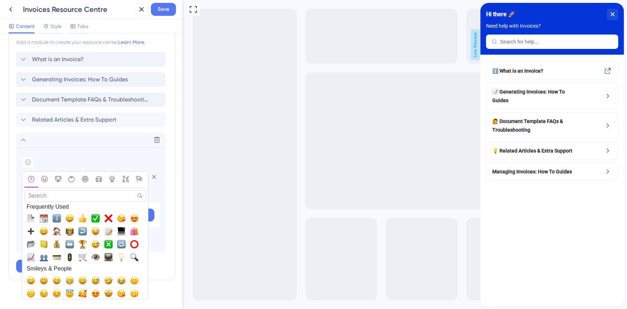
scroll to position [339, 0]
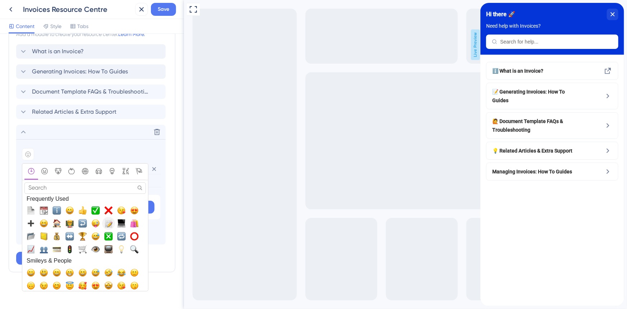
click at [107, 221] on span "📝, memo, pencil" at bounding box center [108, 223] width 9 height 9
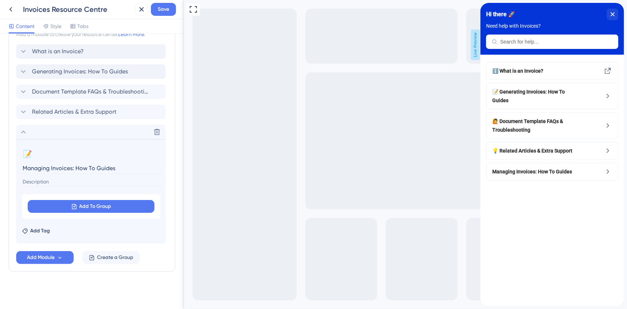
scroll to position [339, 0]
click at [25, 132] on icon at bounding box center [23, 132] width 9 height 9
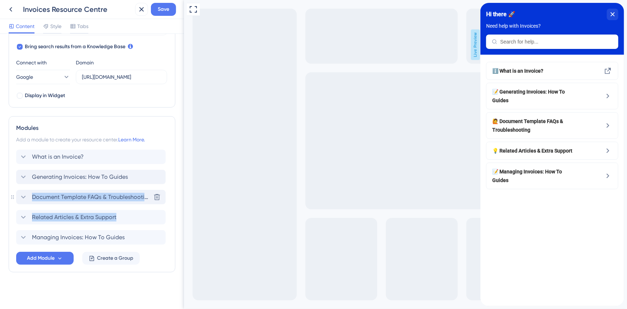
drag, startPoint x: 14, startPoint y: 235, endPoint x: 33, endPoint y: 199, distance: 40.8
click at [24, 187] on div "Modules Add a module to create your resource center. Learn More. What is an Inv…" at bounding box center [92, 194] width 167 height 156
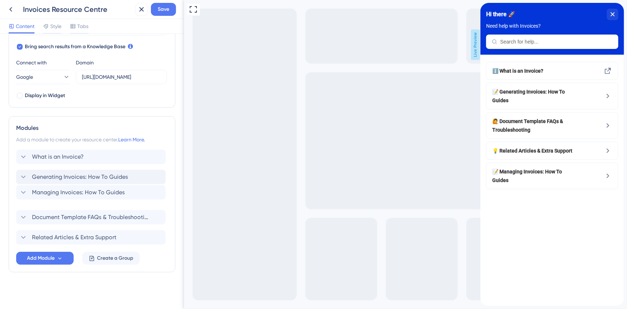
drag, startPoint x: 52, startPoint y: 233, endPoint x: 52, endPoint y: 186, distance: 46.7
click at [52, 186] on div "What is an Invoice? Generating Invoices: How To Guides Document Template FAQs &…" at bounding box center [92, 197] width 152 height 95
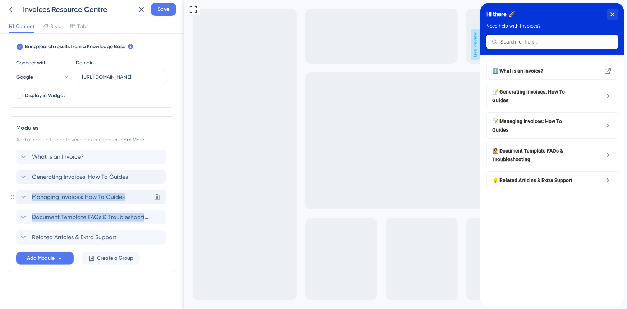
click at [71, 196] on span "Managing Invoices: How To Guides" at bounding box center [78, 197] width 93 height 9
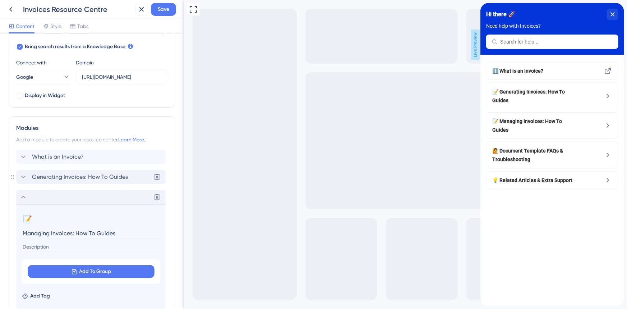
click at [53, 175] on span "Generating Invoices: How To Guides" at bounding box center [80, 177] width 96 height 9
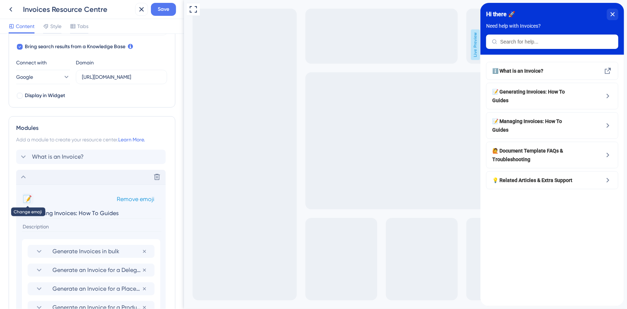
click at [29, 195] on button "📝" at bounding box center [28, 199] width 12 height 12
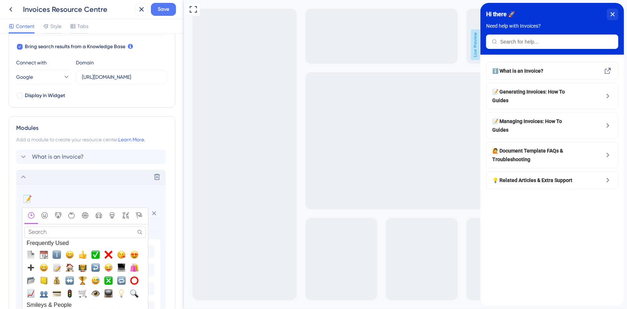
click at [47, 230] on input "Search" at bounding box center [84, 231] width 121 height 11
click at [29, 267] on span "➕, heavy_plus_sign" at bounding box center [31, 267] width 9 height 9
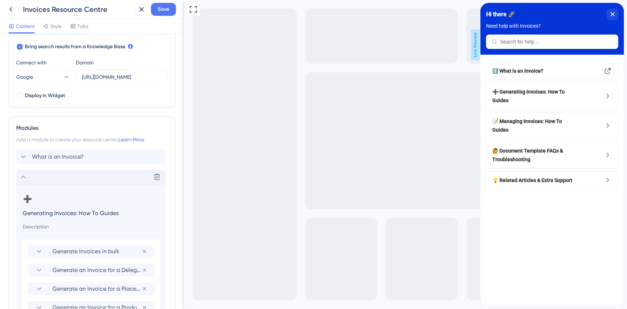
click at [24, 177] on icon at bounding box center [23, 177] width 9 height 9
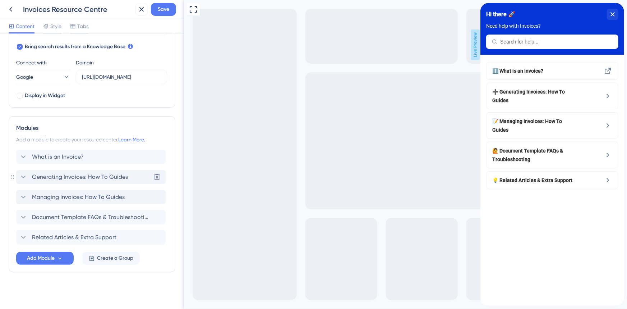
click at [25, 178] on icon at bounding box center [23, 177] width 9 height 9
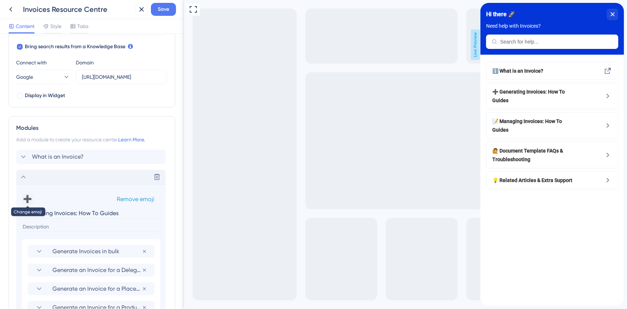
click at [25, 197] on button "➕" at bounding box center [28, 199] width 12 height 12
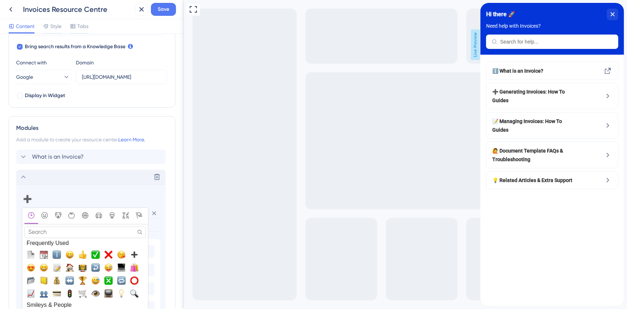
click at [54, 234] on input "Search" at bounding box center [84, 231] width 121 height 11
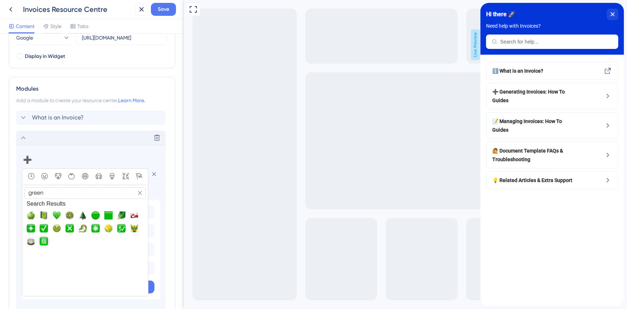
scroll to position [299, 0]
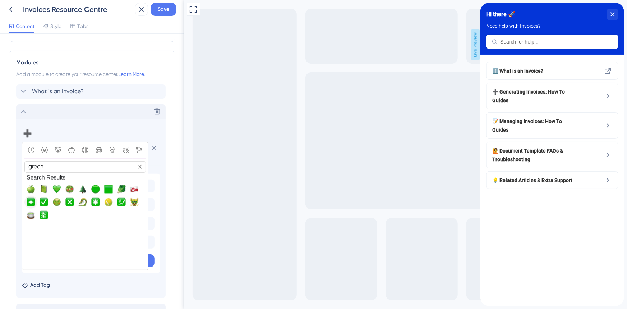
type input "green"
click at [33, 200] on span "❇️, sparkle" at bounding box center [31, 202] width 9 height 9
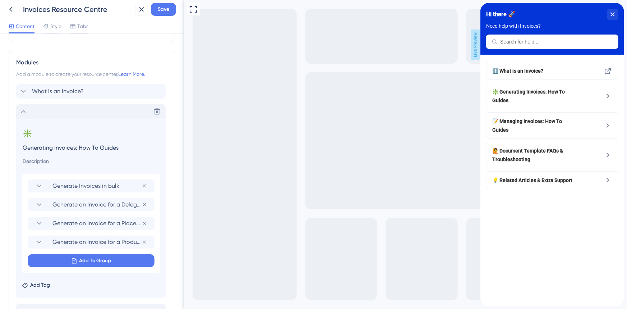
click at [20, 113] on icon at bounding box center [23, 111] width 9 height 9
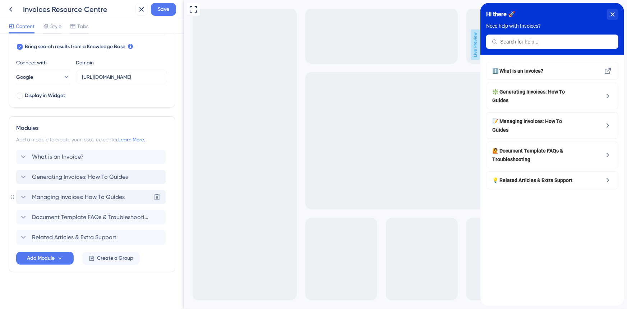
click at [62, 201] on span "Managing Invoices: How To Guides" at bounding box center [78, 197] width 93 height 9
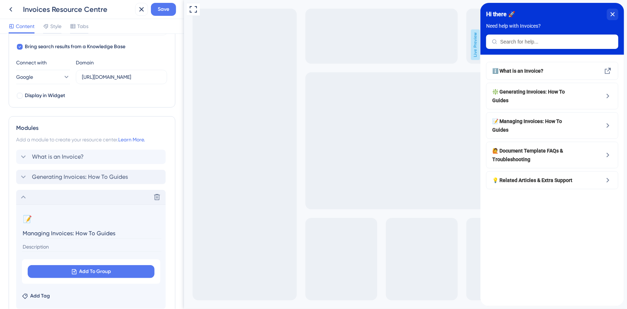
scroll to position [299, 0]
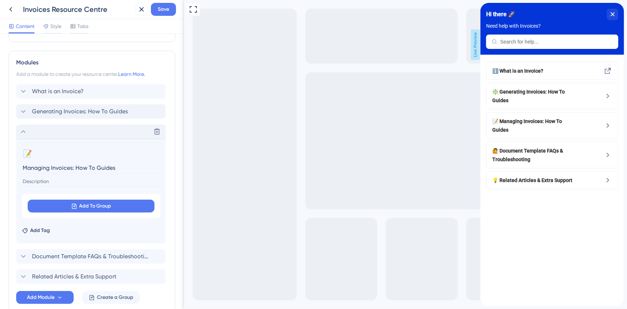
click at [23, 132] on icon at bounding box center [23, 131] width 9 height 9
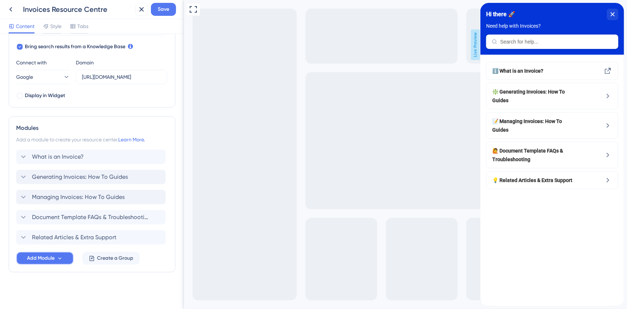
click at [60, 256] on icon at bounding box center [60, 258] width 6 height 6
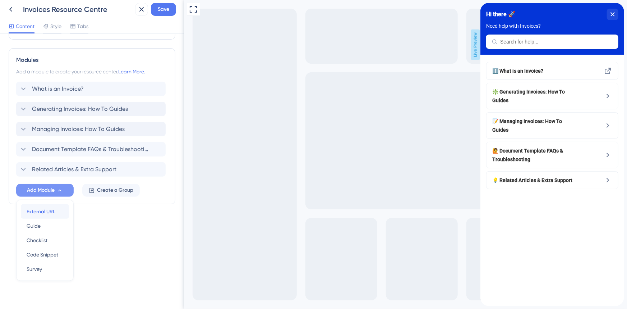
click at [46, 207] on span "External URL" at bounding box center [41, 211] width 29 height 9
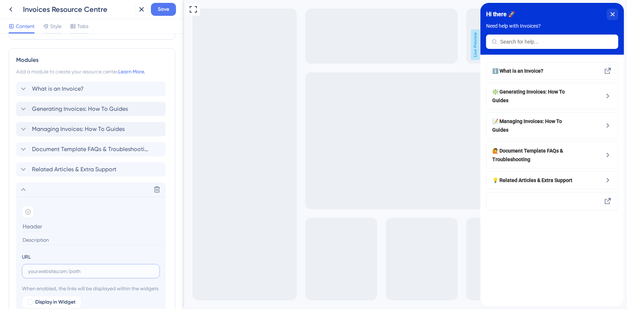
click at [61, 269] on input "text" at bounding box center [91, 271] width 126 height 8
paste input "https://accessplanit.atlassian.net/wiki/spaces/HG/pages/2919434983"
type input "https://accessplanit.atlassian.net/wiki/spaces/HG/pages/2919434983"
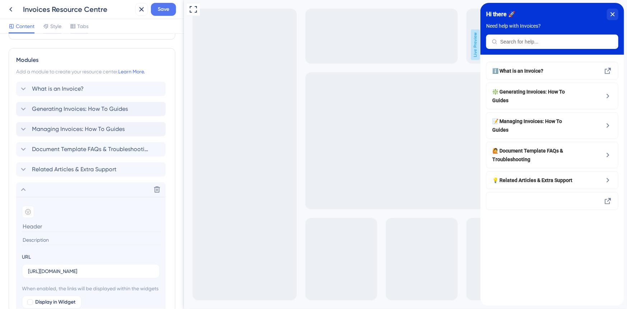
click at [46, 227] on input at bounding box center [91, 226] width 139 height 11
paste input "Process a Card payment over the Phone for an Invoice"
type input "Process a Card payment over the Phone for an Invoice"
click at [28, 210] on icon at bounding box center [28, 212] width 6 height 6
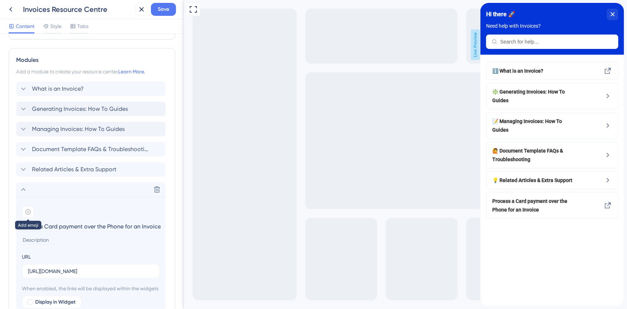
scroll to position [0, 0]
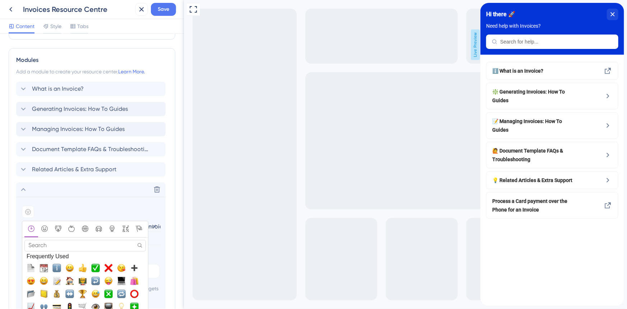
click at [73, 242] on input "Search" at bounding box center [84, 245] width 121 height 11
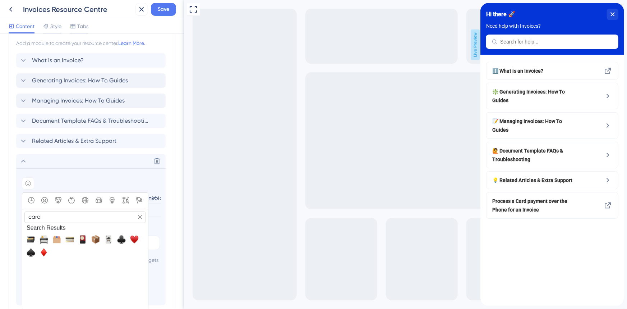
scroll to position [367, 0]
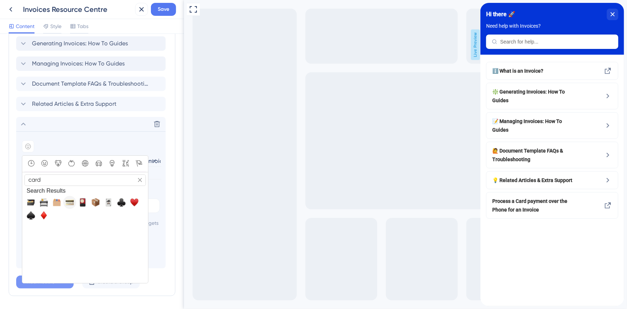
type input "card"
click at [72, 201] on span "💳, credit_card" at bounding box center [69, 202] width 9 height 9
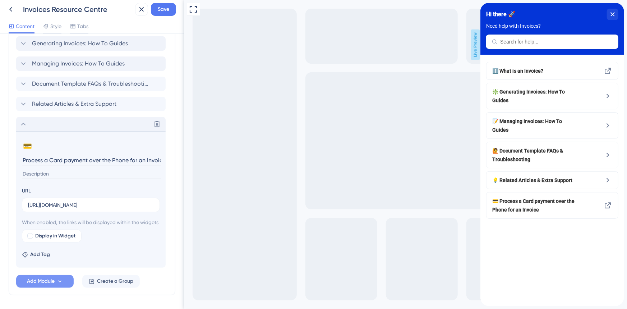
click at [25, 124] on icon at bounding box center [23, 124] width 9 height 9
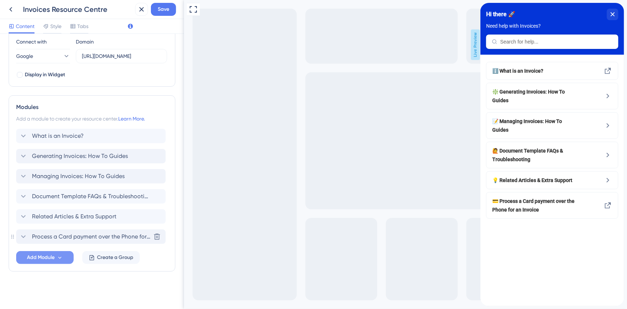
scroll to position [254, 0]
click at [39, 253] on span "Add Module" at bounding box center [41, 257] width 28 height 9
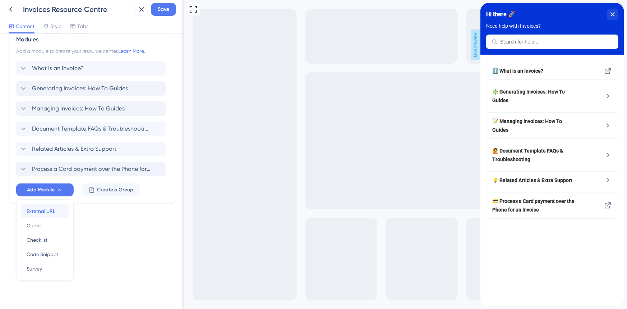
click at [29, 213] on span "External URL" at bounding box center [41, 211] width 29 height 9
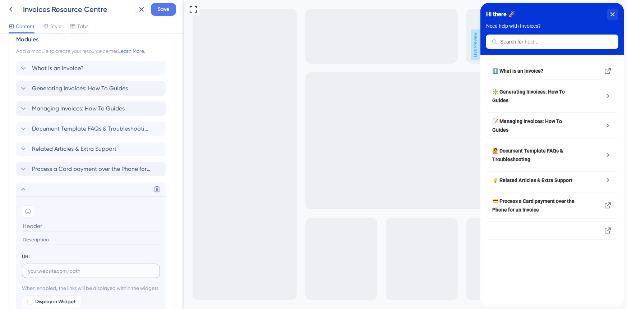
click at [45, 273] on input "text" at bounding box center [91, 271] width 126 height 8
paste input "Add a task for me to chase unpaid Invoices after 7 days"
type input "Add a task for me to chase unpaid Invoices after 7 days"
click at [93, 225] on input at bounding box center [91, 225] width 139 height 11
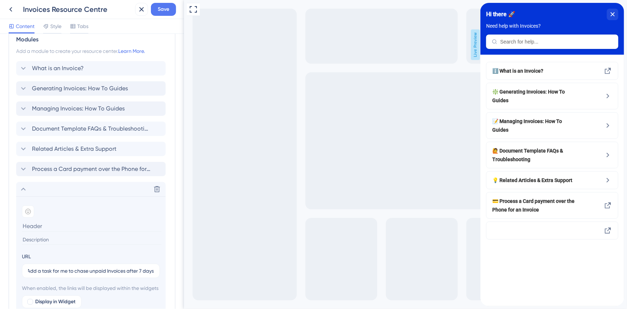
paste input "Add a task for me to chase unpaid Invoices after 7 days"
click at [92, 225] on input "Add a task for me to chase unpaid Invoices after 7 days" at bounding box center [91, 225] width 139 height 11
click at [30, 225] on input "Add a task for me to chase unpaid Invoices after 7 days" at bounding box center [91, 225] width 139 height 11
click at [32, 225] on input "Add a task for me to chase unpaid Invoices after 7 days" at bounding box center [91, 225] width 139 height 11
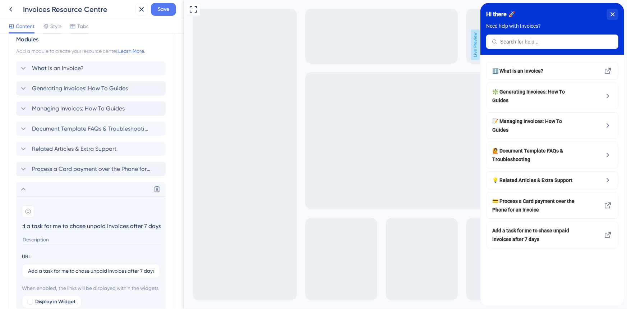
type input "Add a task for me to chase unpaid Invoices after 7 days"
click at [74, 273] on input "Add a task for me to chase unpaid Invoices after 7 days" at bounding box center [91, 271] width 126 height 8
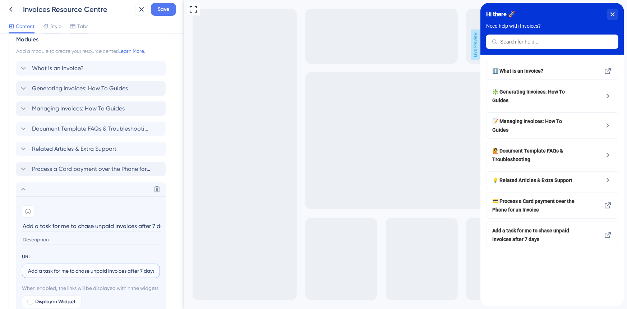
paste input "[URL][DOMAIN_NAME]"
type input "[URL][DOMAIN_NAME]"
click at [29, 210] on icon at bounding box center [28, 211] width 3 height 2
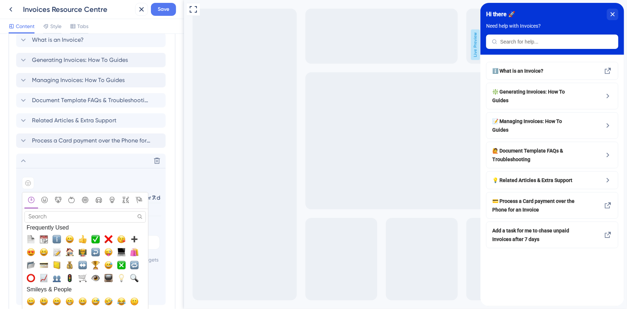
scroll to position [420, 0]
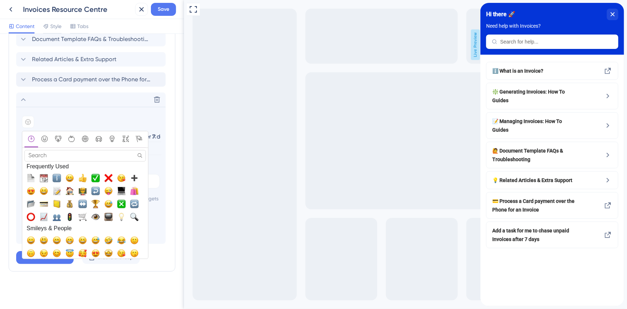
click at [55, 150] on input "Search" at bounding box center [84, 155] width 121 height 11
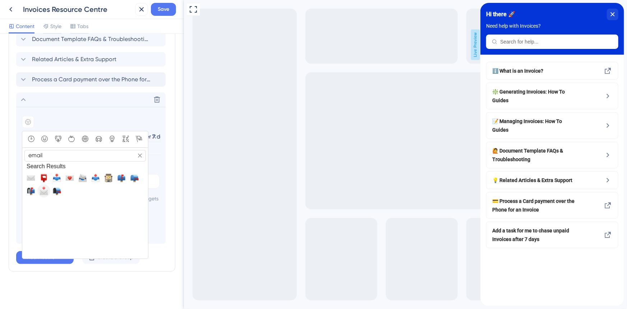
type input "email"
click at [46, 187] on span "📩, envelope_with_arrow" at bounding box center [44, 191] width 9 height 9
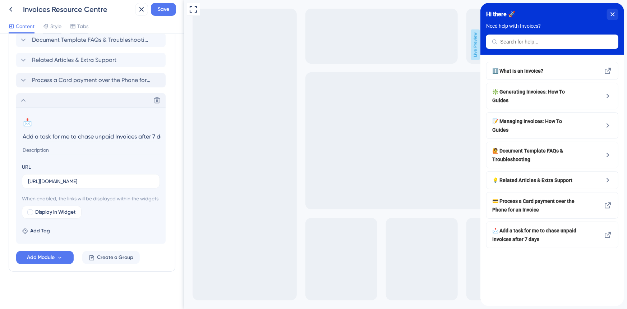
click at [23, 96] on icon at bounding box center [23, 100] width 9 height 9
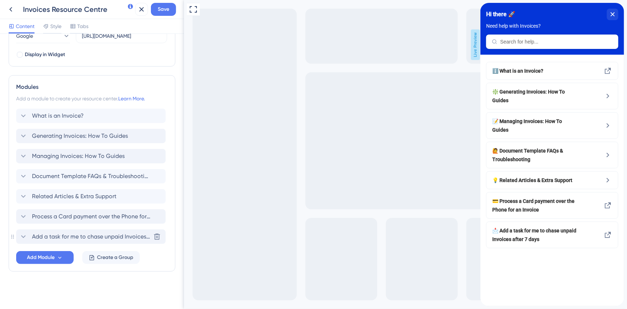
scroll to position [274, 0]
click at [55, 260] on button "Add Module" at bounding box center [45, 258] width 58 height 13
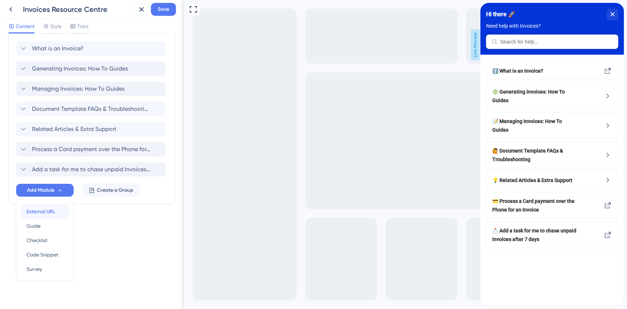
click at [45, 210] on span "External URL" at bounding box center [41, 211] width 29 height 9
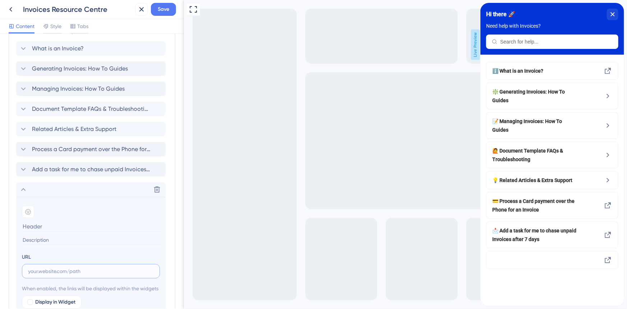
click at [44, 269] on input "text" at bounding box center [91, 271] width 126 height 8
paste input "https://accessplanit.atlassian.net/wiki/spaces/HG/pages/2919237445"
type input "https://accessplanit.atlassian.net/wiki/spaces/HG/pages/2919237445"
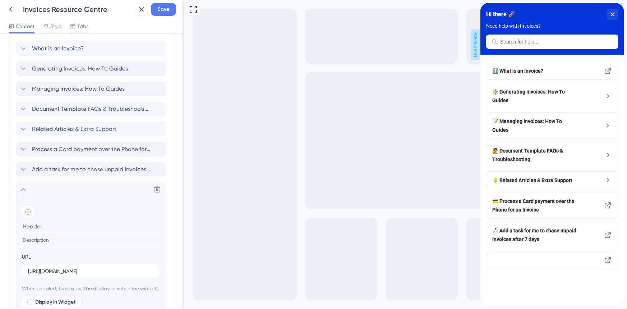
click at [59, 231] on input at bounding box center [91, 226] width 139 height 11
paste input "Email a payment reminder to a customer for an unpaid Invoice"
type input "Email a payment reminder to a customer for an unpaid Invoice"
click at [28, 210] on icon at bounding box center [28, 212] width 6 height 6
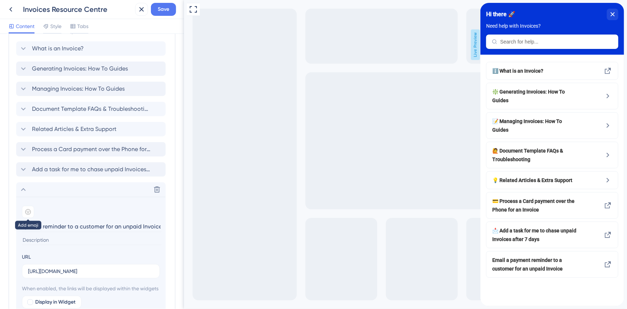
scroll to position [0, 0]
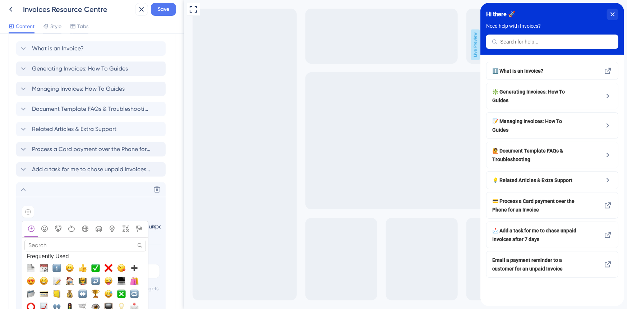
click at [63, 248] on input "Search" at bounding box center [84, 245] width 121 height 11
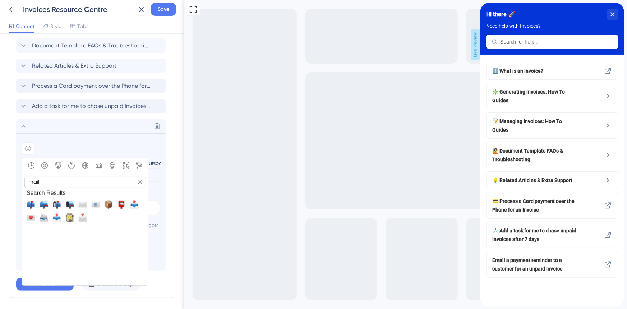
scroll to position [408, 0]
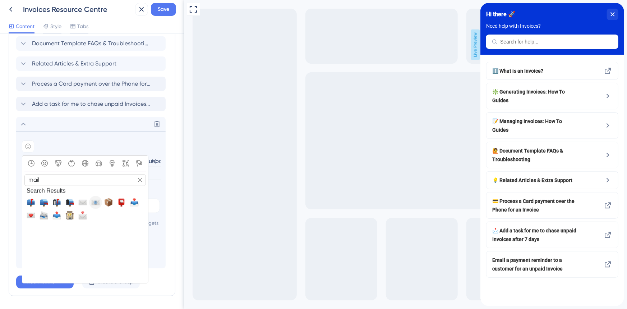
type input "mail"
click at [97, 202] on span "📧, e-mail" at bounding box center [95, 202] width 9 height 9
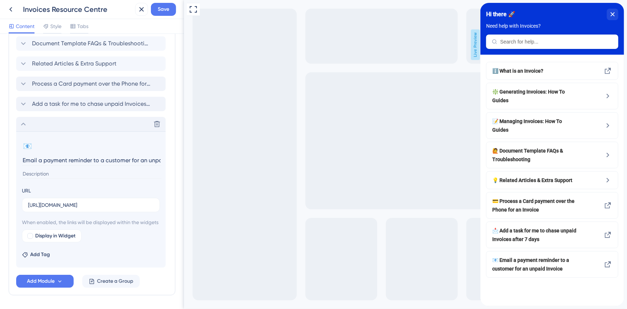
click at [25, 124] on icon at bounding box center [23, 124] width 9 height 9
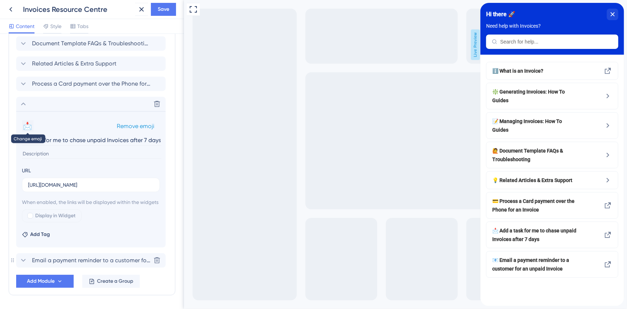
click at [32, 123] on button "📩" at bounding box center [28, 126] width 12 height 12
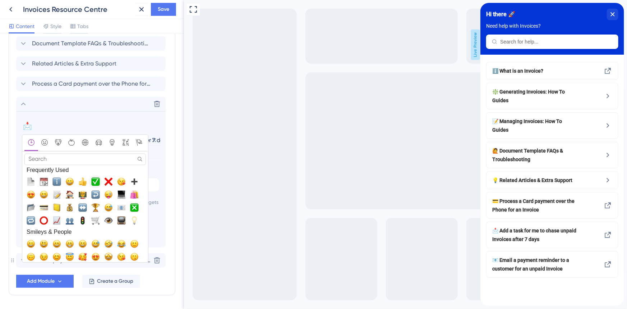
click at [92, 184] on span "✅, white_check_mark" at bounding box center [95, 181] width 9 height 9
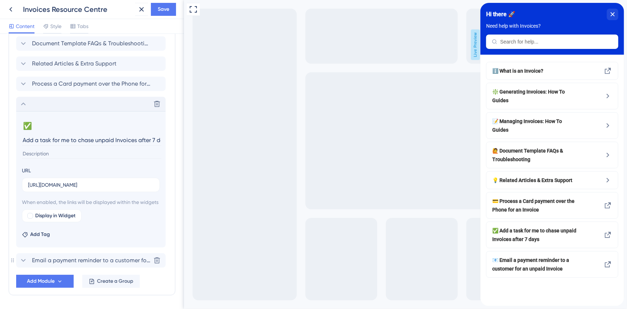
click at [22, 105] on icon at bounding box center [23, 104] width 9 height 9
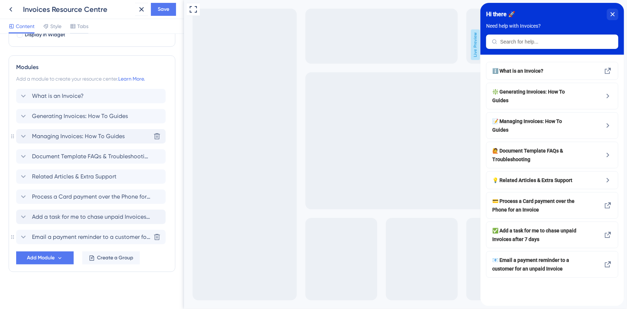
click at [24, 135] on icon at bounding box center [23, 136] width 9 height 9
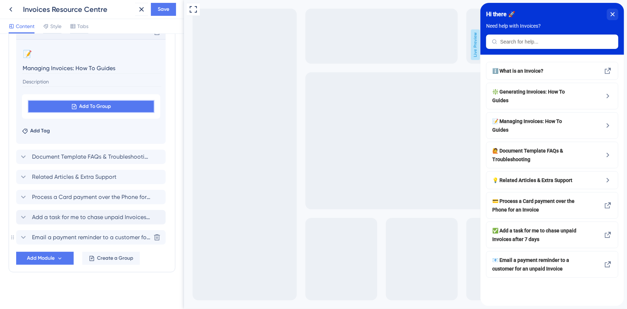
click at [68, 110] on button "Add To Group" at bounding box center [91, 106] width 127 height 13
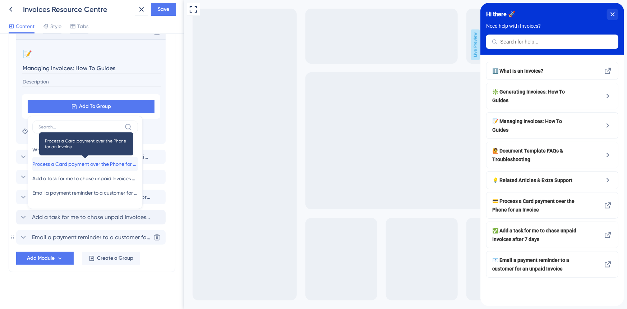
click at [74, 164] on span "Process a Card payment over the Phone for an Invoice" at bounding box center [85, 164] width 106 height 9
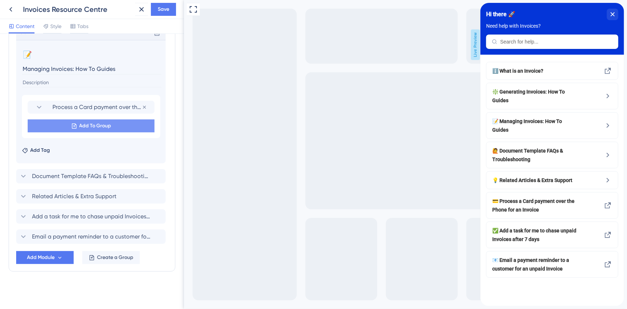
scroll to position [398, 0]
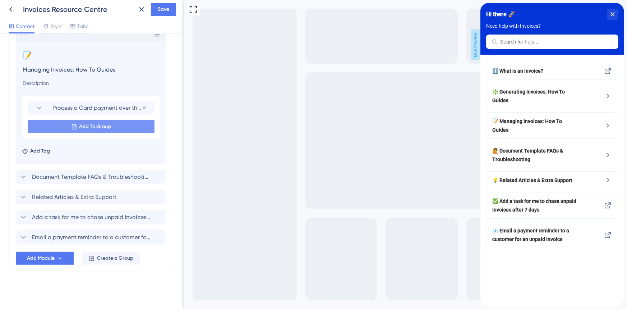
click at [68, 121] on button "Add To Group" at bounding box center [91, 126] width 127 height 13
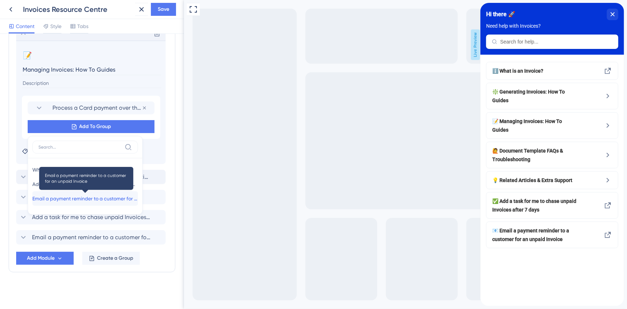
click at [68, 198] on span "Email a payment reminder to a customer for an unpaid Invoice" at bounding box center [85, 198] width 106 height 9
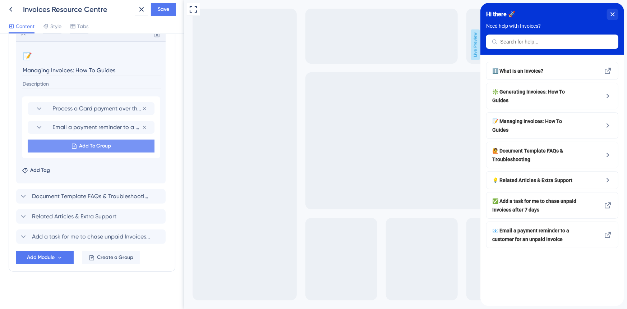
scroll to position [396, 0]
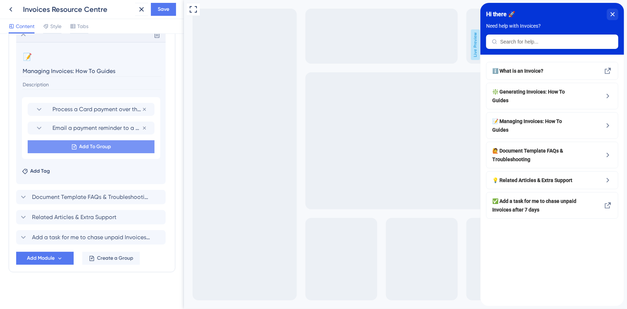
click at [68, 147] on button "Add To Group" at bounding box center [91, 146] width 127 height 13
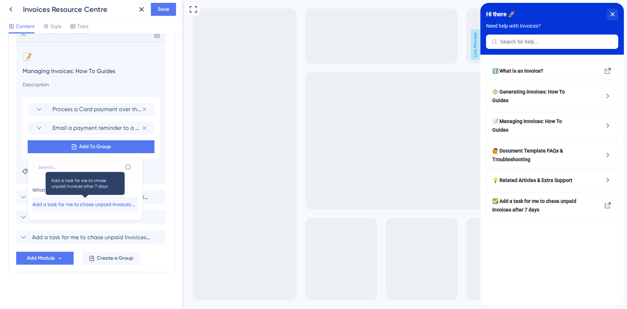
click at [68, 203] on span "Add a task for me to chase unpaid Invoices after 7 days" at bounding box center [85, 204] width 106 height 9
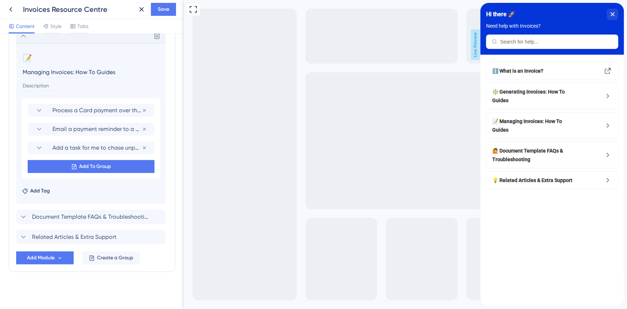
click at [23, 36] on icon at bounding box center [23, 36] width 9 height 9
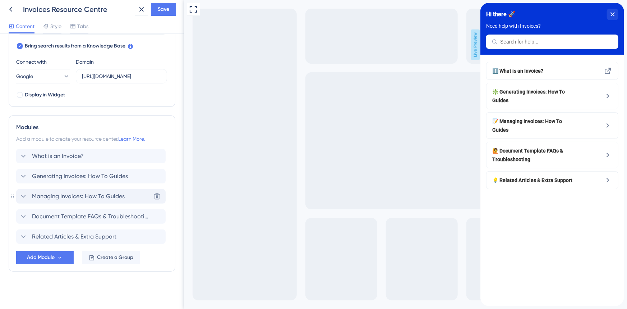
scroll to position [234, 0]
click at [39, 254] on span "Add Module" at bounding box center [41, 258] width 28 height 9
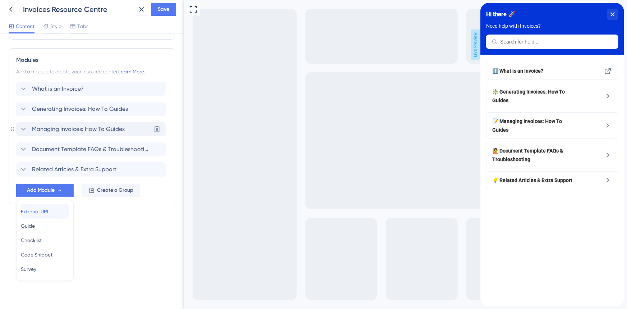
click at [42, 211] on span "External URL" at bounding box center [35, 211] width 29 height 9
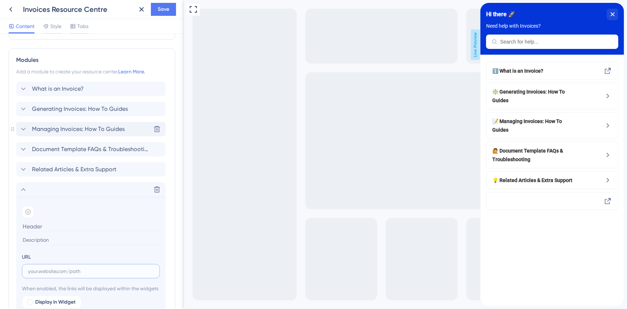
click at [67, 267] on input "text" at bounding box center [91, 271] width 126 height 8
paste input "[URL][DOMAIN_NAME]"
type input "[URL][DOMAIN_NAME]"
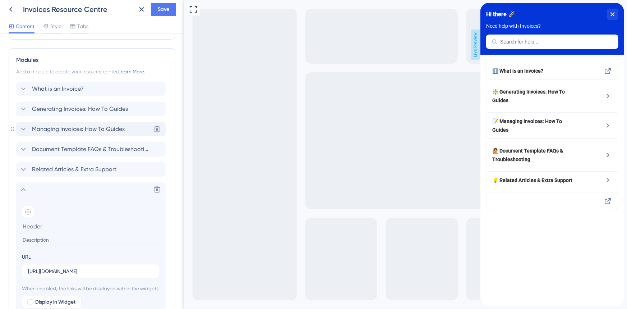
click at [45, 229] on input at bounding box center [91, 226] width 139 height 11
paste input "Refund a Payment on an Invoice"
type input "Refund a Payment on an Invoice"
click at [29, 210] on icon at bounding box center [28, 212] width 6 height 6
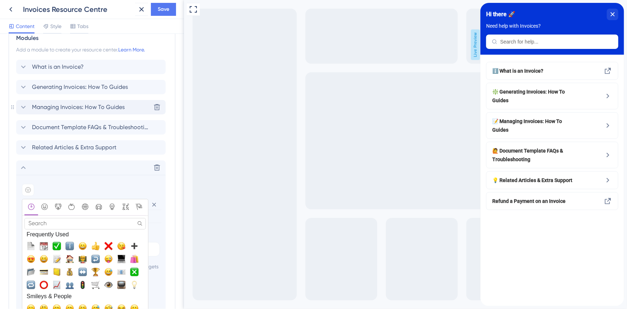
scroll to position [367, 0]
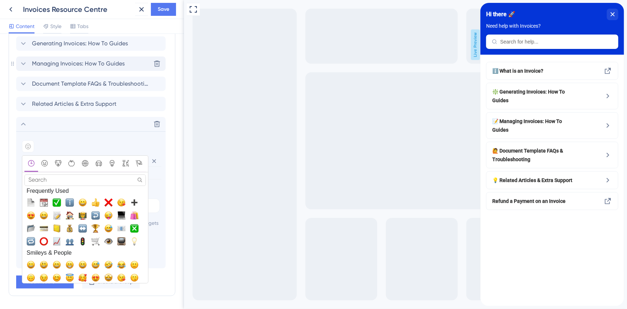
click at [69, 183] on input "Search" at bounding box center [84, 179] width 121 height 11
click at [69, 179] on input "Search" at bounding box center [84, 179] width 121 height 11
click at [68, 178] on input "Search" at bounding box center [84, 179] width 121 height 11
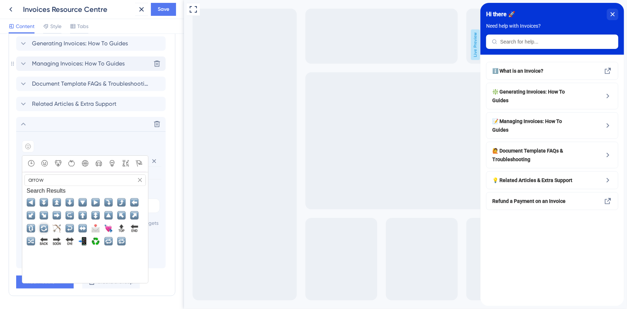
type input "arrow"
click at [46, 227] on span "🔄, arrows_counterclockwise" at bounding box center [44, 228] width 9 height 9
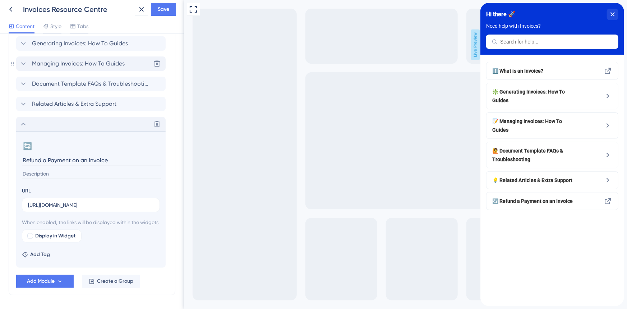
click at [21, 124] on icon at bounding box center [23, 124] width 9 height 9
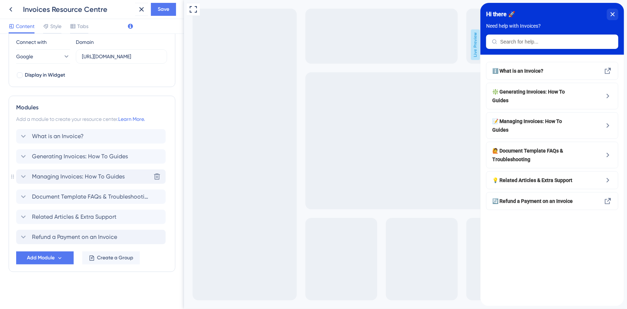
click at [21, 175] on icon at bounding box center [23, 176] width 5 height 3
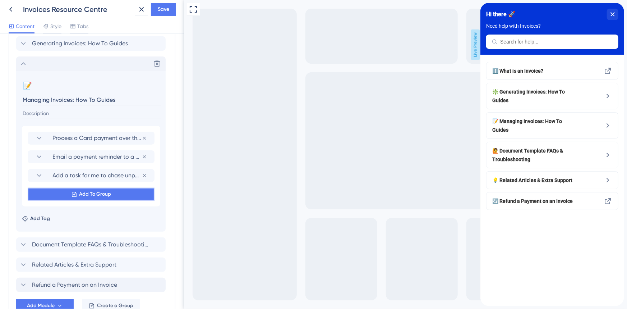
click at [58, 196] on button "Add To Group" at bounding box center [91, 194] width 127 height 13
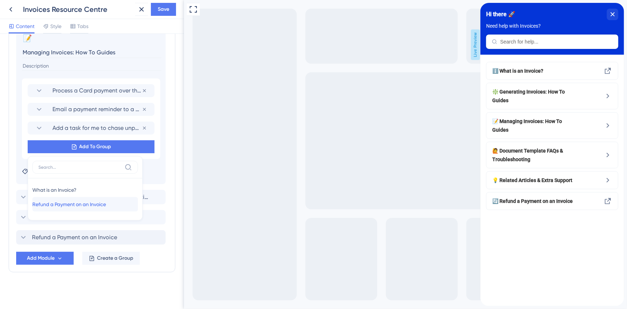
click at [63, 205] on span "Refund a Payment on an Invoice" at bounding box center [69, 204] width 74 height 9
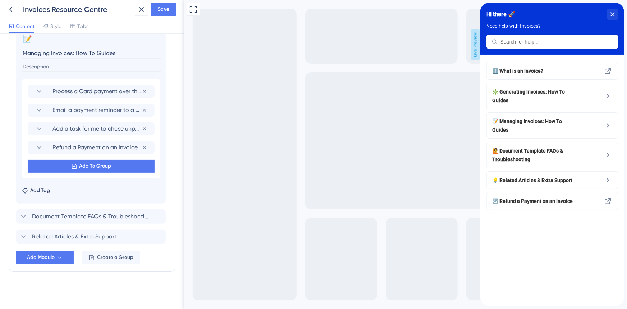
scroll to position [413, 0]
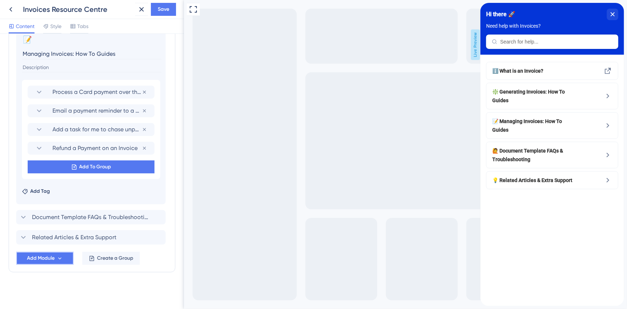
click at [54, 254] on span "Add Module" at bounding box center [41, 258] width 28 height 9
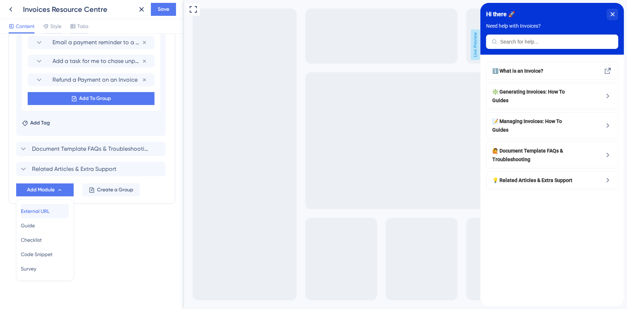
click at [46, 216] on div "External URL External URL" at bounding box center [45, 211] width 48 height 14
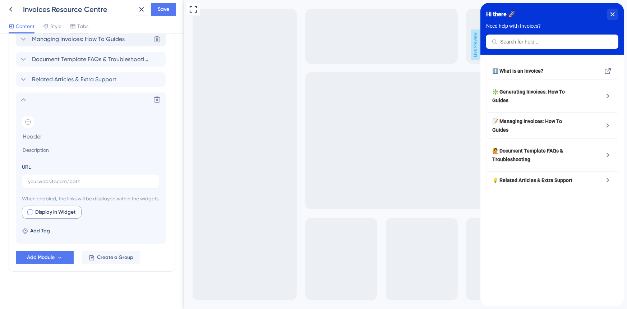
scroll to position [400, 0]
click at [58, 131] on input at bounding box center [91, 136] width 139 height 11
paste input "View all the Invoices that are currently overdue"
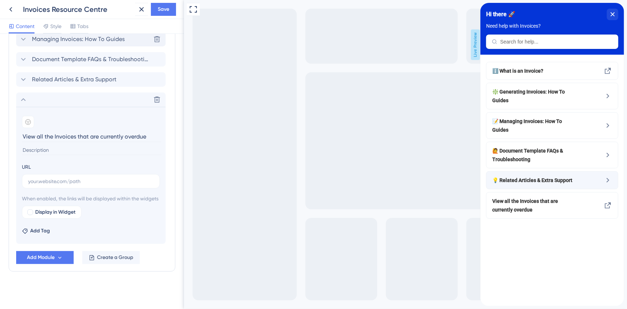
type input "View all the Invoices that are currently overdue"
click at [49, 179] on label at bounding box center [91, 181] width 138 height 14
click at [49, 179] on input "text" at bounding box center [91, 181] width 126 height 8
paste input "[URL][DOMAIN_NAME]"
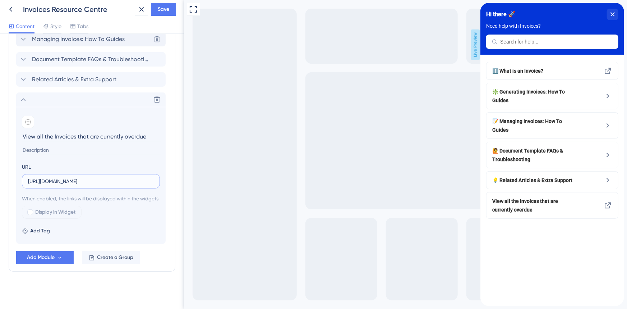
type input "[URL][DOMAIN_NAME]"
click at [26, 119] on icon at bounding box center [28, 122] width 6 height 6
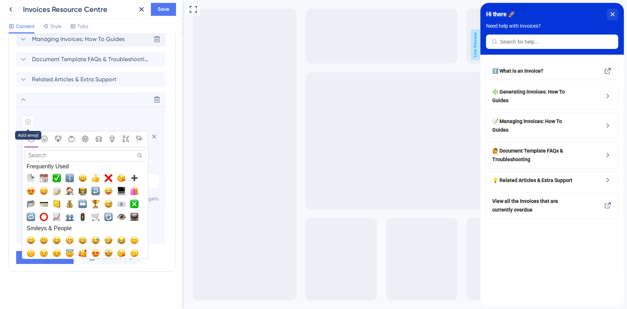
scroll to position [0, 0]
click at [46, 150] on input "Search" at bounding box center [84, 155] width 121 height 11
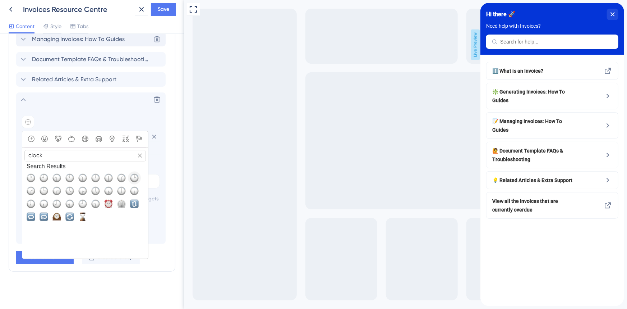
type input "clock"
click at [132, 174] on span "🕑, clock2" at bounding box center [134, 178] width 9 height 9
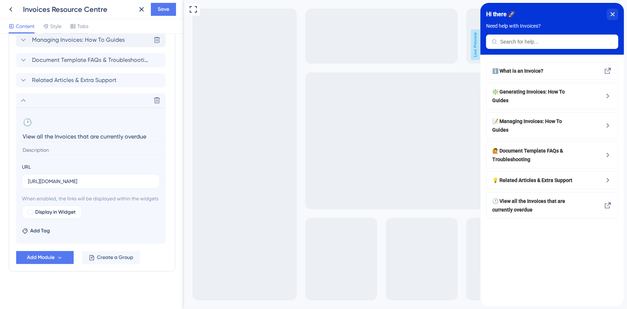
scroll to position [399, 0]
click at [25, 96] on icon at bounding box center [23, 100] width 9 height 9
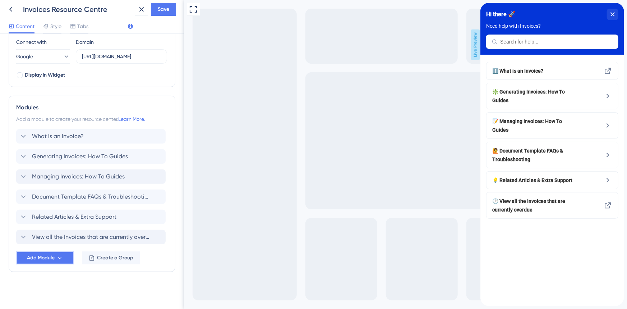
click at [49, 256] on span "Add Module" at bounding box center [41, 257] width 28 height 9
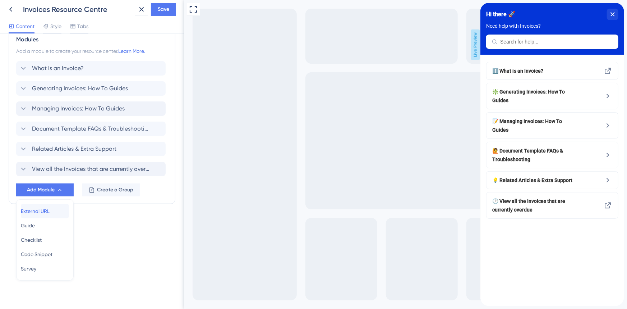
click at [46, 211] on span "External URL" at bounding box center [35, 211] width 29 height 9
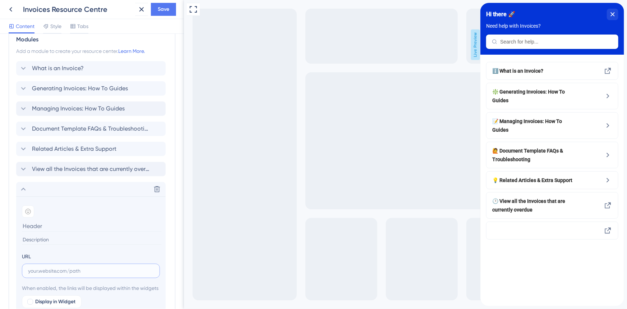
click at [40, 271] on input "text" at bounding box center [91, 271] width 126 height 8
paste input "[URL][DOMAIN_NAME]"
type input "[URL][DOMAIN_NAME]"
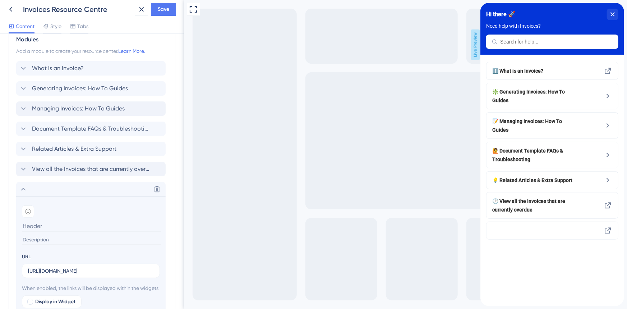
click at [61, 230] on input at bounding box center [91, 225] width 139 height 11
paste input "View all the Invoices that are due in the next 7 days"
type input "View all the Invoices that are due in the next 7 days"
click at [30, 212] on icon at bounding box center [28, 211] width 5 height 5
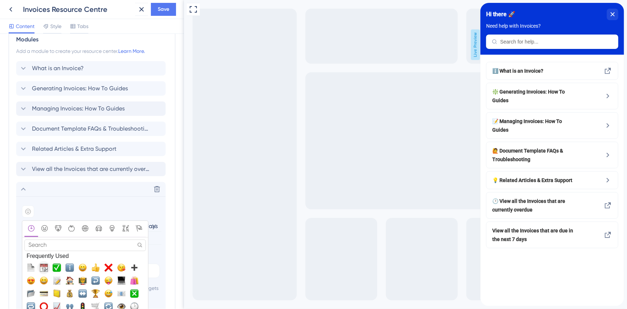
click at [45, 265] on span "📆, calendar" at bounding box center [44, 267] width 9 height 9
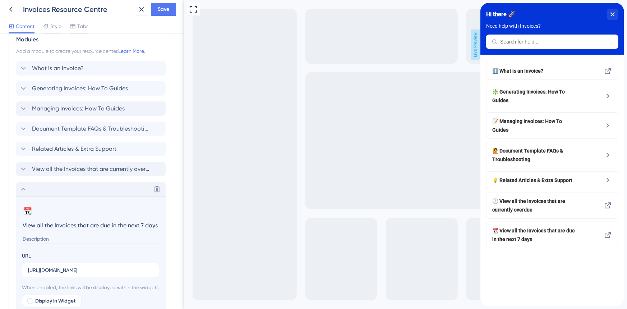
click at [23, 189] on icon at bounding box center [23, 189] width 9 height 9
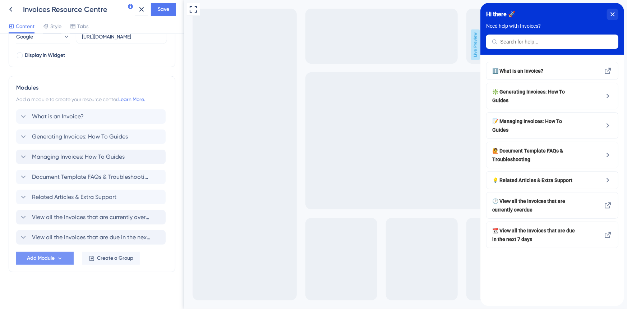
click at [42, 257] on span "Add Module" at bounding box center [41, 258] width 28 height 9
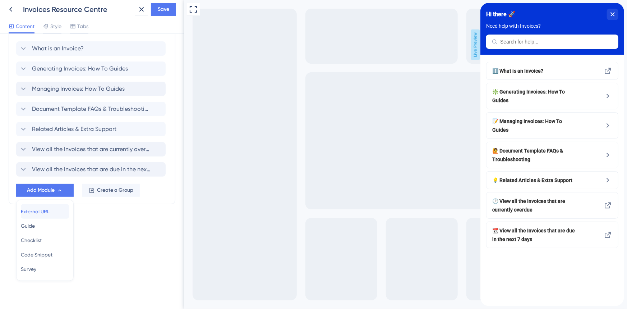
click at [45, 213] on span "External URL" at bounding box center [35, 211] width 29 height 9
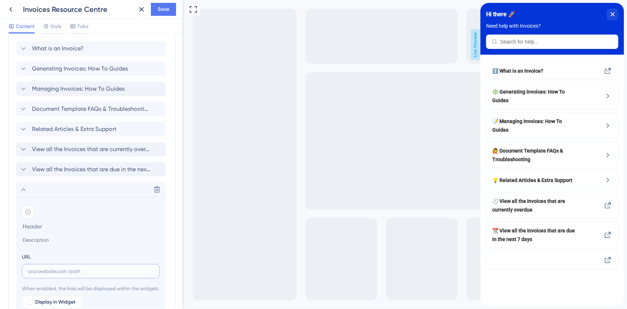
click at [58, 274] on input "text" at bounding box center [91, 271] width 126 height 8
paste input "[URL][DOMAIN_NAME]"
type input "[URL][DOMAIN_NAME]"
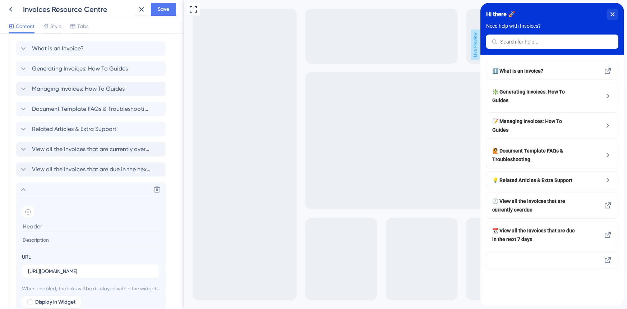
click at [43, 231] on section "Add emoji" at bounding box center [91, 225] width 138 height 38
click at [42, 224] on input at bounding box center [91, 226] width 139 height 11
paste input "View all the temporary, uncommitted Invoices"
type input "View all the temporary, uncommitted Invoices"
click at [27, 210] on icon at bounding box center [28, 212] width 6 height 6
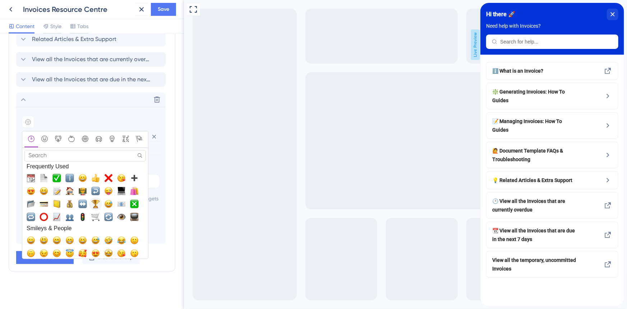
scroll to position [440, 0]
click at [60, 150] on input "Search" at bounding box center [84, 155] width 121 height 11
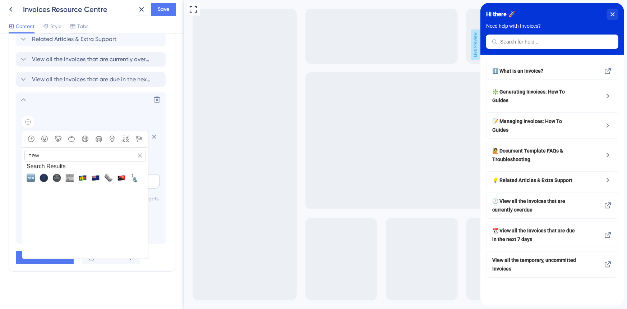
type input "new"
click at [33, 174] on span "🆕, new" at bounding box center [31, 178] width 9 height 9
click at [32, 177] on input "[URL][DOMAIN_NAME]" at bounding box center [91, 181] width 126 height 8
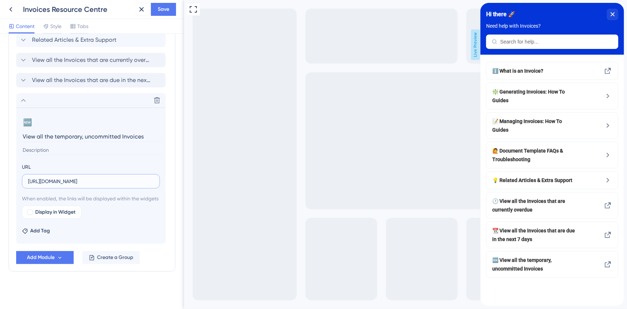
scroll to position [439, 0]
click at [22, 99] on icon at bounding box center [23, 100] width 5 height 3
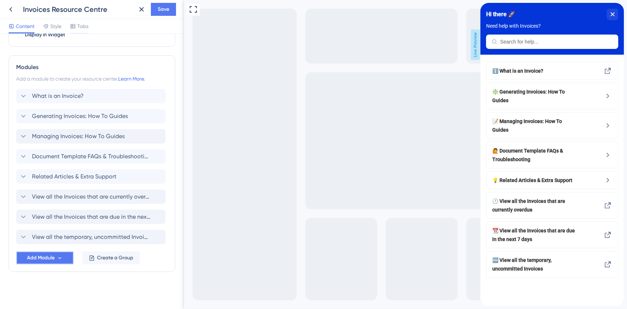
click at [43, 259] on span "Add Module" at bounding box center [41, 257] width 28 height 9
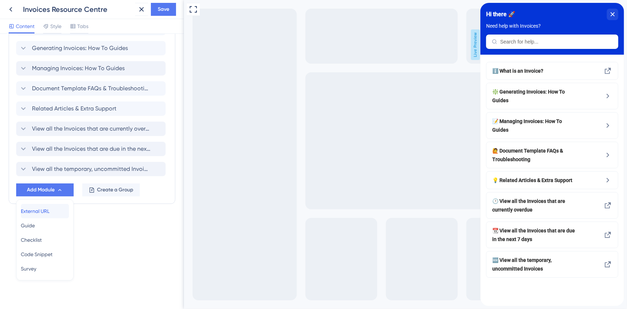
click at [46, 212] on span "External URL" at bounding box center [35, 211] width 29 height 9
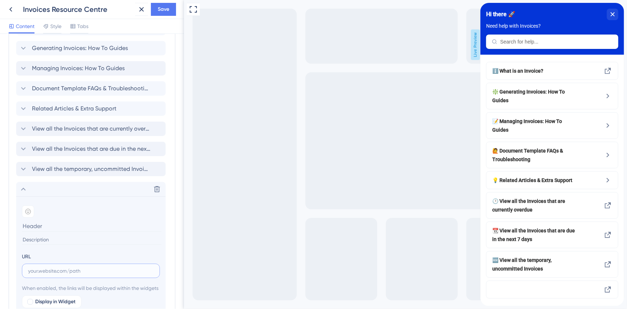
click at [54, 273] on input "text" at bounding box center [91, 271] width 126 height 8
paste input "[URL][DOMAIN_NAME]"
type input "[URL][DOMAIN_NAME]"
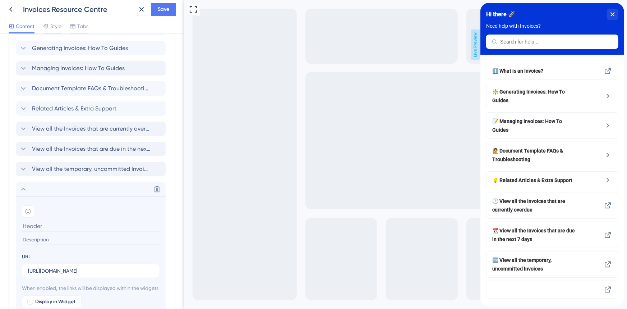
click at [45, 225] on input at bounding box center [91, 225] width 139 height 11
paste input "View an Invoice's payment history"
type input "View an Invoice's payment history"
click at [30, 212] on icon at bounding box center [28, 211] width 5 height 5
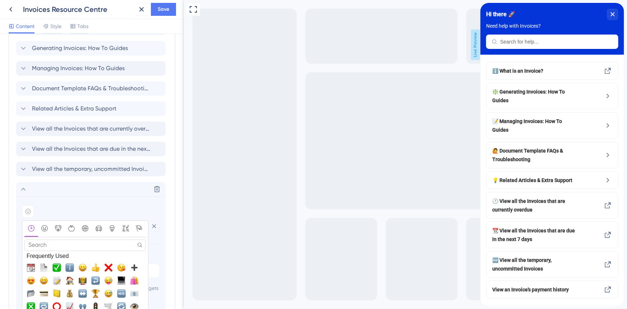
click at [59, 247] on input "Search" at bounding box center [84, 244] width 121 height 11
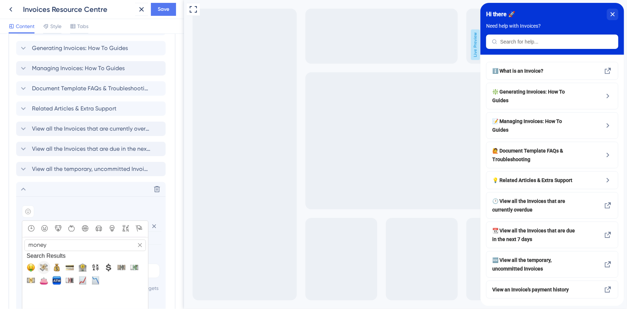
type input "money"
click at [42, 265] on span "💸, money_with_wings" at bounding box center [44, 267] width 9 height 9
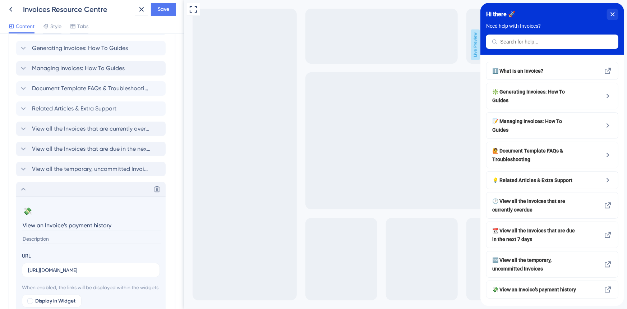
click at [24, 190] on icon at bounding box center [23, 189] width 9 height 9
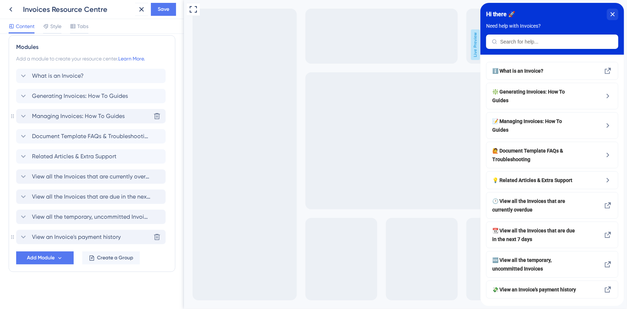
click at [22, 115] on icon at bounding box center [23, 116] width 5 height 3
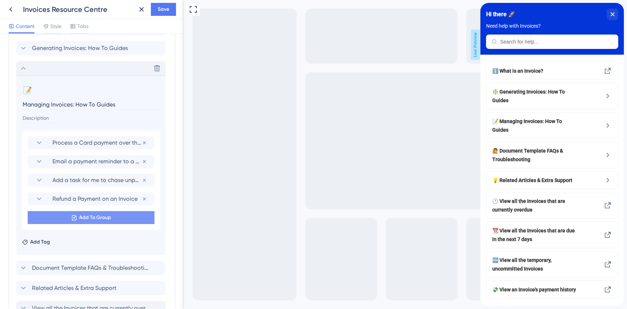
click at [83, 213] on span "Add To Group" at bounding box center [95, 217] width 32 height 9
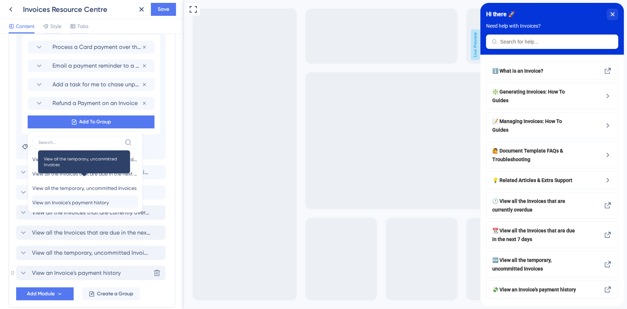
scroll to position [26, 0]
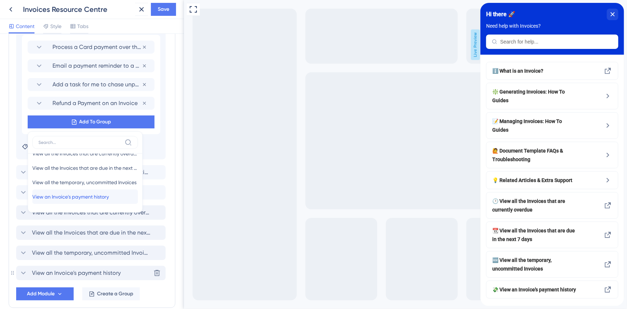
click at [77, 198] on span "View an Invoice's payment history" at bounding box center [70, 196] width 77 height 9
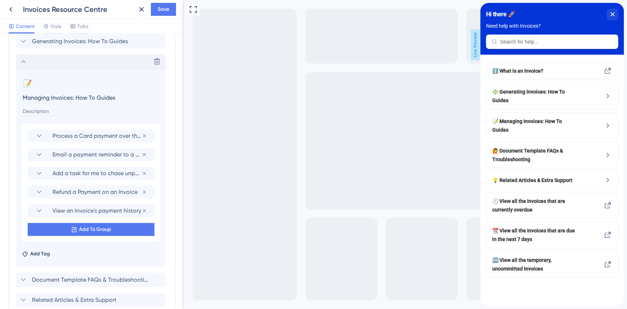
scroll to position [360, 0]
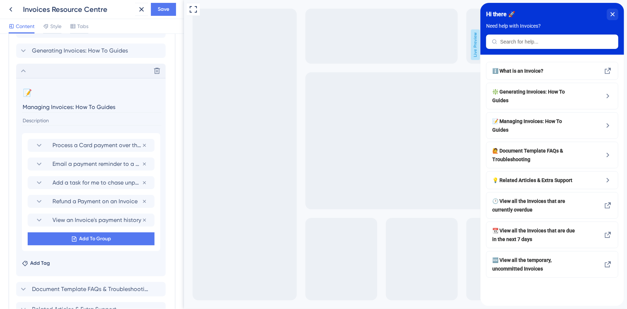
click at [23, 68] on icon at bounding box center [23, 70] width 9 height 9
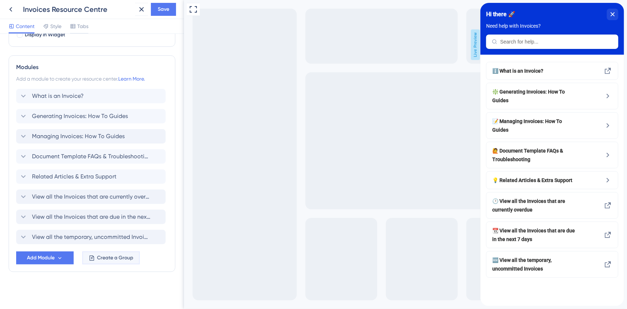
click at [129, 255] on span "Create a Group" at bounding box center [115, 257] width 36 height 9
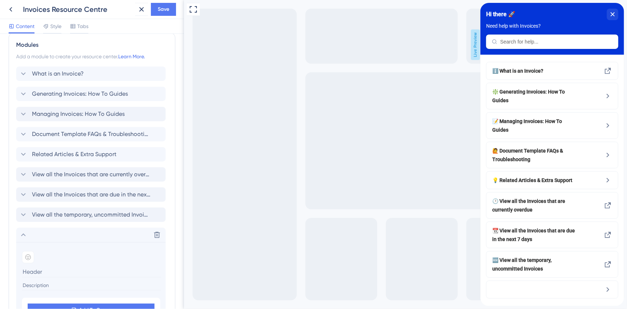
scroll to position [327, 0]
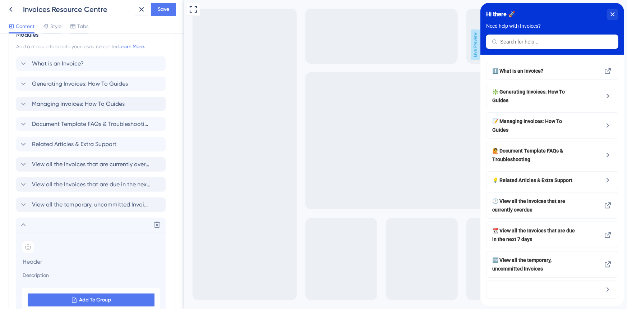
click at [43, 260] on input at bounding box center [91, 261] width 139 height 11
type input "Top Invoice DataGrid Filters"
click at [27, 248] on icon at bounding box center [28, 247] width 6 height 6
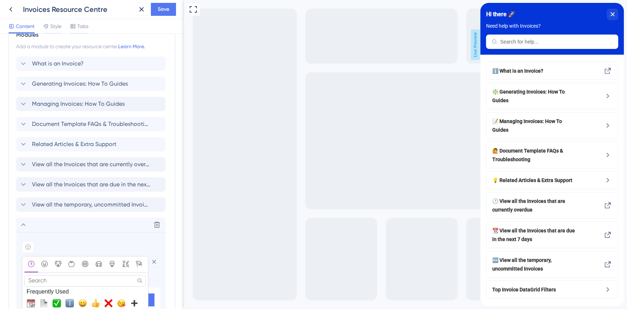
click at [74, 282] on input "Search" at bounding box center [84, 280] width 121 height 11
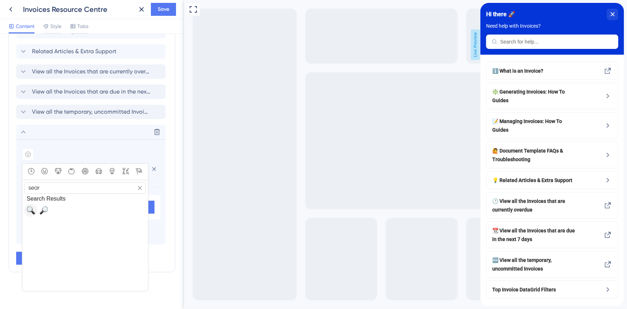
type input "sear"
click at [32, 210] on span "🔍, mag" at bounding box center [31, 210] width 9 height 9
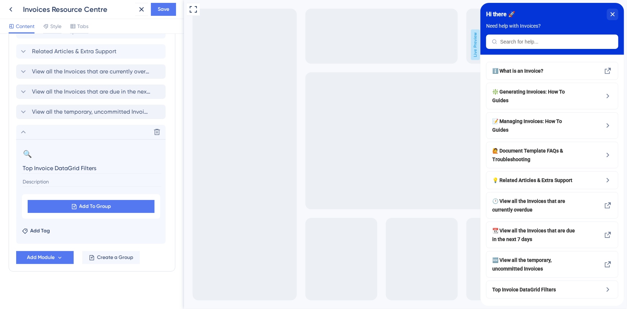
scroll to position [419, 0]
click at [27, 133] on icon at bounding box center [23, 132] width 9 height 9
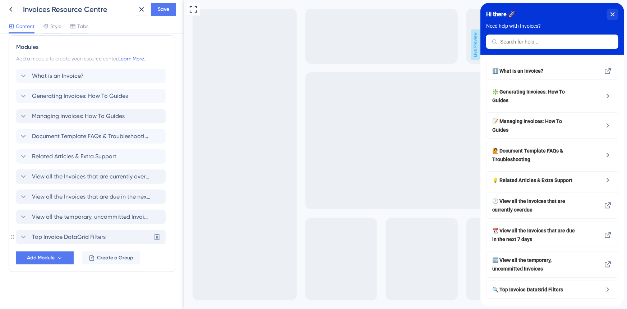
click at [81, 231] on div "Top Invoice DataGrid Filters Delete" at bounding box center [91, 237] width 150 height 14
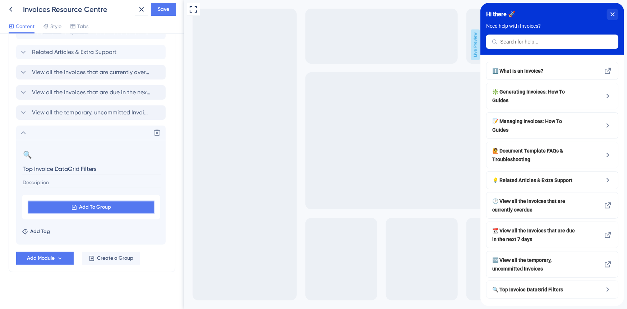
click at [68, 206] on button "Add To Group" at bounding box center [91, 207] width 127 height 13
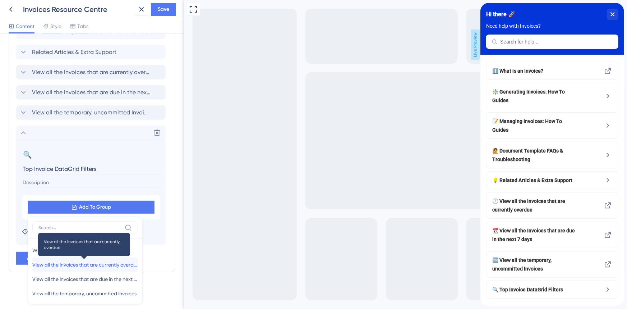
click at [88, 261] on span "View all the Invoices that are currently overdue" at bounding box center [85, 264] width 106 height 9
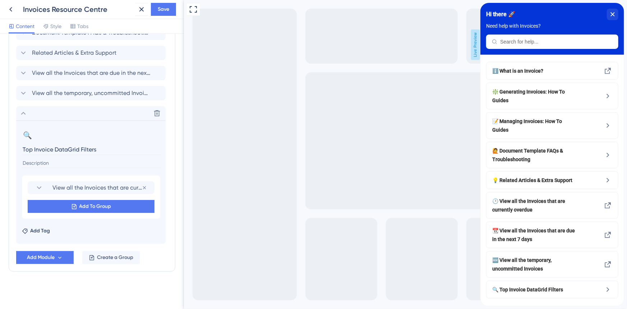
scroll to position [418, 0]
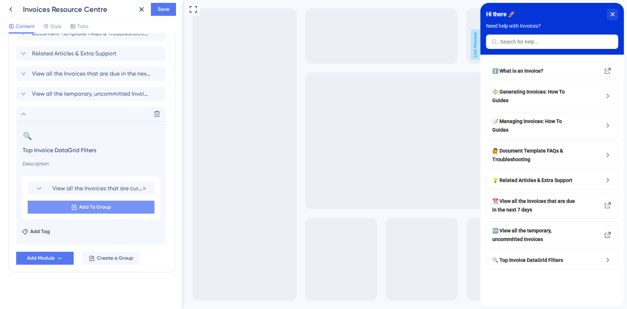
click at [88, 210] on span "Add To Group" at bounding box center [95, 207] width 32 height 9
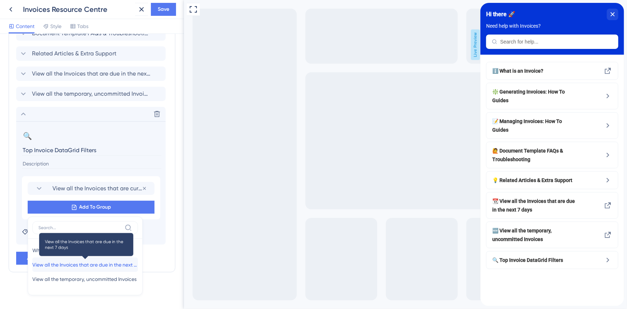
click at [82, 265] on span "View all the Invoices that are due in the next 7 days" at bounding box center [85, 264] width 106 height 9
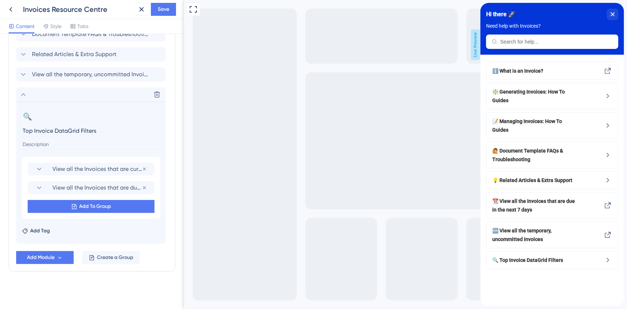
scroll to position [417, 0]
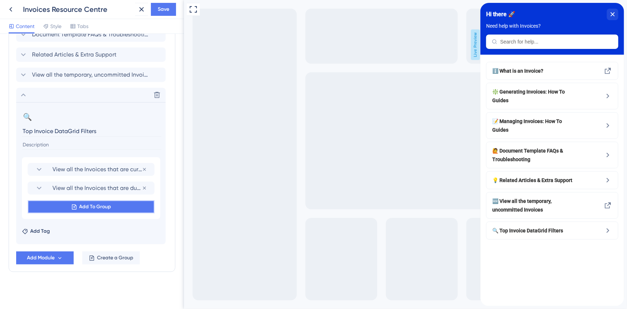
click at [84, 208] on span "Add To Group" at bounding box center [95, 206] width 32 height 9
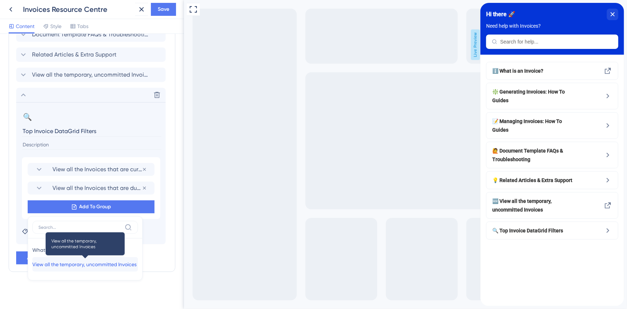
click at [79, 265] on span "View all the temporary, uncommitted Invoices" at bounding box center [84, 264] width 104 height 9
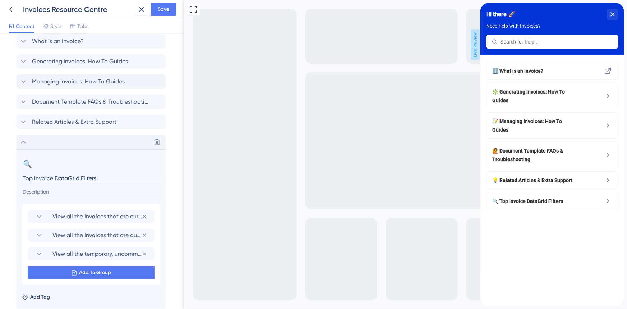
click at [24, 143] on icon at bounding box center [23, 142] width 9 height 9
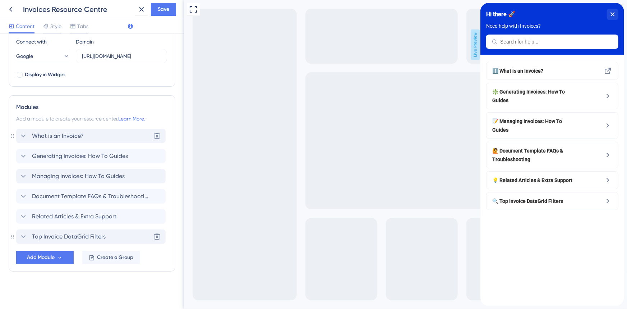
scroll to position [254, 0]
drag, startPoint x: 19, startPoint y: 235, endPoint x: 24, endPoint y: 192, distance: 43.8
click at [24, 192] on div "What is an Invoice? Generating Invoices: How To Guides Managing Invoices: How T…" at bounding box center [92, 186] width 152 height 115
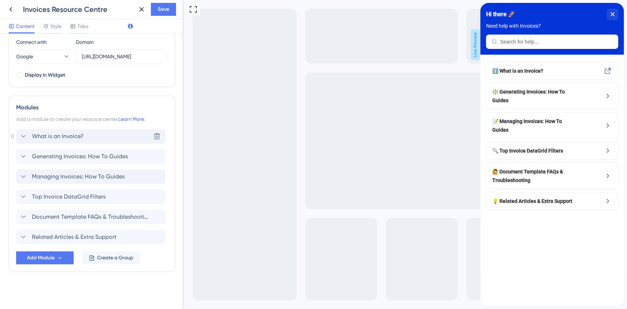
click at [79, 136] on span "What is an Invoice?" at bounding box center [58, 136] width 52 height 9
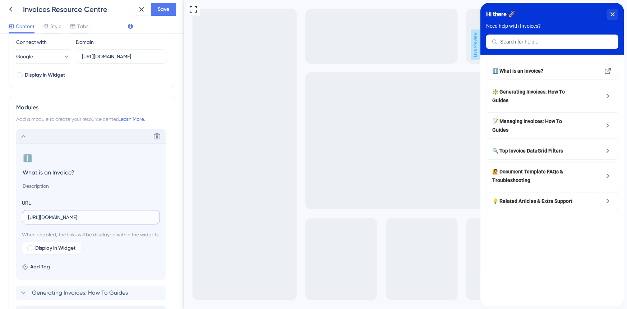
scroll to position [0, 79]
drag, startPoint x: 320, startPoint y: 217, endPoint x: 184, endPoint y: 217, distance: 135.5
click at [20, 137] on icon at bounding box center [23, 136] width 9 height 9
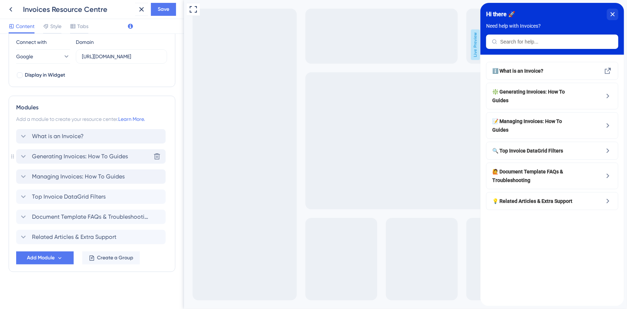
click at [53, 157] on span "Generating Invoices: How To Guides" at bounding box center [80, 156] width 96 height 9
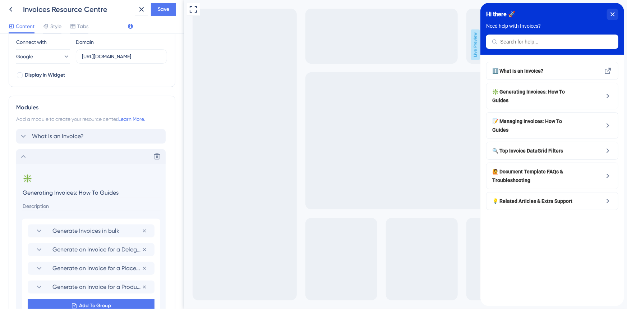
click at [53, 157] on div "Delete" at bounding box center [91, 156] width 150 height 14
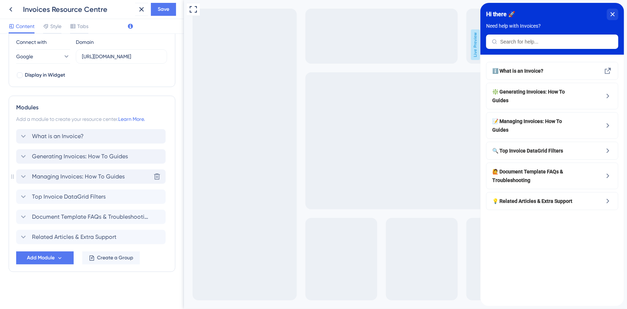
click at [53, 174] on span "Managing Invoices: How To Guides" at bounding box center [78, 176] width 93 height 9
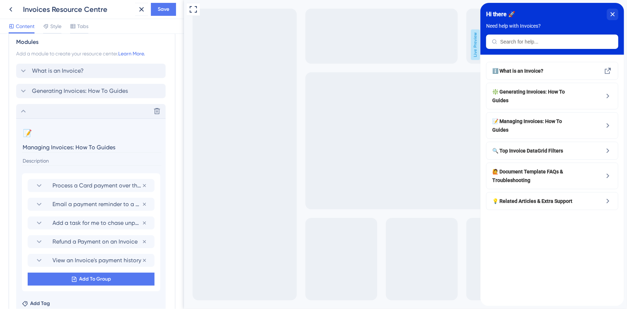
click at [54, 107] on div "Delete" at bounding box center [91, 111] width 150 height 14
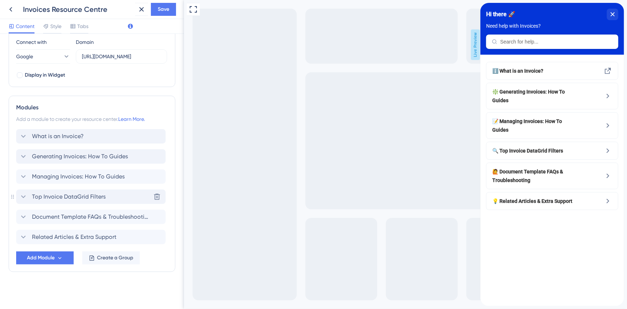
click at [70, 196] on span "Top Invoice DataGrid Filters" at bounding box center [69, 196] width 74 height 9
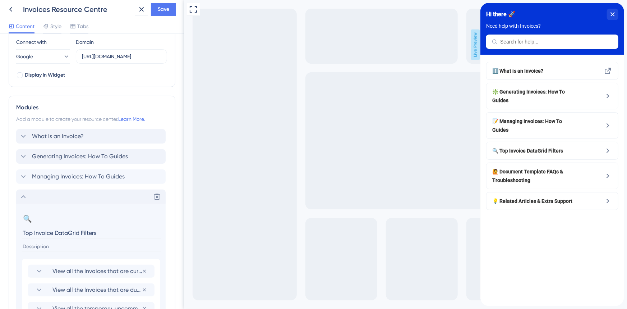
scroll to position [320, 0]
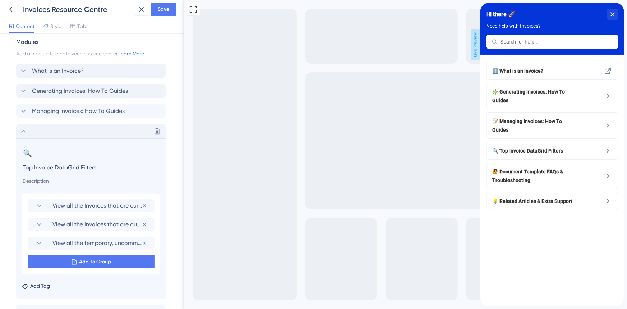
click at [57, 132] on div "Delete" at bounding box center [91, 131] width 150 height 14
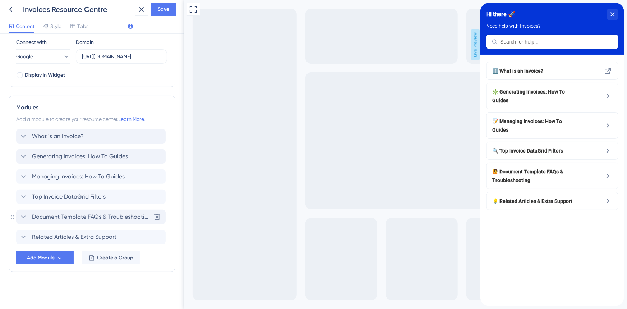
click at [68, 222] on div "Document Template FAQs & Troubleshooting Delete" at bounding box center [91, 217] width 150 height 14
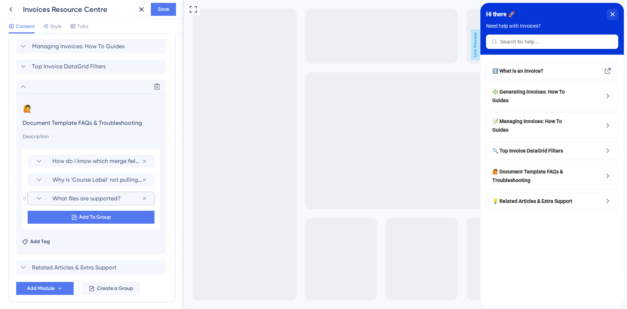
scroll to position [385, 0]
click at [79, 159] on span "How do I know which merge fields I can use?" at bounding box center [96, 160] width 89 height 9
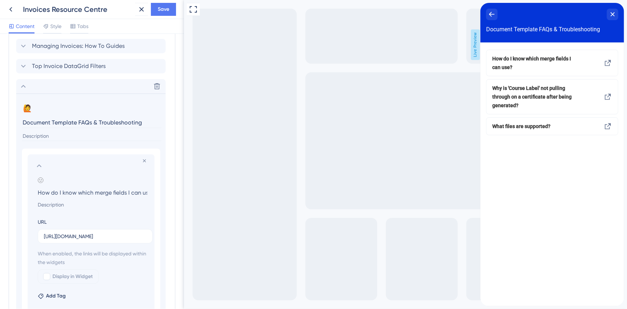
scroll to position [0, 7]
click at [92, 190] on input "How do I know which merge fields I can use?" at bounding box center [92, 192] width 121 height 10
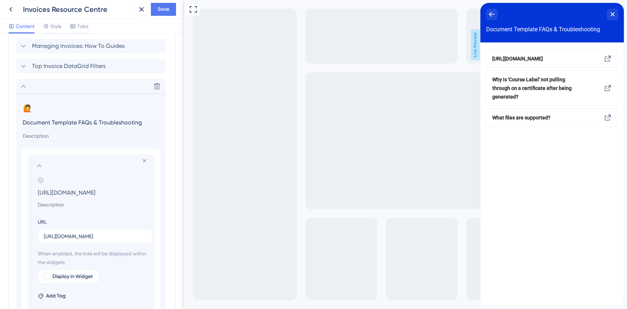
scroll to position [0, 302]
type input "[URL][DOMAIN_NAME]"
click at [95, 241] on label "[URL][DOMAIN_NAME]" at bounding box center [95, 236] width 115 height 14
click at [95, 240] on input "[URL][DOMAIN_NAME]" at bounding box center [95, 236] width 103 height 8
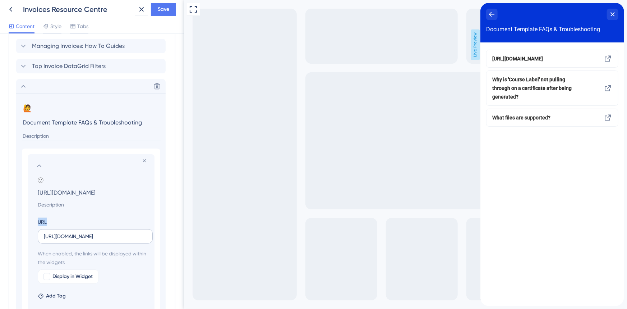
click at [95, 241] on label "[URL][DOMAIN_NAME]" at bounding box center [95, 236] width 115 height 14
click at [95, 240] on input "[URL][DOMAIN_NAME]" at bounding box center [95, 236] width 103 height 8
click at [95, 235] on input "[URL][DOMAIN_NAME]" at bounding box center [95, 236] width 103 height 8
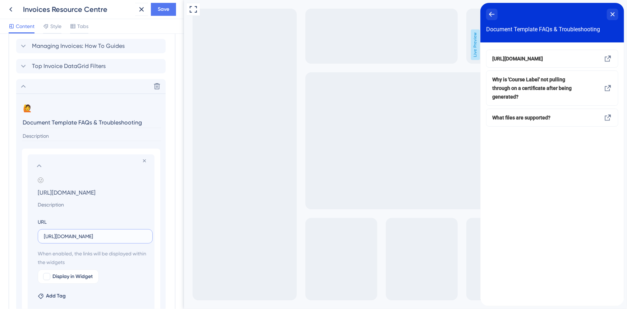
paste input "83362076/Invoices+Overview#Can-I-split-an-Invoice-so-two-separate-people-can-pa…"
type input "[URL][DOMAIN_NAME]"
click at [89, 194] on input "[URL][DOMAIN_NAME]" at bounding box center [92, 192] width 121 height 10
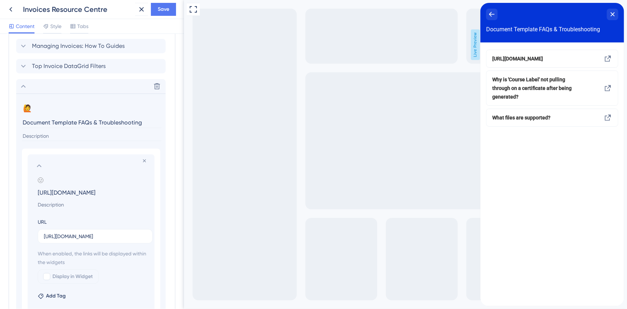
click at [89, 194] on input "[URL][DOMAIN_NAME]" at bounding box center [92, 192] width 121 height 10
paste input "Can I split an Invoice so two separate people can pay it?"
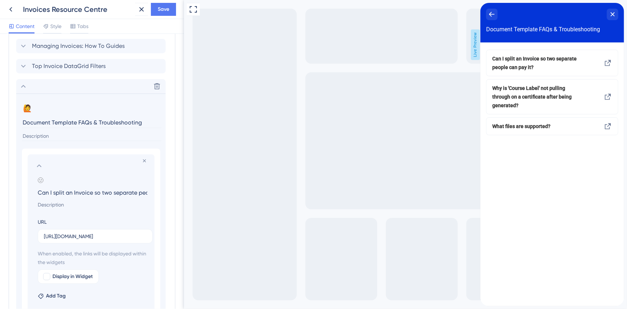
scroll to position [0, 40]
type input "Can I split an Invoice so two separate people can pay it?"
click at [39, 165] on icon at bounding box center [39, 165] width 5 height 3
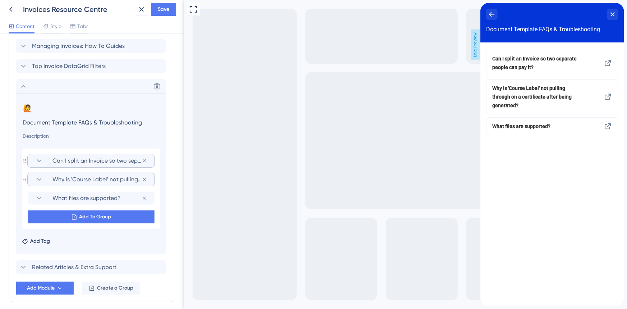
click at [66, 177] on span "Why is 'Course Label' not pulling through on a certificate after being generate…" at bounding box center [96, 179] width 89 height 9
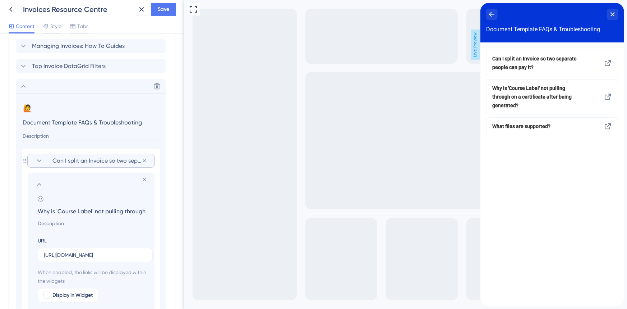
click at [59, 206] on input "Why is 'Course Label' not pulling through on a certificate after being generate…" at bounding box center [92, 211] width 121 height 10
click at [61, 211] on input "Why is 'Course Label' not pulling through on a certificate after being generate…" at bounding box center [92, 211] width 121 height 10
paste input "Can my Invoices be customised to have my our company logo and details"
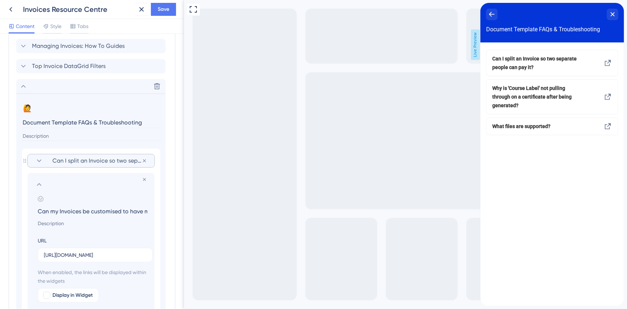
scroll to position [0, 87]
type input "Can my Invoices be customised to have my our company logo and details?"
click at [75, 251] on input "[URL][DOMAIN_NAME]" at bounding box center [95, 255] width 103 height 8
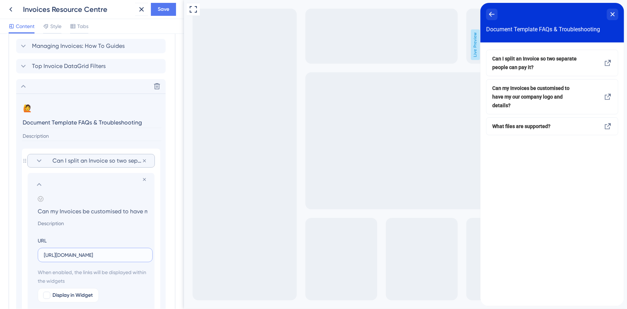
click at [75, 251] on input "[URL][DOMAIN_NAME]" at bounding box center [95, 255] width 103 height 8
paste input "83362076/Invoices+Overview#Can-my-Invoices-be-customised-to-have-my-our-company…"
type input "[URL][DOMAIN_NAME]"
click at [41, 184] on icon at bounding box center [39, 184] width 9 height 9
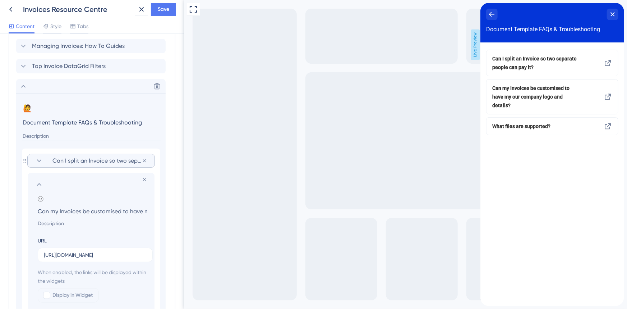
scroll to position [0, 0]
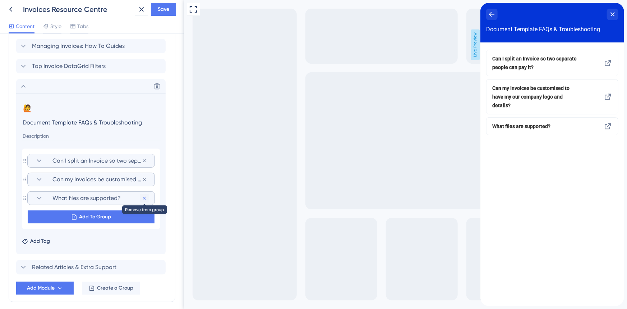
click at [144, 164] on icon at bounding box center [145, 161] width 6 height 6
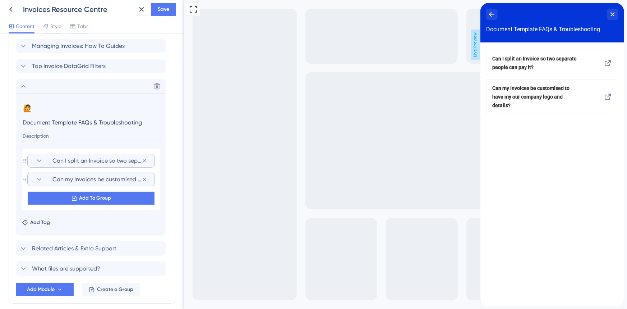
drag, startPoint x: 76, startPoint y: 120, endPoint x: 7, endPoint y: 122, distance: 69.0
click at [8, 122] on div "Resource Center Header Title Hi there 🚀 17 Hi there 🚀 Subtitle Need help with I…" at bounding box center [92, 171] width 184 height 275
type input "Invoice FAQs & Troubleshooting"
click at [22, 87] on icon at bounding box center [23, 86] width 9 height 9
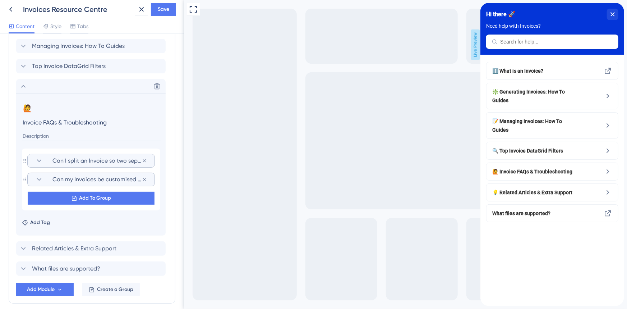
scroll to position [274, 0]
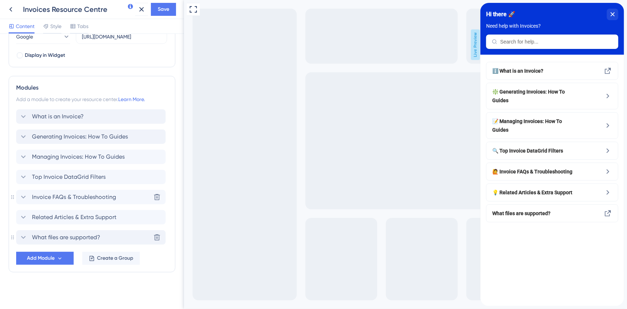
click at [78, 236] on span "What files are supported?" at bounding box center [66, 237] width 68 height 9
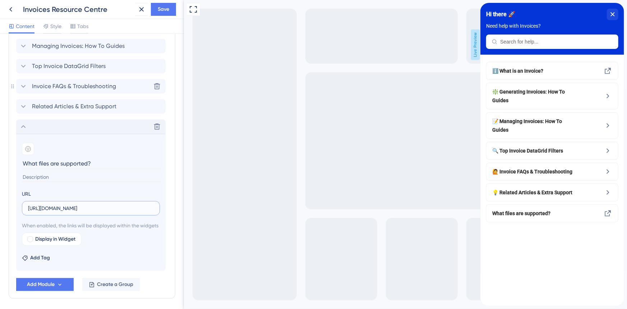
scroll to position [0, 183]
drag, startPoint x: 97, startPoint y: 209, endPoint x: 171, endPoint y: 212, distance: 73.7
click at [171, 212] on div "Resource Center Header Title Hi there 🚀 17 Hi there 🚀 Subtitle Need help with I…" at bounding box center [92, 171] width 184 height 275
click at [110, 206] on input "[URL][DOMAIN_NAME]" at bounding box center [91, 208] width 126 height 8
click at [156, 128] on icon at bounding box center [156, 126] width 7 height 7
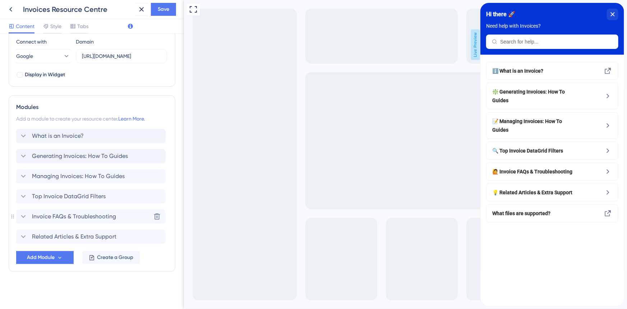
scroll to position [254, 0]
click at [41, 236] on span "Related Articles & Extra Support" at bounding box center [74, 237] width 84 height 9
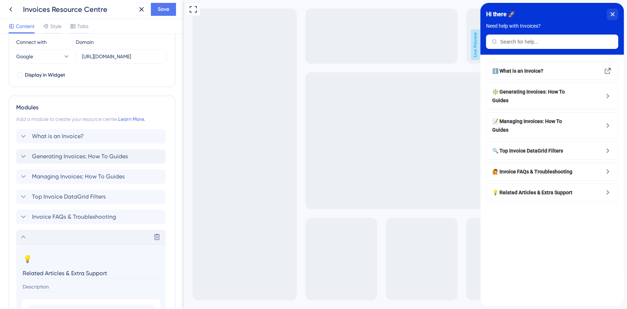
scroll to position [377, 0]
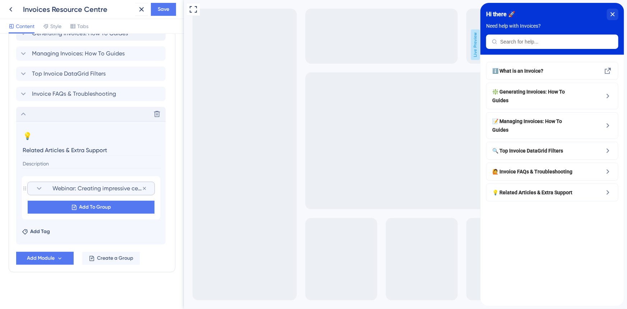
click at [81, 188] on span "Webinar: Creating impressive certificates and sign in sheets" at bounding box center [96, 188] width 89 height 9
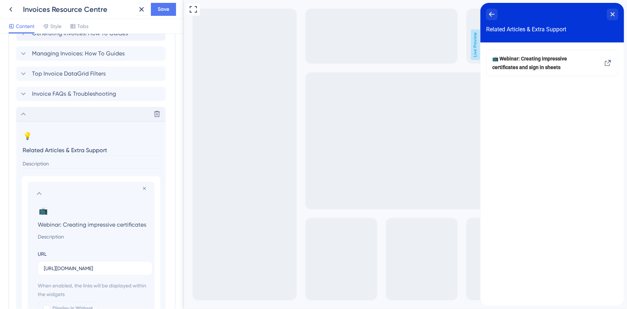
scroll to position [0, 47]
click at [527, 69] on span "📺 Webinar: Creating impressive certificates and sign in sheets" at bounding box center [534, 62] width 84 height 17
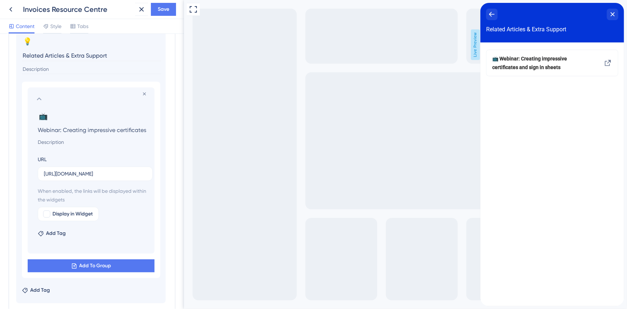
scroll to position [476, 0]
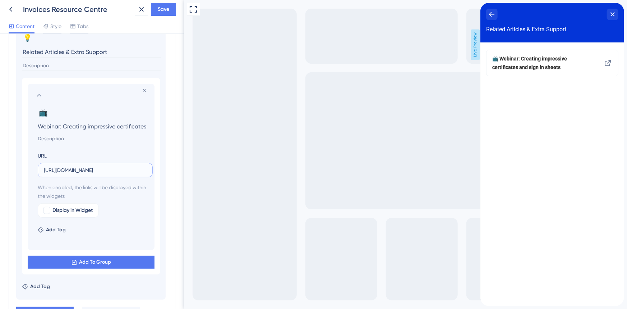
click at [86, 166] on input "[URL][DOMAIN_NAME]" at bounding box center [95, 170] width 103 height 8
paste input "qanda-invoice"
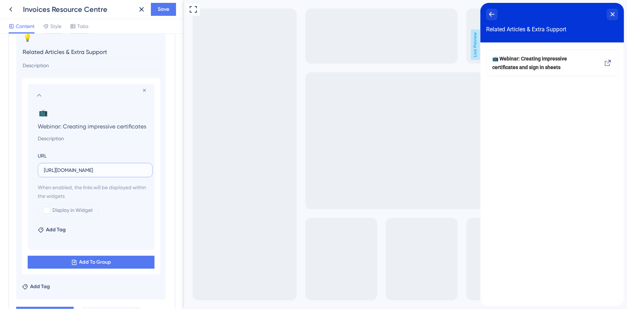
type input "[URL][DOMAIN_NAME]"
click at [53, 126] on input "Webinar: Creating impressive certificates and sign in sheets" at bounding box center [92, 126] width 121 height 10
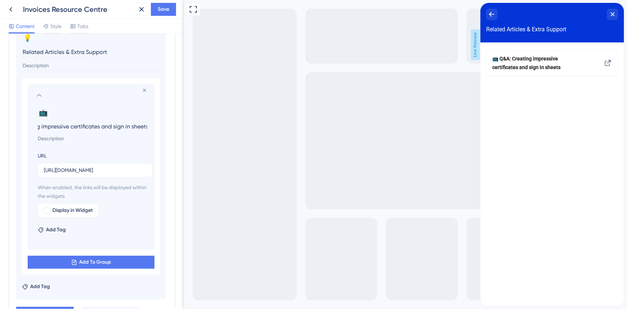
drag, startPoint x: 237, startPoint y: 126, endPoint x: 216, endPoint y: 140, distance: 24.6
paste input "Generating & Managing Invoice"
type input "Q&A: Generating & Managing Invoices"
click at [54, 136] on input at bounding box center [92, 138] width 121 height 9
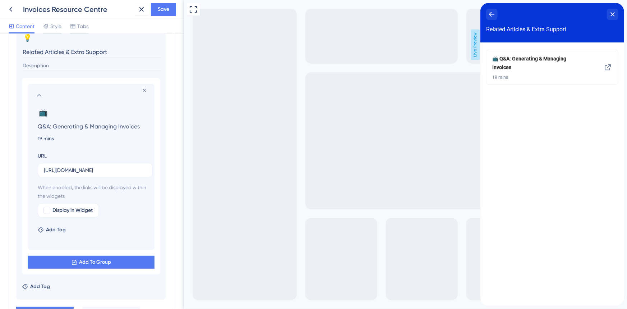
drag, startPoint x: 41, startPoint y: 137, endPoint x: 35, endPoint y: 137, distance: 5.8
click at [35, 137] on input "19 mins" at bounding box center [92, 138] width 121 height 9
click at [581, 174] on div "📺 Q&A: Generating & Managing Invoices 20 mins" at bounding box center [552, 173] width 144 height 263
click at [65, 137] on input "20 mins" at bounding box center [92, 138] width 121 height 9
type input "20 min on demand webinar"
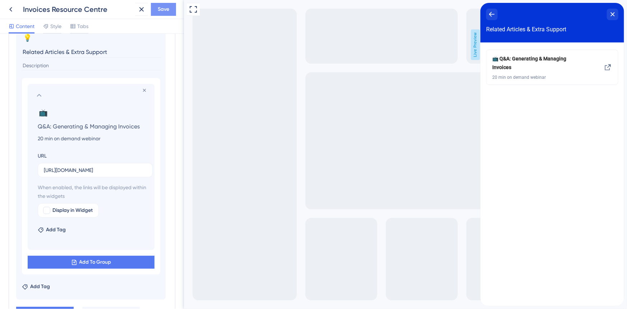
click at [168, 12] on span "Save" at bounding box center [164, 9] width 12 height 9
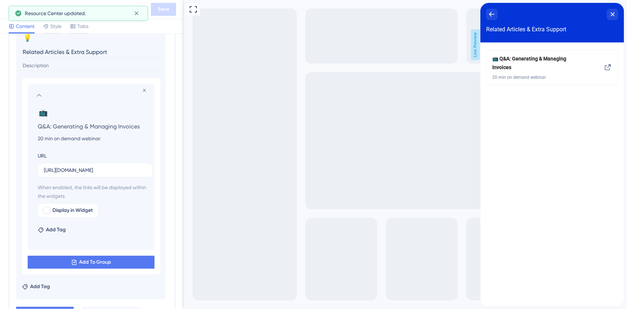
click at [39, 92] on icon at bounding box center [39, 95] width 9 height 9
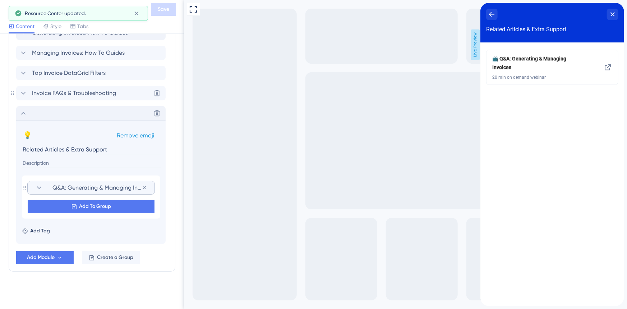
scroll to position [377, 0]
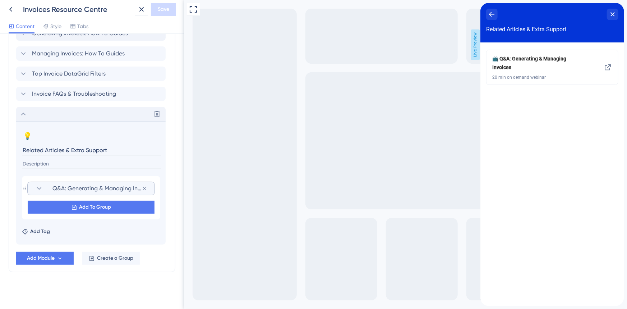
click at [22, 114] on icon at bounding box center [23, 114] width 5 height 3
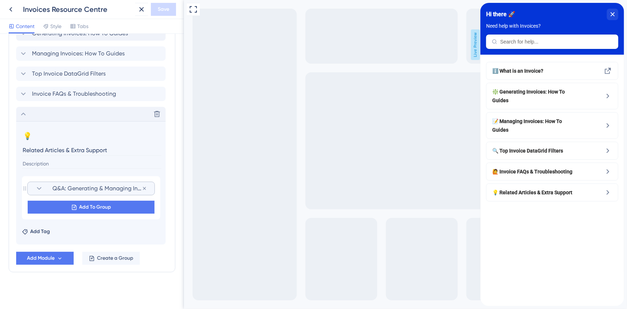
scroll to position [254, 0]
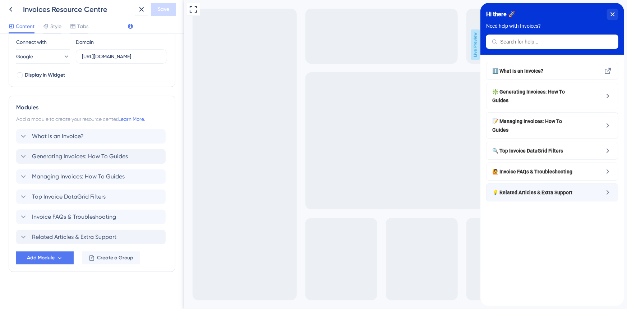
click at [545, 192] on span "💡 Related Articles & Extra Support" at bounding box center [534, 192] width 84 height 9
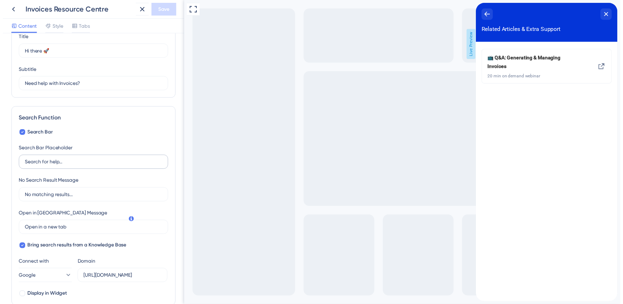
scroll to position [0, 0]
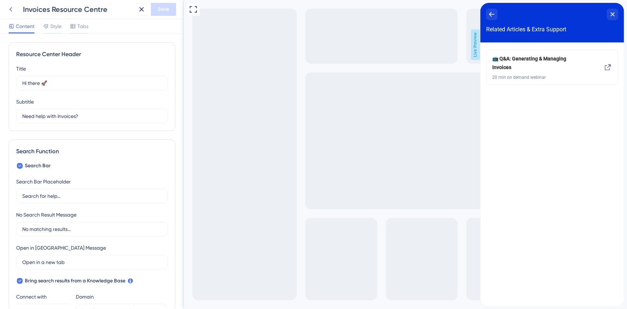
click at [10, 8] on icon at bounding box center [10, 9] width 3 height 5
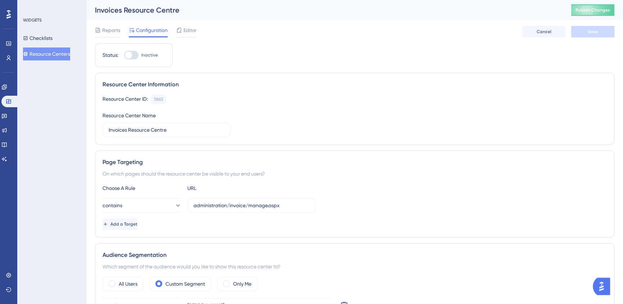
click at [131, 57] on div at bounding box center [128, 54] width 7 height 7
click at [124, 55] on input "Inactive" at bounding box center [124, 55] width 0 height 0
checkbox input "true"
click at [589, 29] on span "Save" at bounding box center [592, 32] width 10 height 6
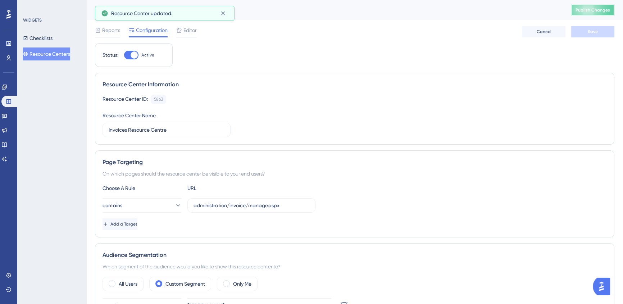
click at [605, 8] on span "Publish Changes" at bounding box center [592, 10] width 35 height 6
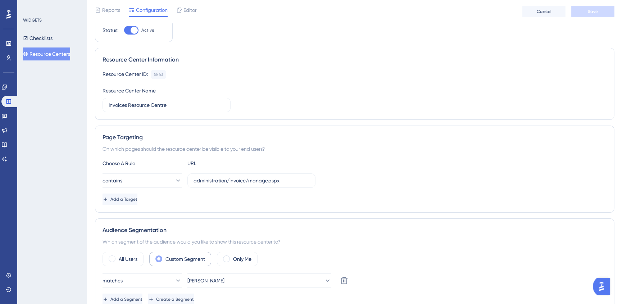
scroll to position [65, 0]
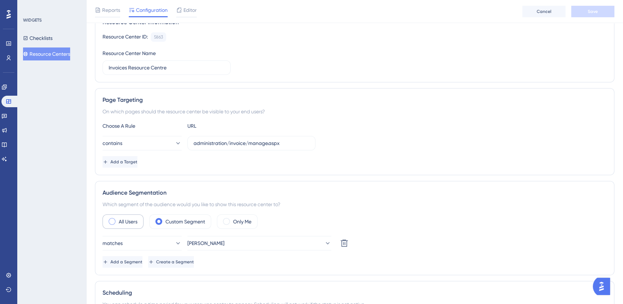
click at [143, 222] on div "All Users" at bounding box center [122, 221] width 41 height 14
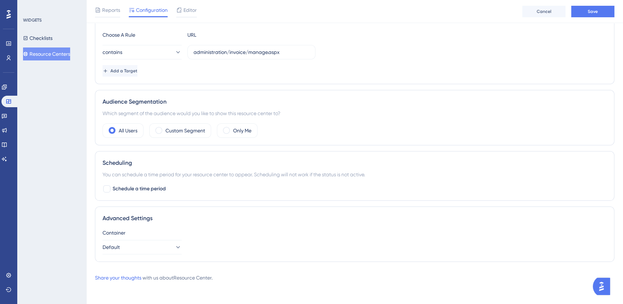
scroll to position [99, 0]
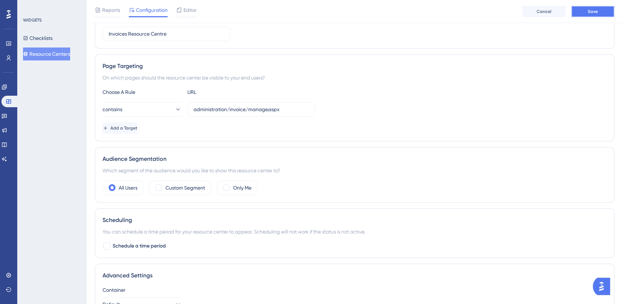
click at [588, 17] on button "Save" at bounding box center [592, 12] width 43 height 12
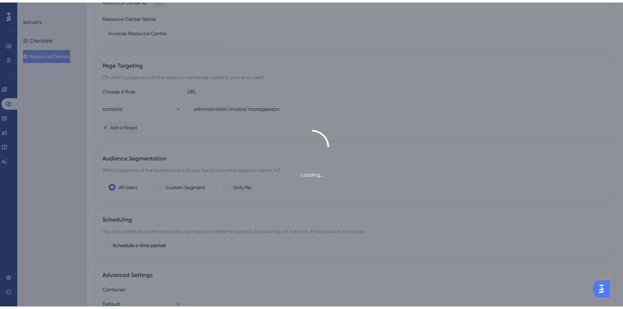
scroll to position [0, 0]
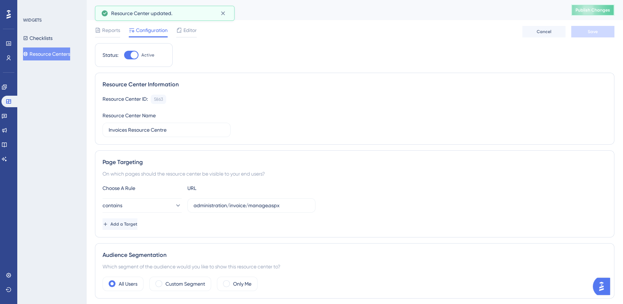
click at [593, 10] on span "Publish Changes" at bounding box center [592, 10] width 35 height 6
click at [51, 56] on button "Resource Centers" at bounding box center [46, 53] width 47 height 13
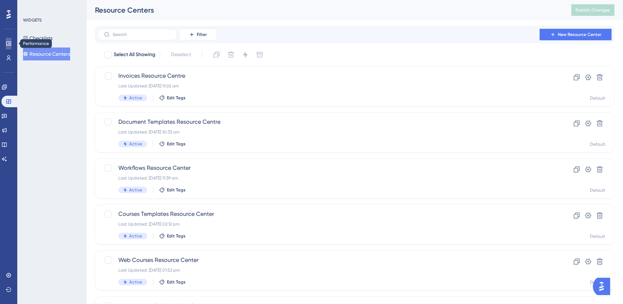
click at [6, 45] on link at bounding box center [9, 44] width 6 height 12
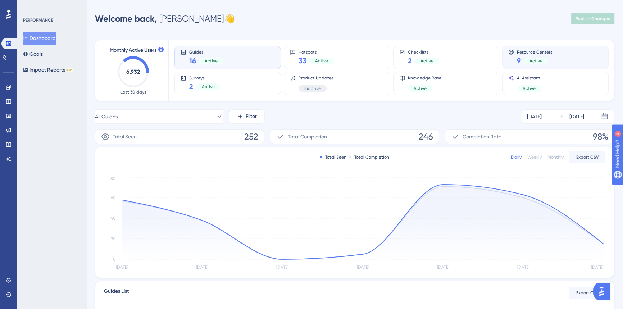
click at [561, 53] on div "Resource Centers 9 Active" at bounding box center [555, 57] width 94 height 17
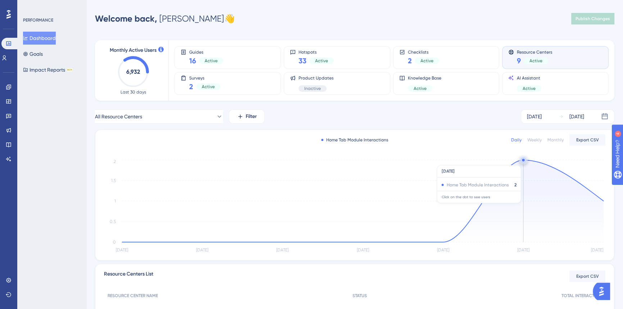
click at [523, 161] on circle at bounding box center [523, 160] width 6 height 6
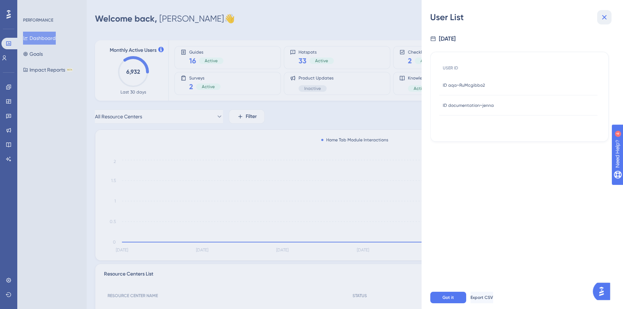
click at [605, 17] on icon at bounding box center [604, 17] width 9 height 9
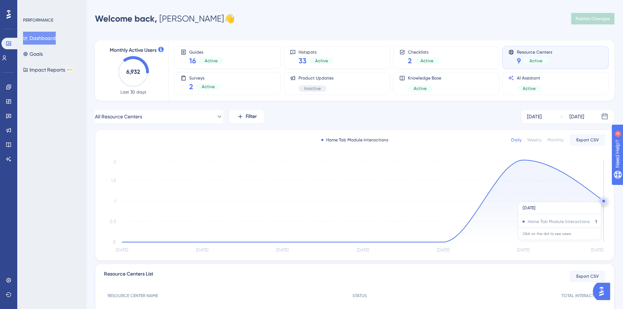
click at [602, 198] on circle at bounding box center [603, 201] width 6 height 6
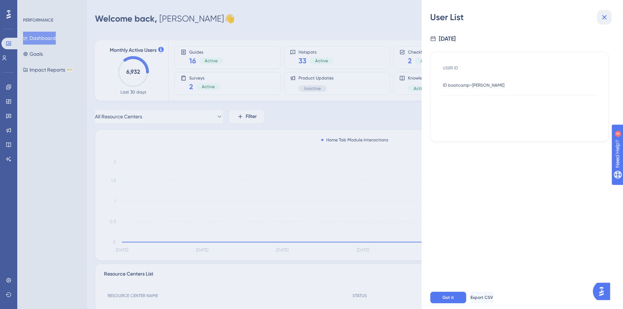
click at [606, 19] on icon at bounding box center [604, 17] width 9 height 9
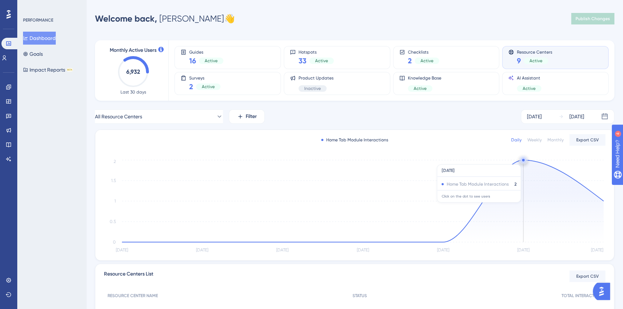
click at [523, 161] on circle at bounding box center [523, 160] width 3 height 3
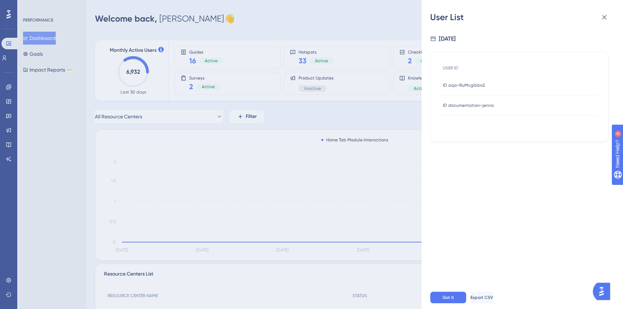
click at [477, 84] on span "ID aqa~RuMcgibbo2" at bounding box center [463, 85] width 42 height 6
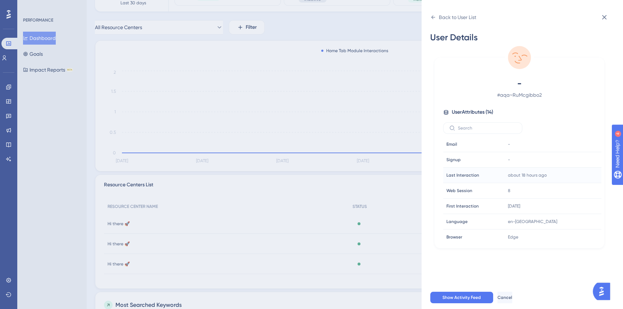
scroll to position [98, 0]
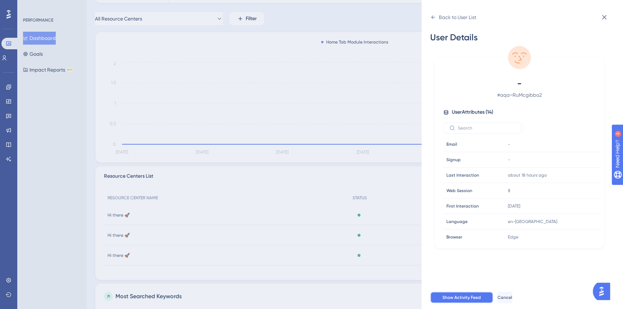
click at [453, 300] on button "Show Activity Feed" at bounding box center [461, 297] width 63 height 12
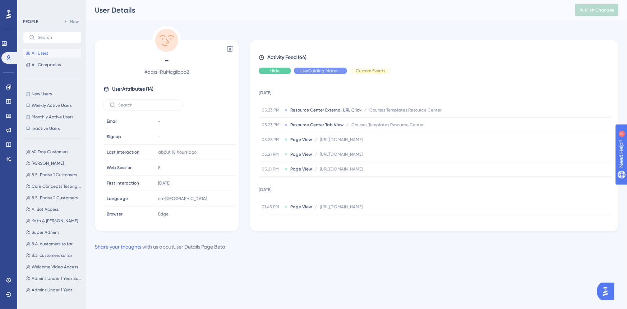
click at [272, 71] on span "Hide" at bounding box center [274, 71] width 9 height 6
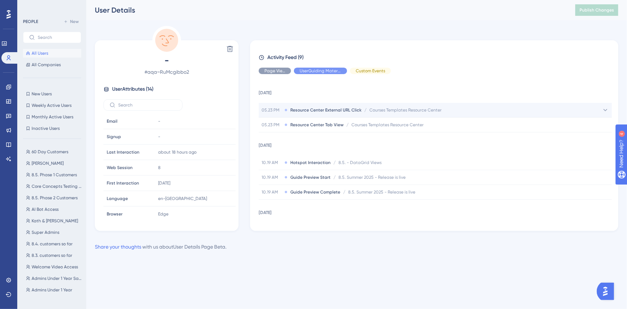
click at [434, 110] on span "Courses Templates Resource Center" at bounding box center [405, 110] width 72 height 6
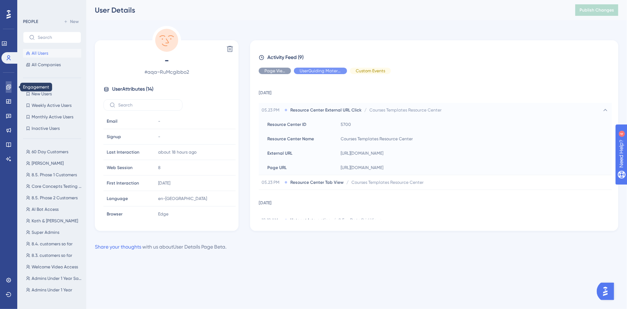
click at [8, 87] on icon at bounding box center [9, 87] width 6 height 6
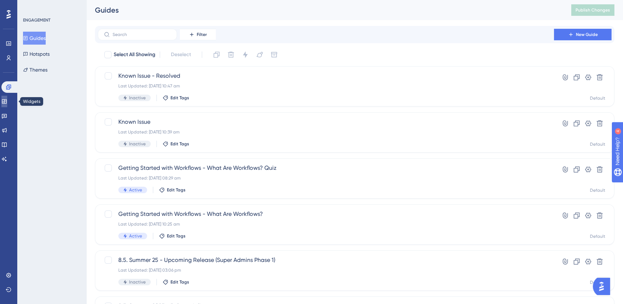
click at [7, 97] on link at bounding box center [4, 102] width 6 height 12
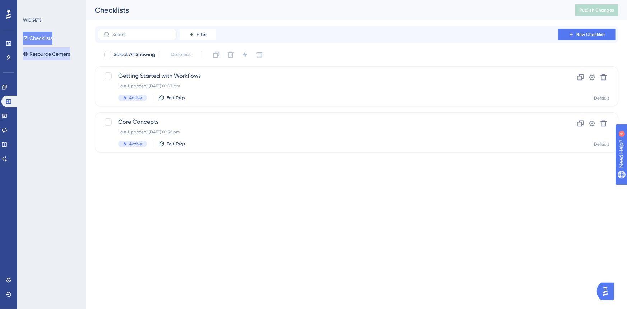
click at [58, 50] on button "Resource Centers" at bounding box center [46, 53] width 47 height 13
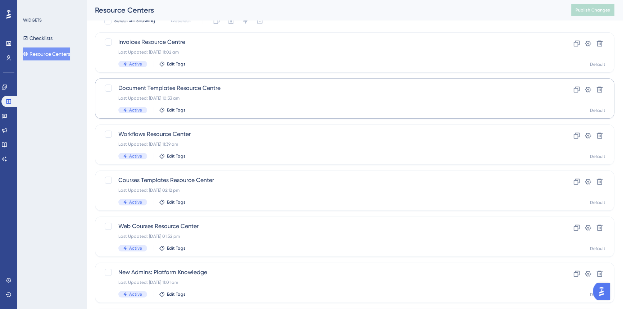
scroll to position [65, 0]
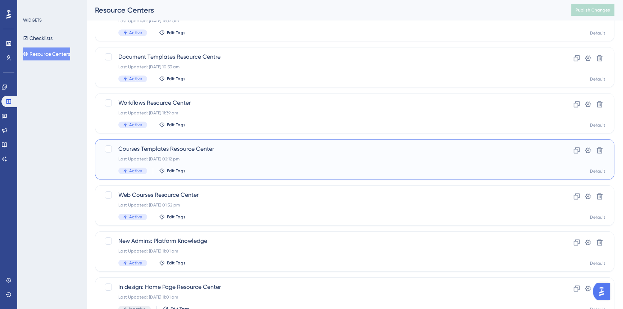
click at [260, 155] on div "Courses Templates Resource Center Last Updated: [DATE] 02:12 pm Active Edit Tags" at bounding box center [325, 158] width 415 height 29
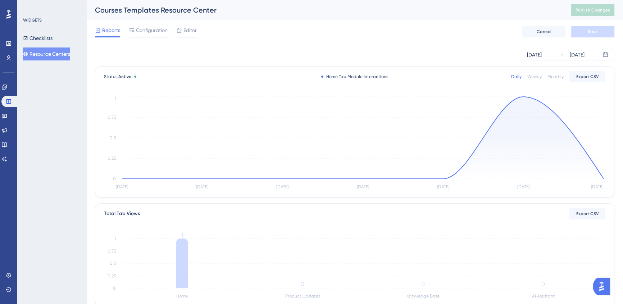
click at [47, 52] on button "Resource Centers" at bounding box center [46, 53] width 47 height 13
click at [54, 52] on button "Resource Centers" at bounding box center [46, 53] width 47 height 13
